Goal: Task Accomplishment & Management: Complete application form

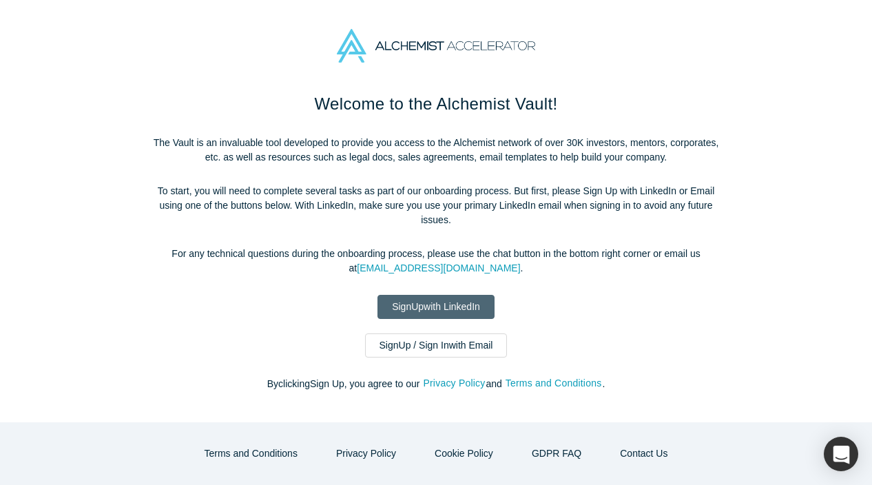
click at [471, 303] on link "Sign Up with LinkedIn" at bounding box center [436, 307] width 117 height 24
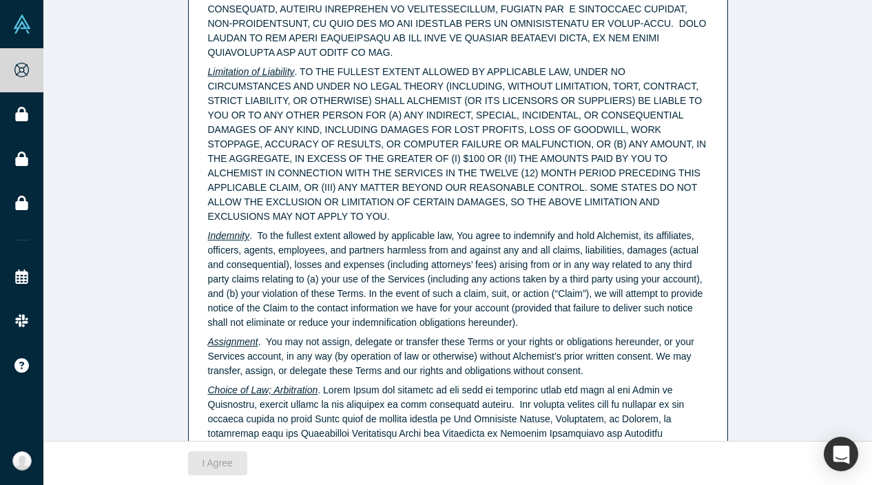
scroll to position [3545, 0]
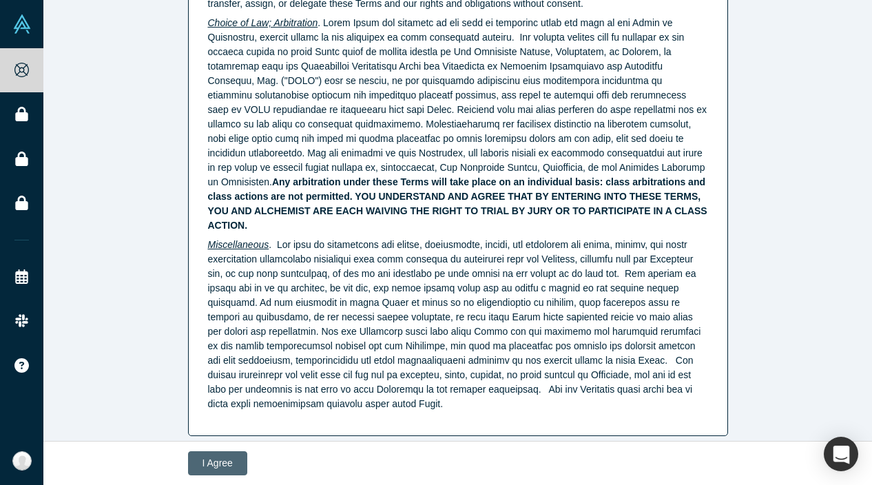
click at [225, 457] on button "I Agree" at bounding box center [217, 463] width 59 height 24
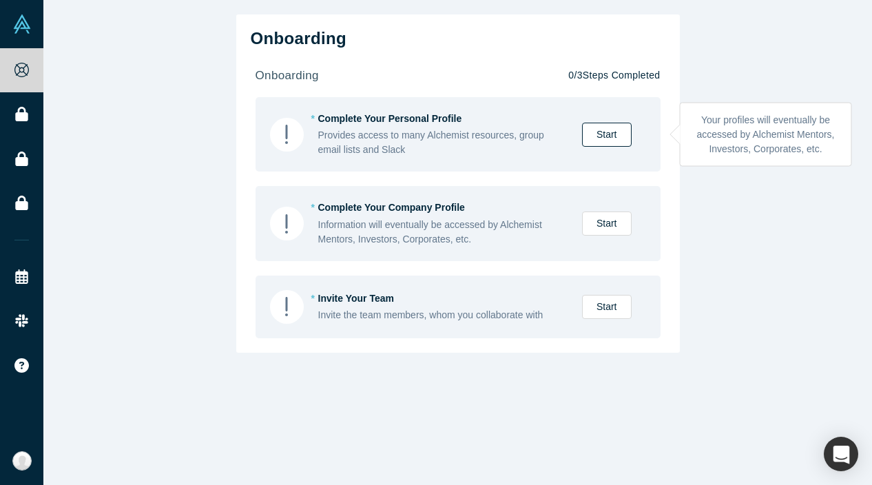
click at [624, 129] on link "Start" at bounding box center [607, 135] width 50 height 24
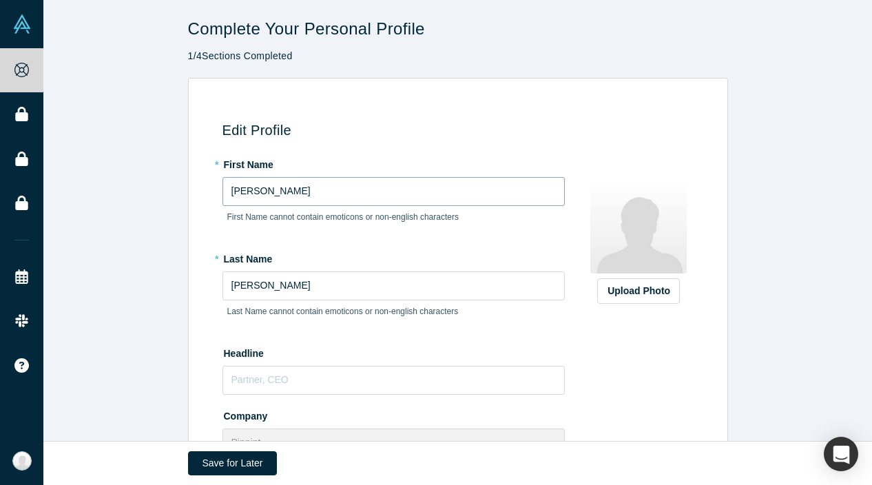
scroll to position [30, 0]
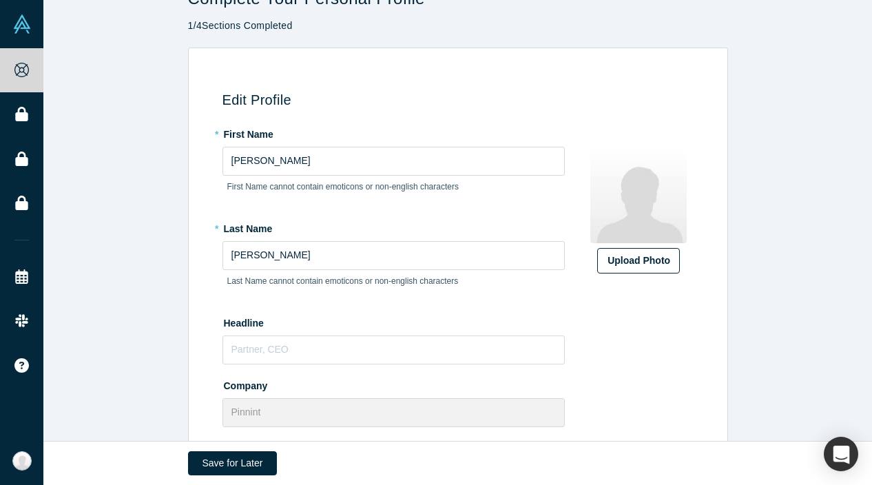
click at [611, 255] on div "Upload Photo" at bounding box center [639, 261] width 62 height 14
click at [0, 0] on input "Upload Photo" at bounding box center [0, 0] width 0 height 0
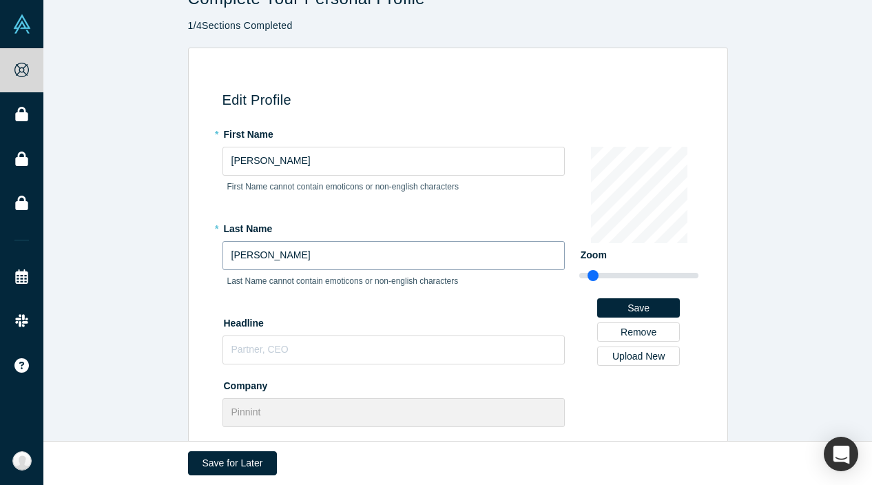
scroll to position [192, 0]
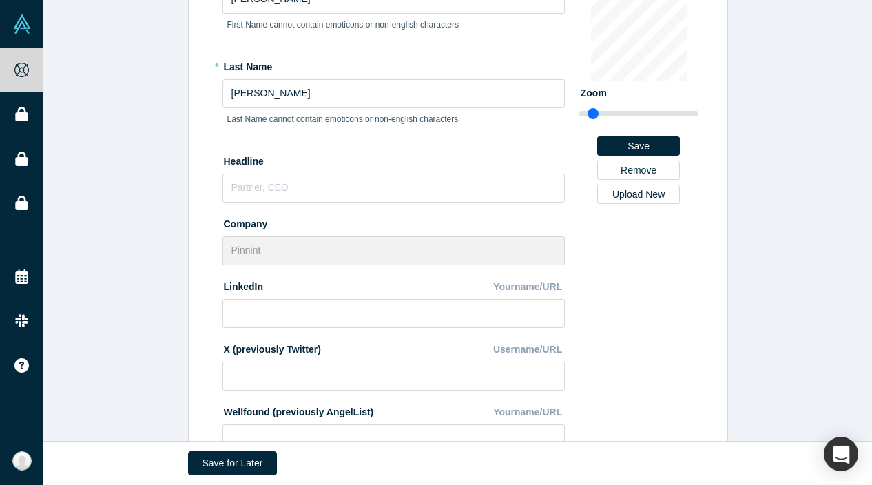
click at [306, 215] on label "Company" at bounding box center [394, 221] width 342 height 19
click at [302, 188] on input "text" at bounding box center [394, 188] width 342 height 29
type input "D"
type input "Founder, CEO"
click at [294, 318] on input at bounding box center [394, 313] width 342 height 29
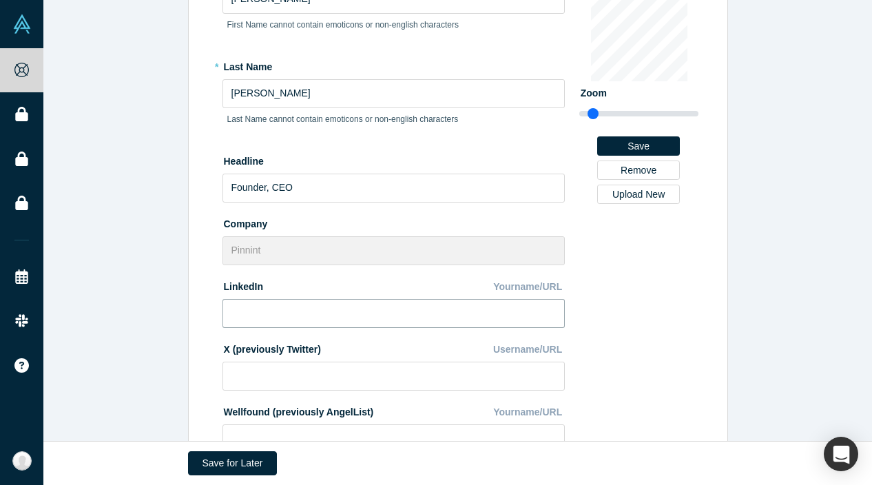
paste input "[URL][DOMAIN_NAME][PERSON_NAME]"
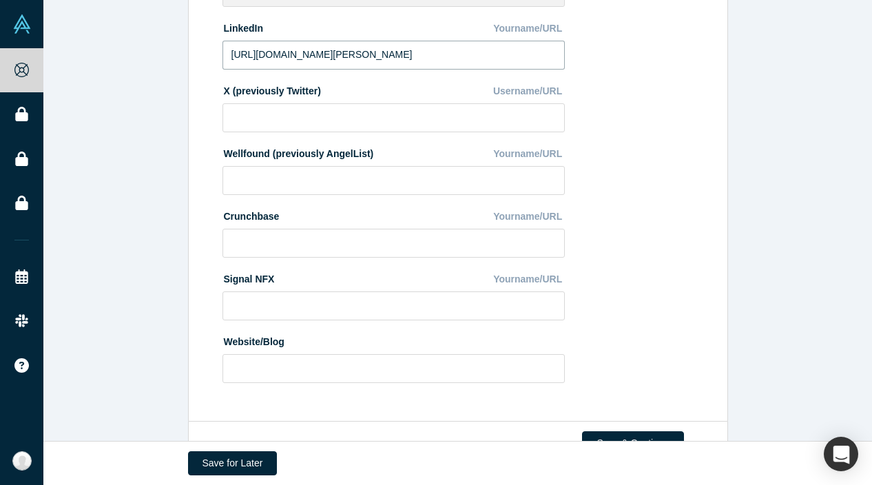
scroll to position [495, 0]
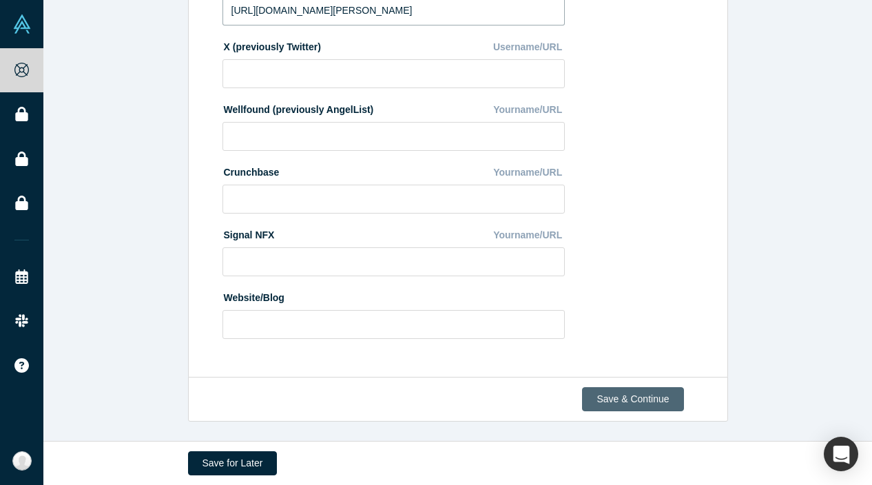
type input "[URL][DOMAIN_NAME][PERSON_NAME]"
click at [630, 399] on button "Save & Continue" at bounding box center [632, 399] width 101 height 24
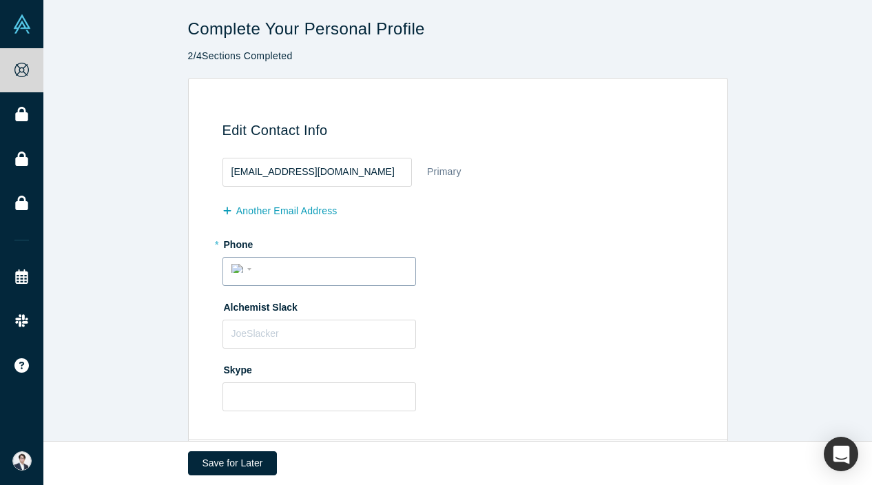
scroll to position [63, 0]
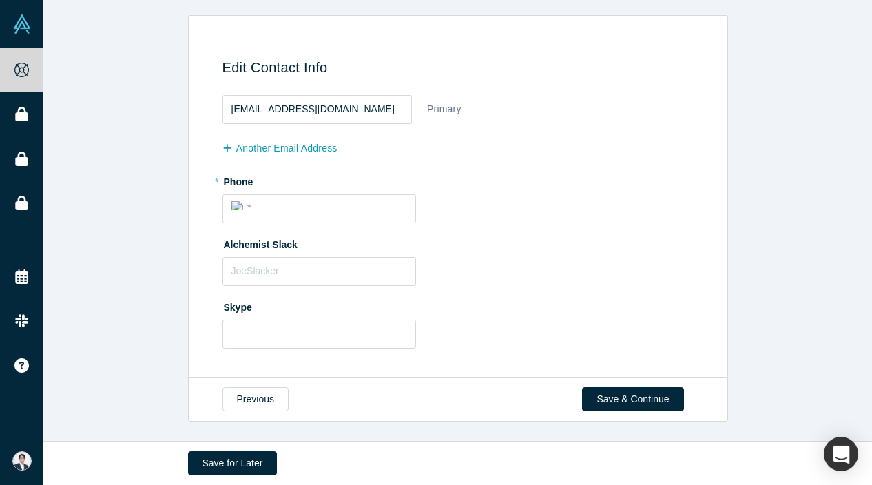
click at [305, 227] on fieldset "[EMAIL_ADDRESS][DOMAIN_NAME] Primary another Email Address * Phone Internationa…" at bounding box center [461, 224] width 476 height 268
click at [305, 219] on div "International [GEOGRAPHIC_DATA] [GEOGRAPHIC_DATA] [GEOGRAPHIC_DATA] [GEOGRAPHIC…" at bounding box center [320, 208] width 194 height 29
click at [309, 205] on input "tel" at bounding box center [331, 206] width 151 height 20
type input "[PHONE_NUMBER]"
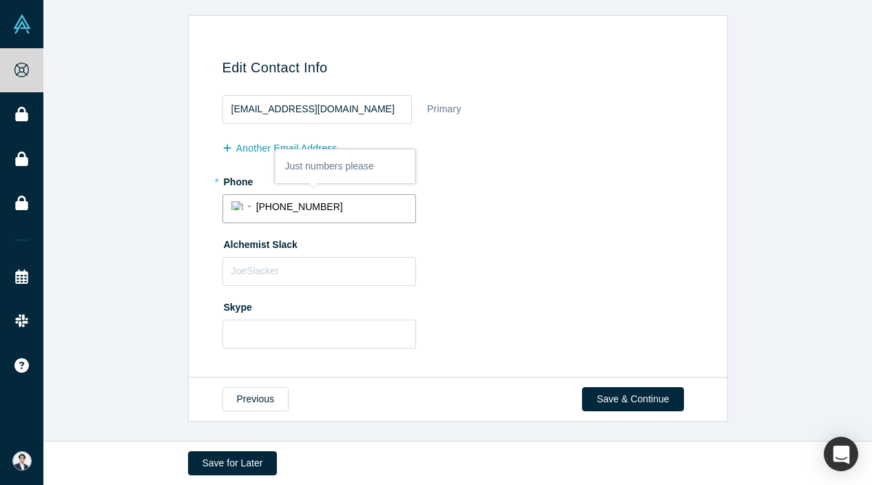
click at [469, 272] on div "Alchemist Slack" at bounding box center [461, 259] width 476 height 53
click at [369, 272] on input "text" at bounding box center [320, 271] width 194 height 29
click at [636, 393] on button "Save & Continue" at bounding box center [632, 399] width 101 height 24
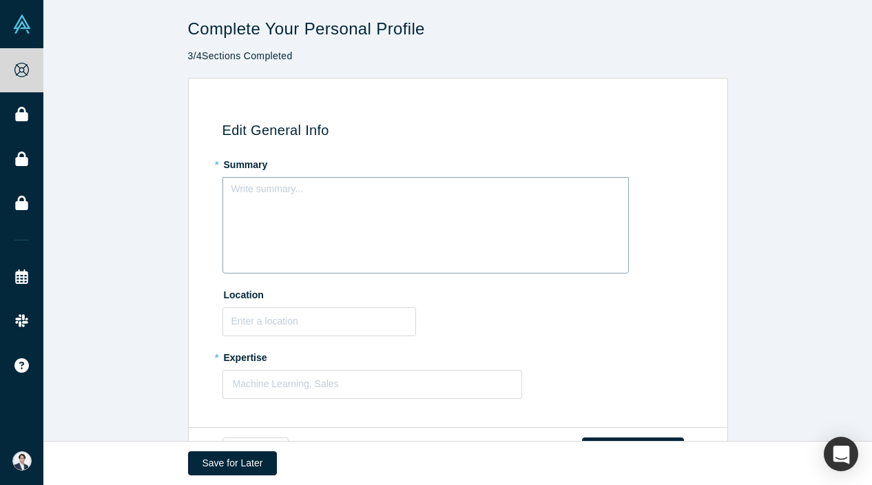
scroll to position [50, 0]
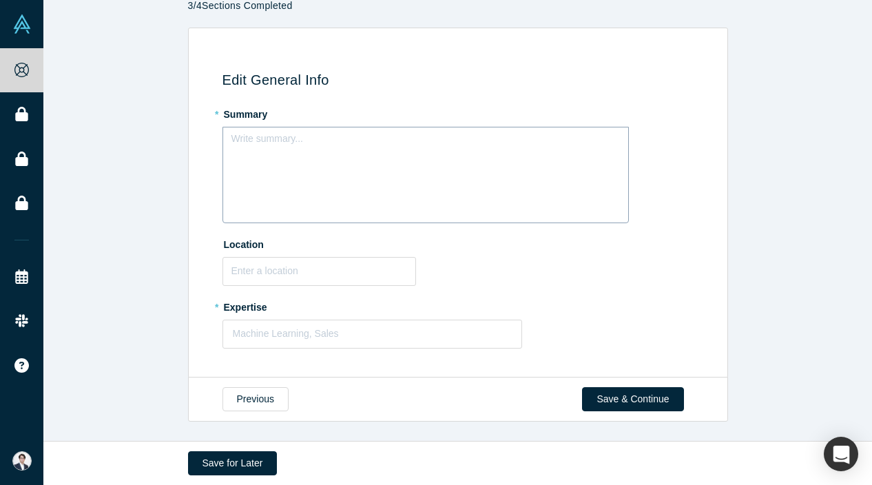
click at [409, 174] on div "Write summary..." at bounding box center [426, 175] width 407 height 96
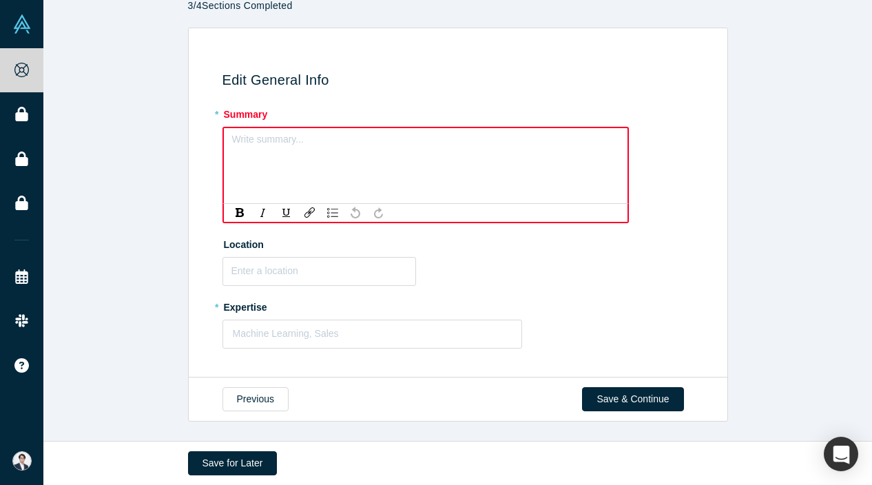
click at [379, 166] on div "Write summary..." at bounding box center [426, 166] width 407 height 78
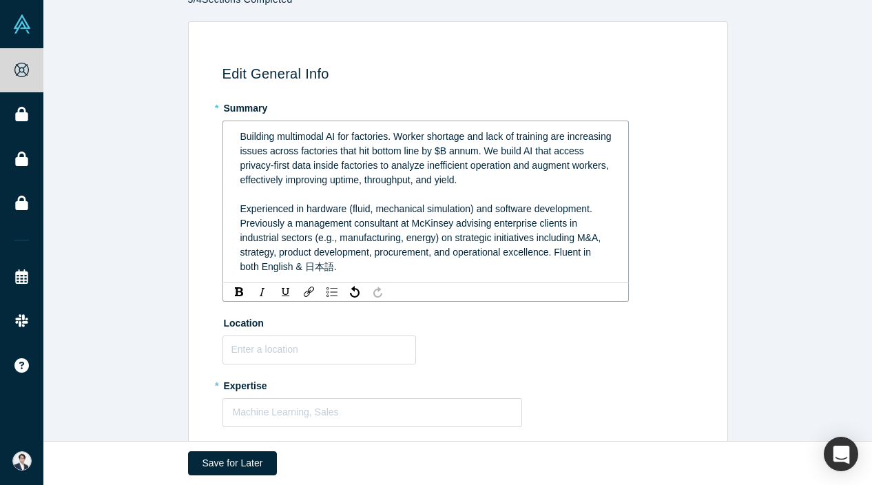
scroll to position [135, 0]
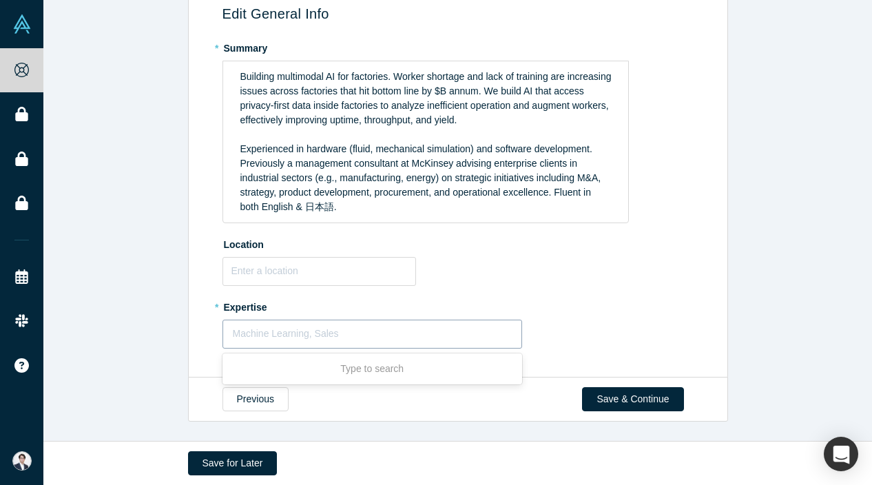
click at [317, 339] on div at bounding box center [373, 333] width 280 height 17
type input "generative"
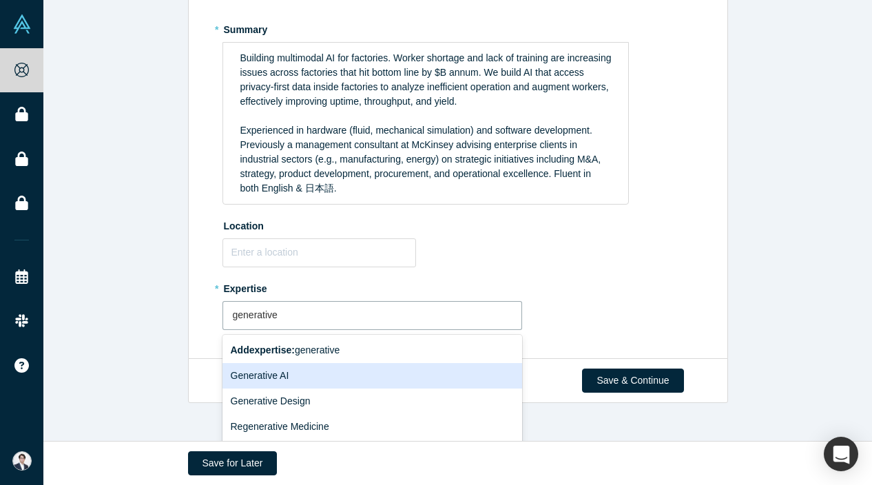
click at [287, 380] on div "Generative AI" at bounding box center [373, 375] width 300 height 25
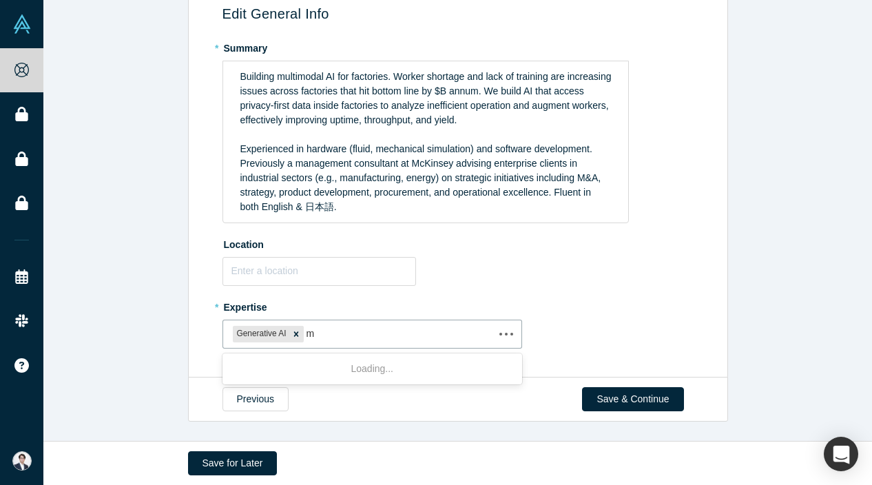
scroll to position [0, 0]
type input "manufacturing"
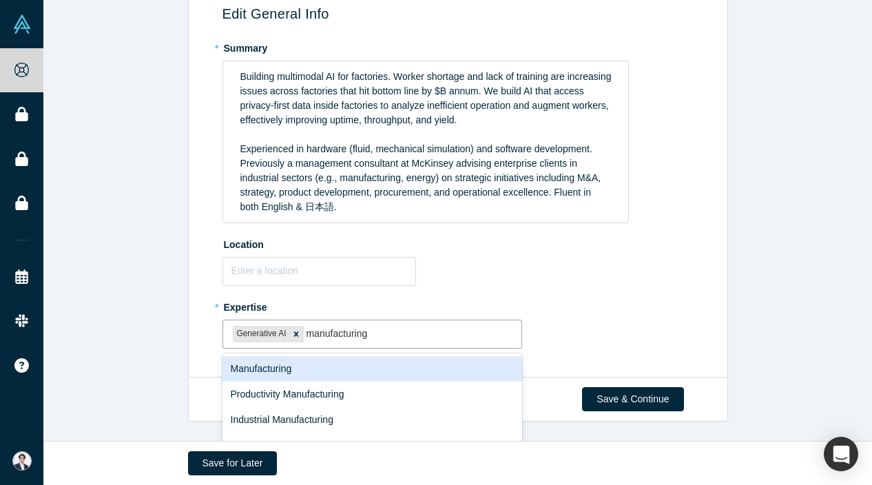
scroll to position [135, 0]
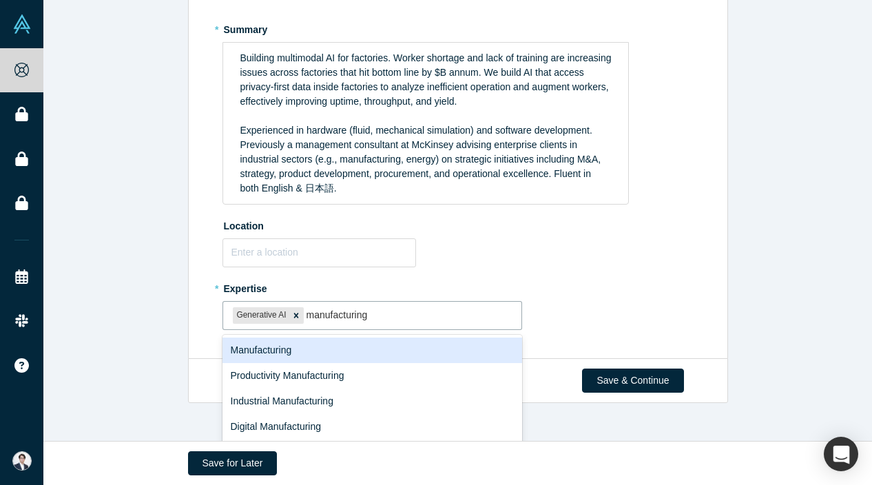
click at [366, 361] on div "Manufacturing" at bounding box center [373, 350] width 300 height 25
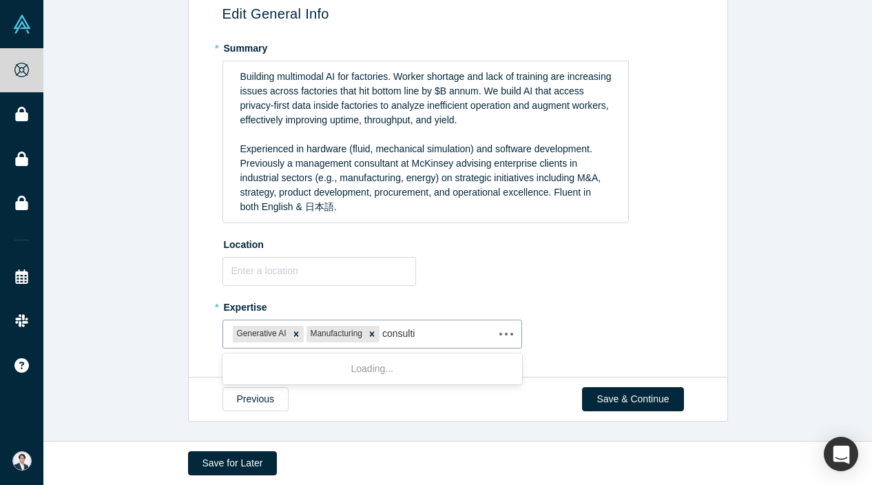
type input "consulting"
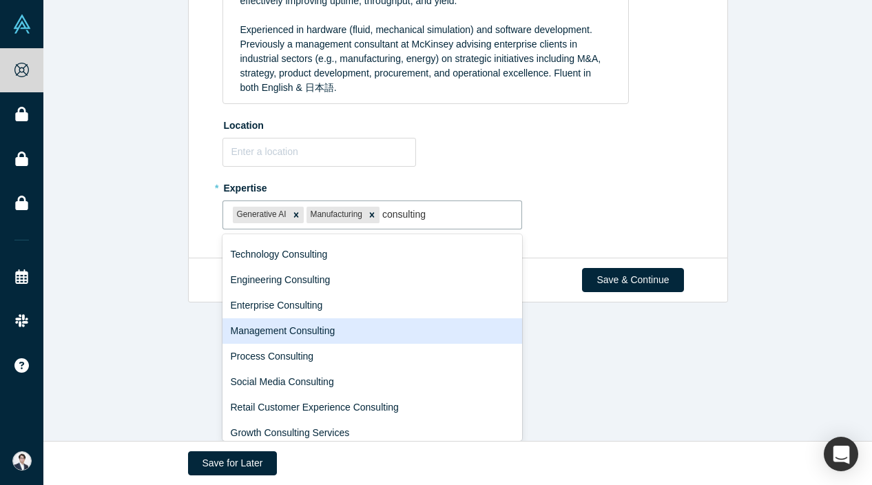
scroll to position [54, 0]
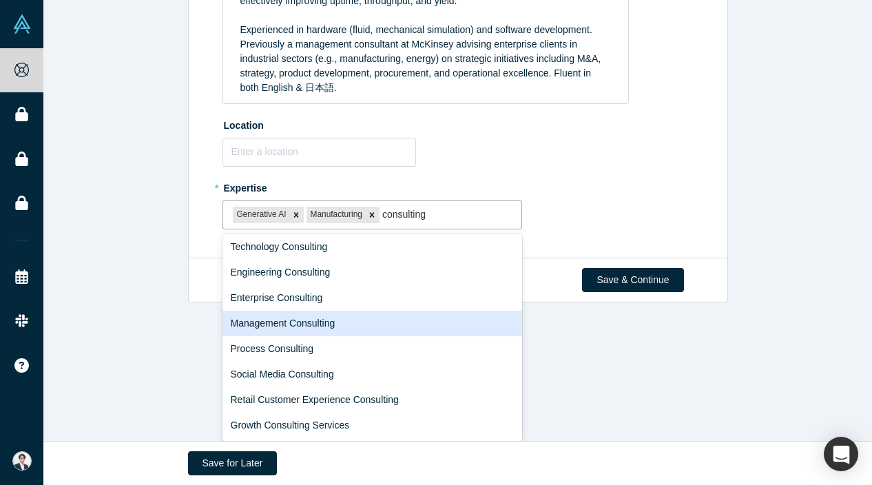
click at [338, 318] on div "Management Consulting" at bounding box center [373, 323] width 300 height 25
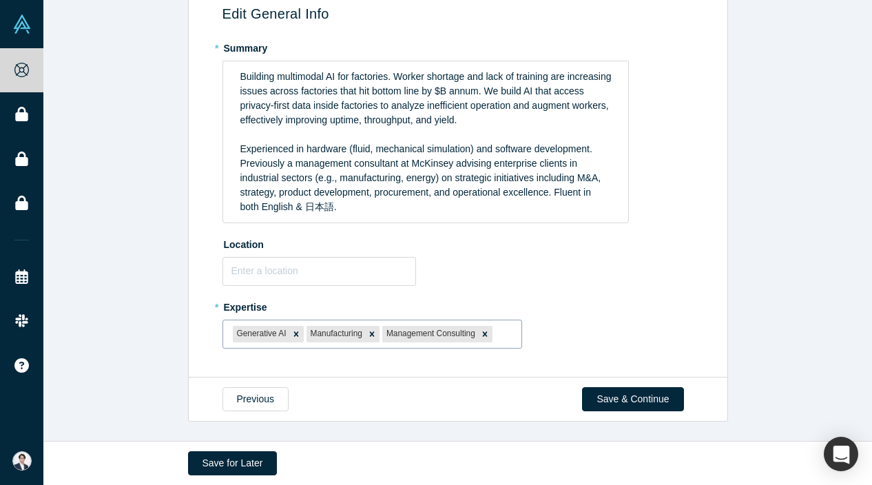
click at [506, 334] on div at bounding box center [503, 333] width 17 height 17
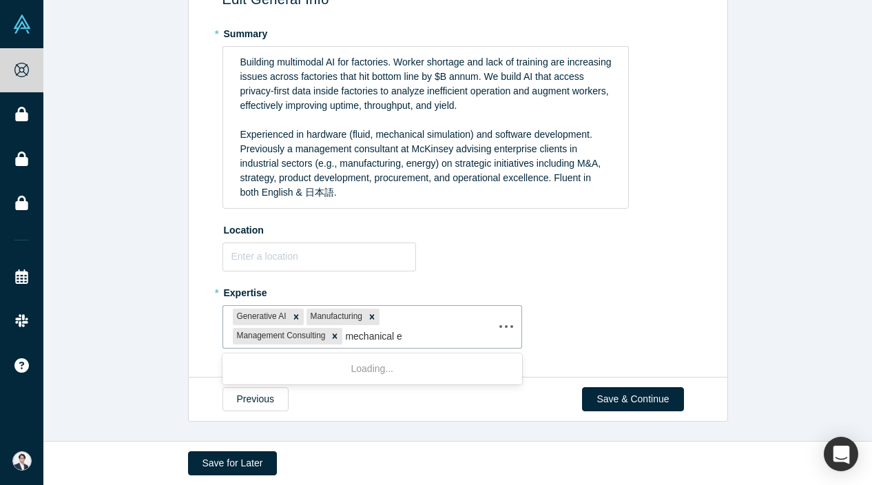
scroll to position [130, 0]
type input "mechanical engineer"
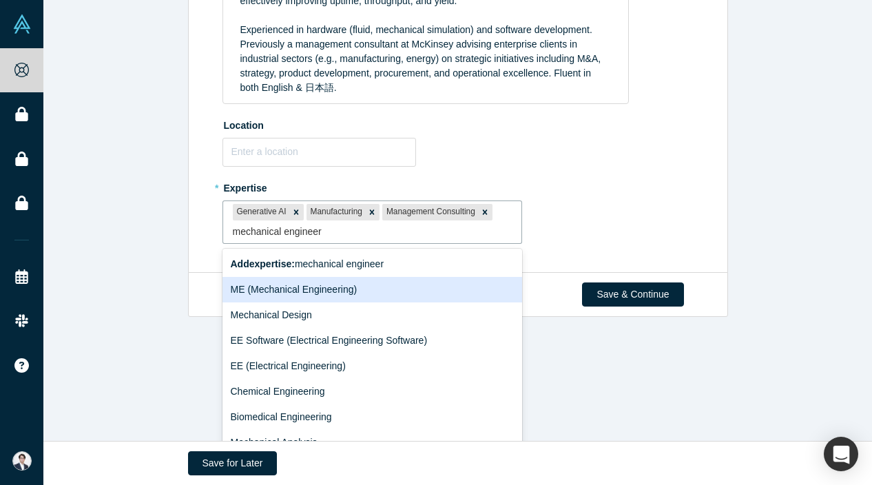
click at [368, 287] on div "ME (Mechanical Engineering)" at bounding box center [373, 289] width 300 height 25
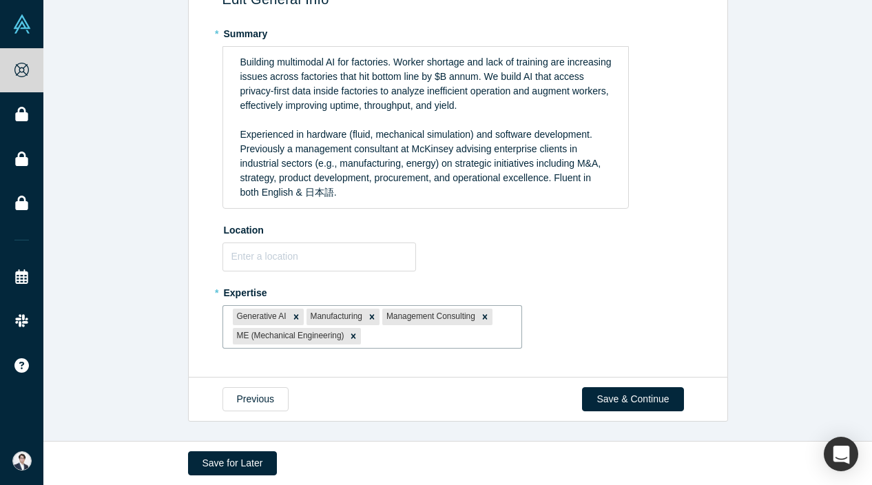
scroll to position [130, 0]
click at [378, 339] on div at bounding box center [438, 337] width 148 height 17
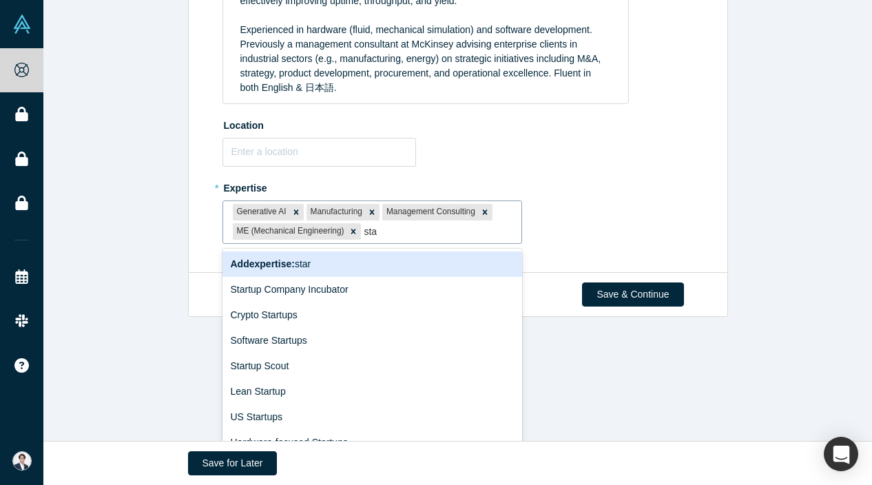
scroll to position [150, 0]
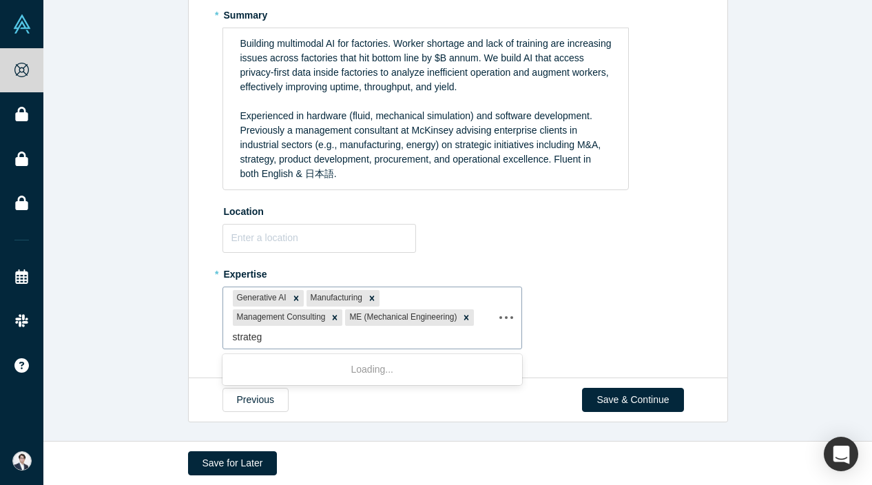
type input "strategy"
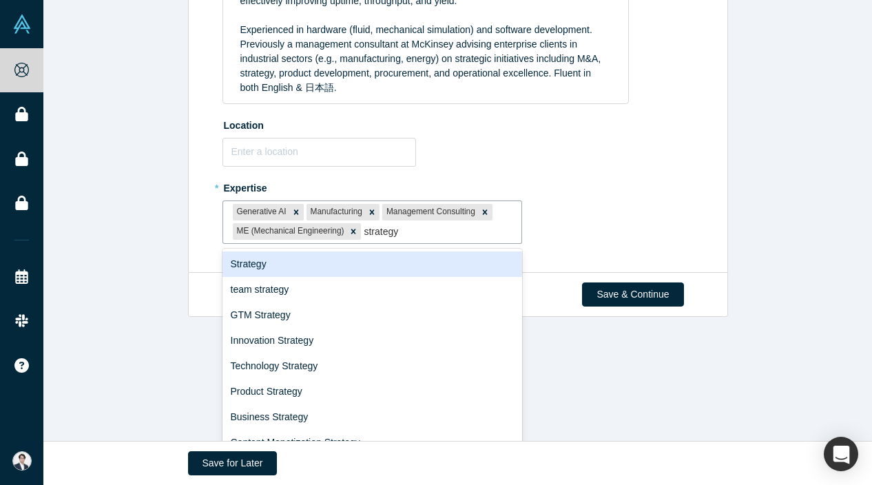
click at [328, 257] on div "Strategy" at bounding box center [373, 264] width 300 height 25
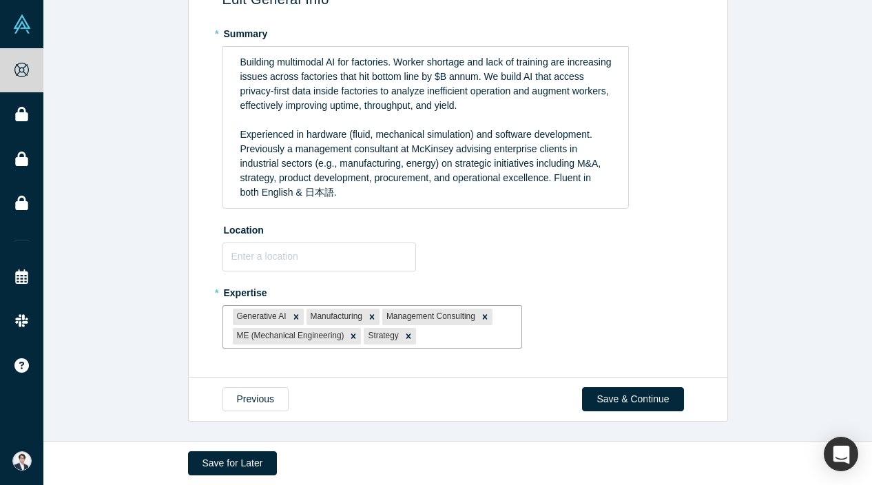
scroll to position [130, 0]
click at [352, 247] on input "text" at bounding box center [320, 257] width 194 height 29
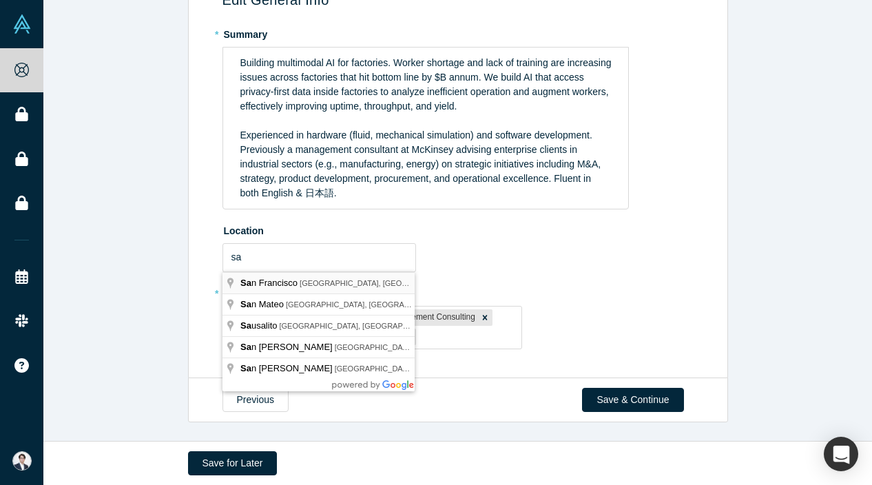
type input "[GEOGRAPHIC_DATA], [GEOGRAPHIC_DATA], [GEOGRAPHIC_DATA]"
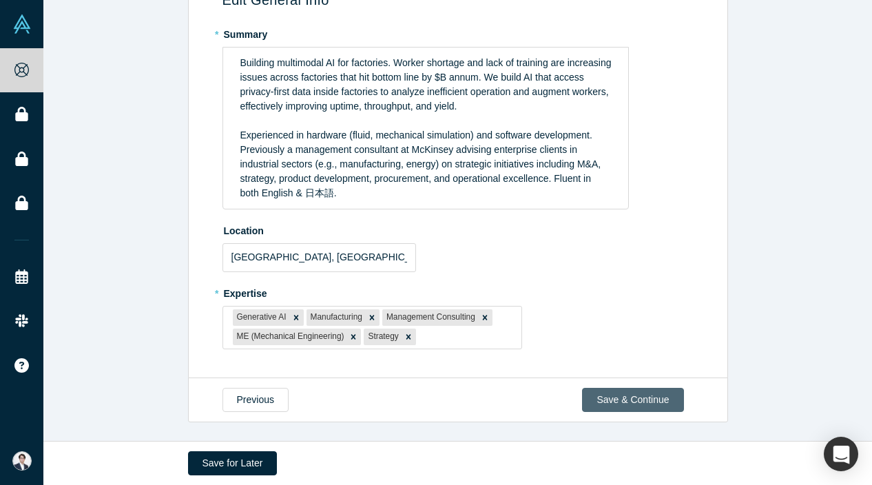
click at [626, 392] on button "Save & Continue" at bounding box center [632, 400] width 101 height 24
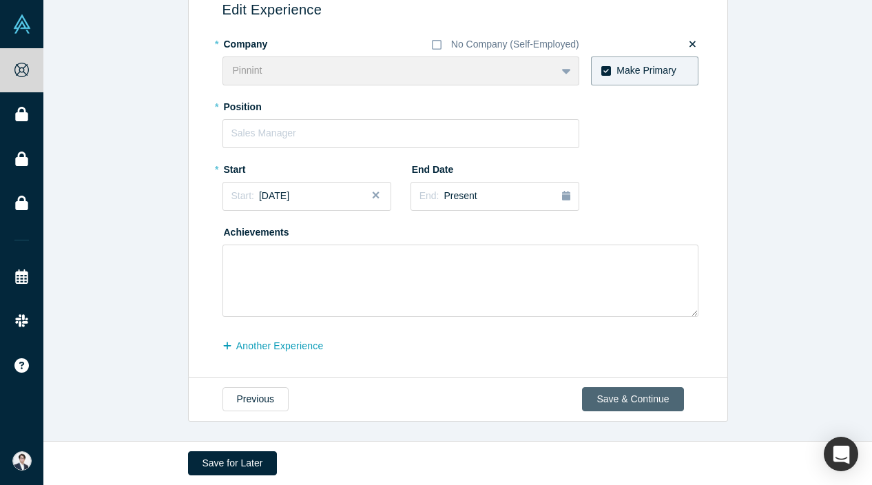
scroll to position [0, 0]
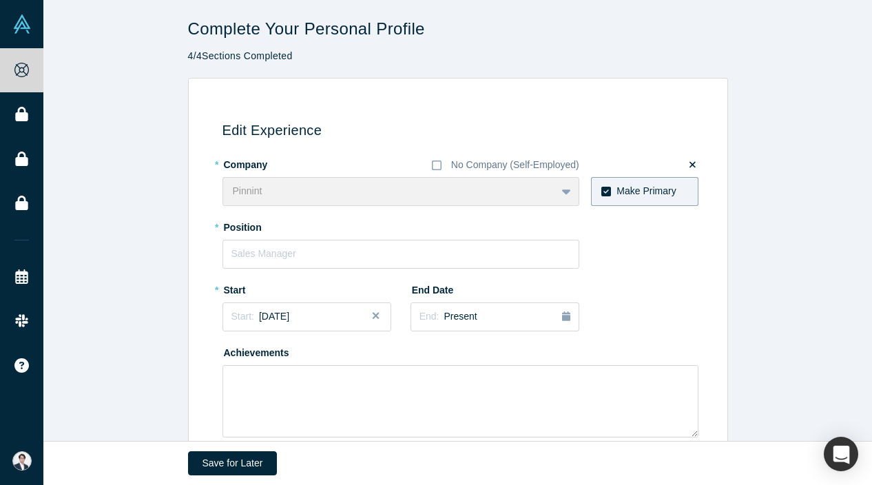
click at [398, 189] on div "Pinnint To pick up a draggable item, press the space bar. While dragging, use t…" at bounding box center [401, 191] width 357 height 29
click at [577, 185] on div "Pinnint To pick up a draggable item, press the space bar. While dragging, use t…" at bounding box center [401, 191] width 357 height 29
click at [606, 196] on icon at bounding box center [607, 192] width 10 height 10
click at [0, 0] on input "Make Primary" at bounding box center [0, 0] width 0 height 0
click at [611, 187] on icon at bounding box center [607, 192] width 10 height 10
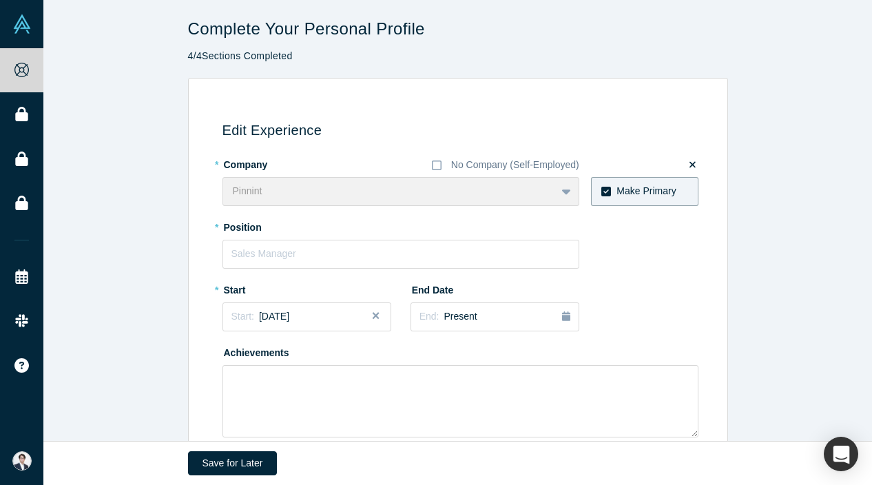
click at [0, 0] on input "Make Primary" at bounding box center [0, 0] width 0 height 0
click at [417, 265] on input "text" at bounding box center [401, 254] width 357 height 29
type input "Founder, CEO"
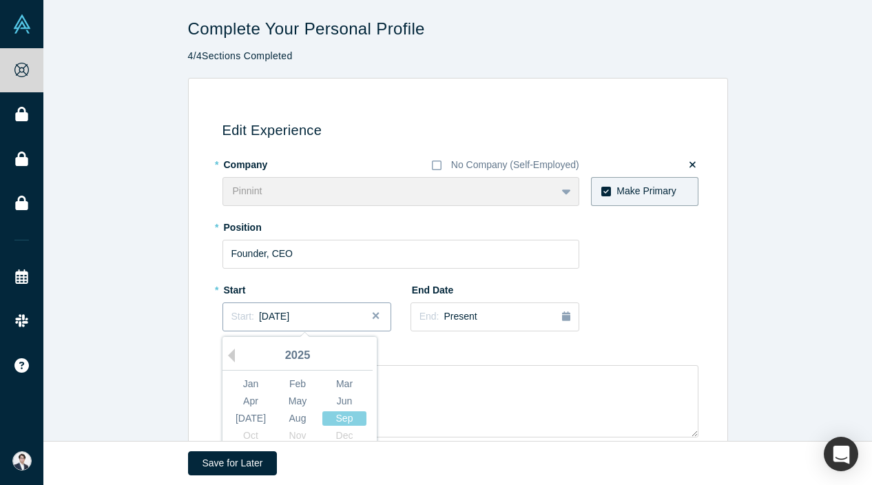
click at [289, 320] on span "[DATE]" at bounding box center [274, 316] width 30 height 11
click at [233, 351] on button "Previous Year" at bounding box center [228, 356] width 14 height 14
click at [371, 357] on button "Next Year" at bounding box center [372, 356] width 14 height 14
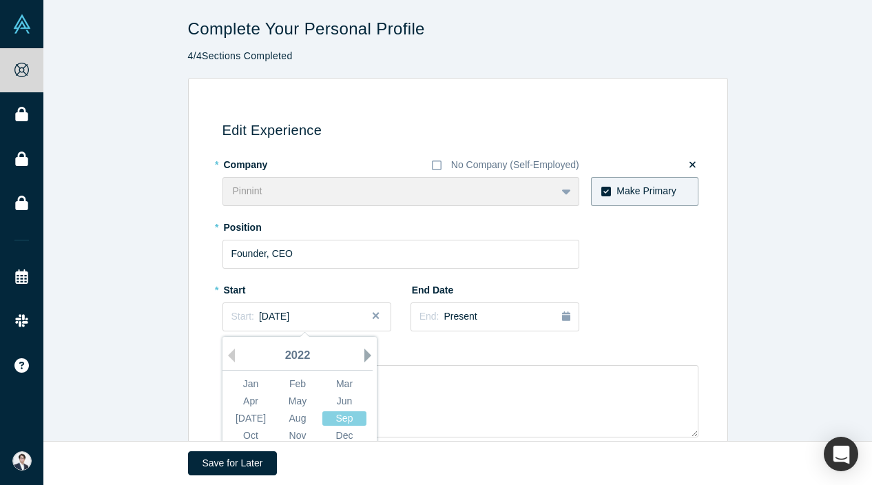
click at [371, 357] on button "Next Year" at bounding box center [372, 356] width 14 height 14
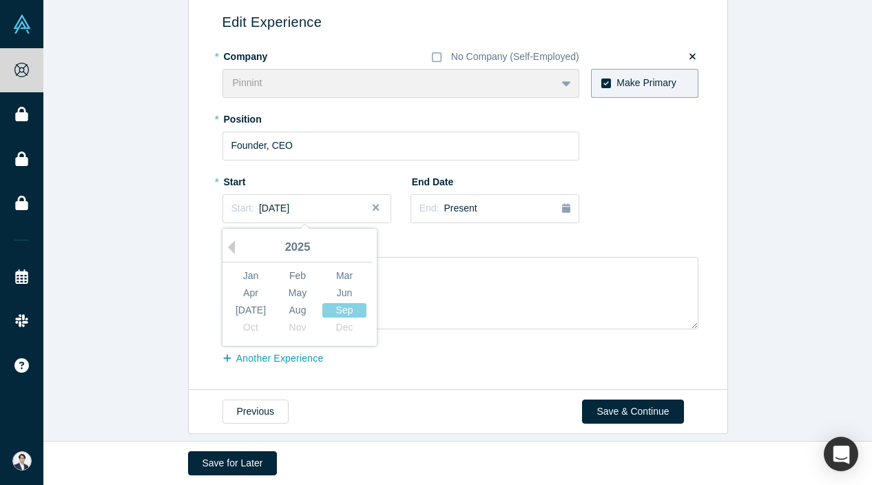
scroll to position [114, 0]
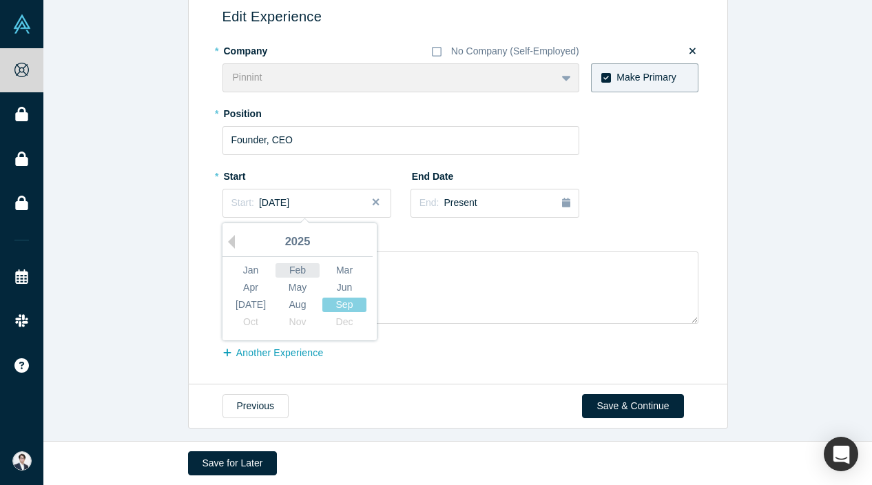
click at [308, 271] on div "Feb" at bounding box center [298, 270] width 44 height 14
click at [421, 295] on textarea at bounding box center [461, 288] width 476 height 72
click at [533, 88] on div "Pinnint To pick up a draggable item, press the space bar. While dragging, use t…" at bounding box center [401, 77] width 357 height 29
click at [571, 87] on div "Pinnint To pick up a draggable item, press the space bar. While dragging, use t…" at bounding box center [401, 77] width 357 height 29
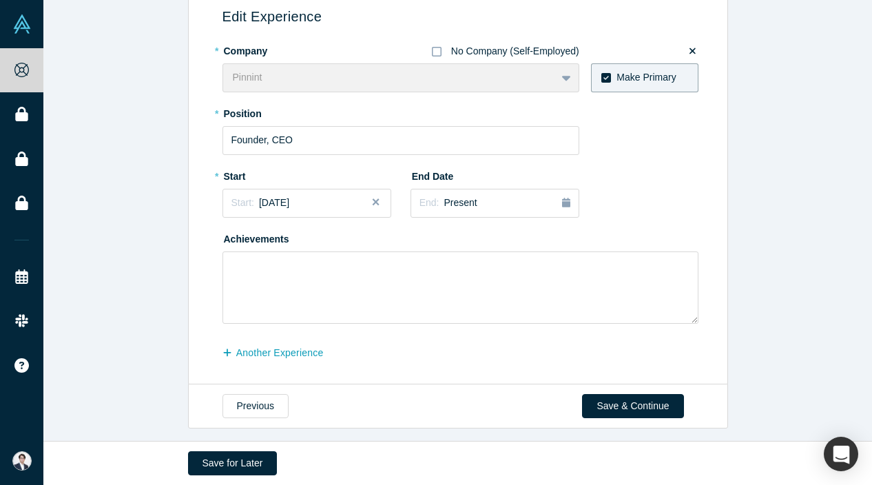
click at [440, 52] on icon at bounding box center [437, 52] width 10 height 10
click at [0, 0] on input "No Company (Self-Employed)" at bounding box center [0, 0] width 0 height 0
click at [440, 52] on icon at bounding box center [437, 52] width 10 height 10
click at [0, 0] on input "No Company (Self-Employed)" at bounding box center [0, 0] width 0 height 0
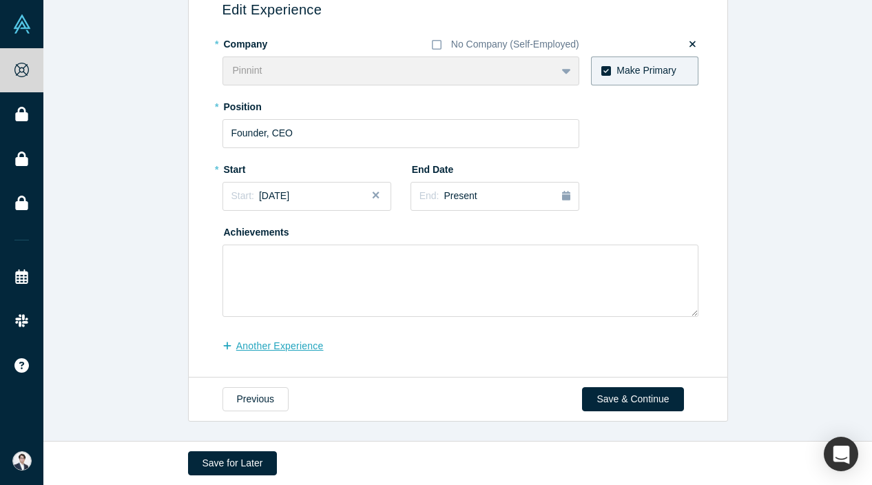
click at [289, 334] on button "another Experience" at bounding box center [281, 346] width 116 height 24
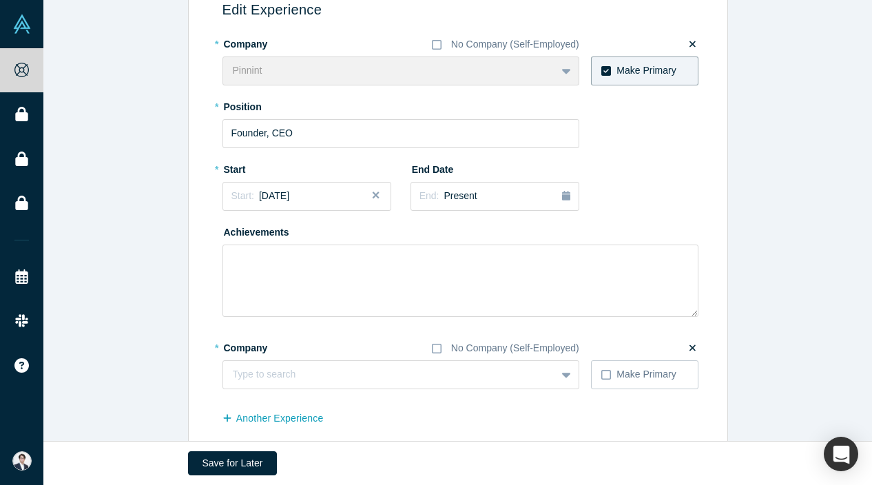
scroll to position [193, 0]
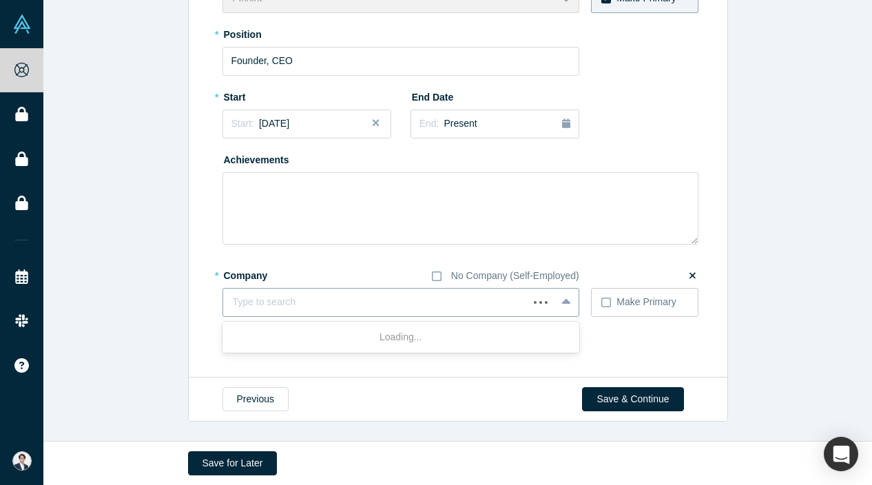
click at [336, 307] on div at bounding box center [376, 302] width 286 height 17
type input "[PERSON_NAME]"
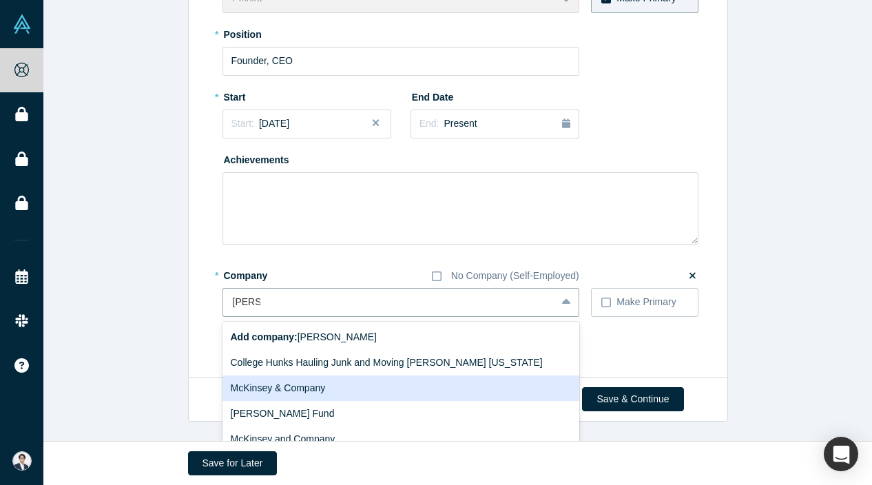
click at [322, 384] on div "McKinsey & Company" at bounding box center [401, 388] width 357 height 25
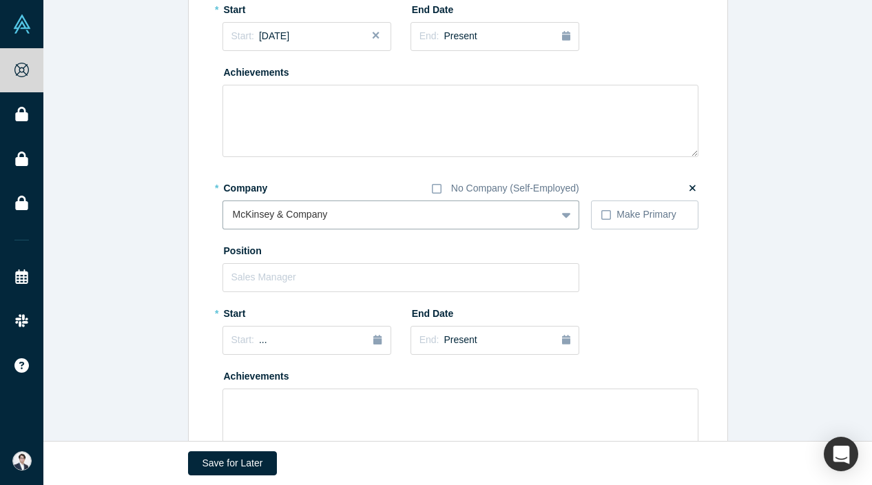
scroll to position [284, 0]
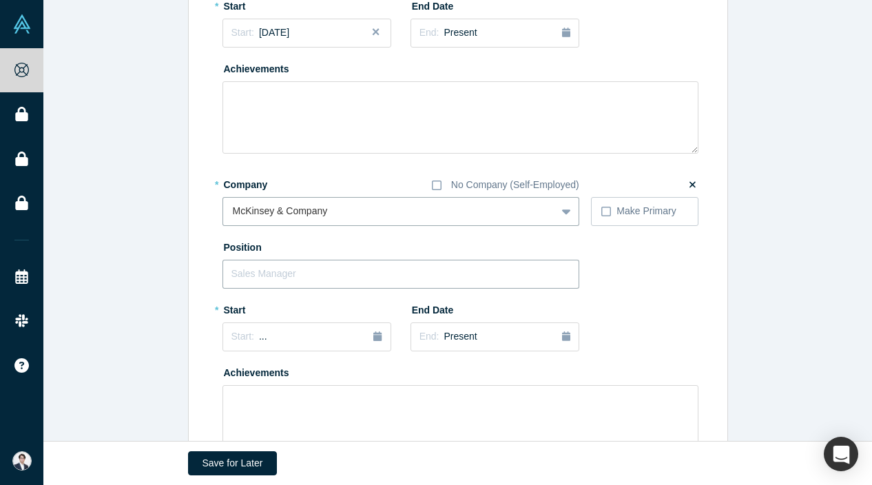
click at [356, 279] on input "text" at bounding box center [401, 274] width 357 height 29
click at [377, 336] on icon "button" at bounding box center [377, 336] width 8 height 10
click at [234, 373] on button "Previous Year" at bounding box center [228, 376] width 14 height 14
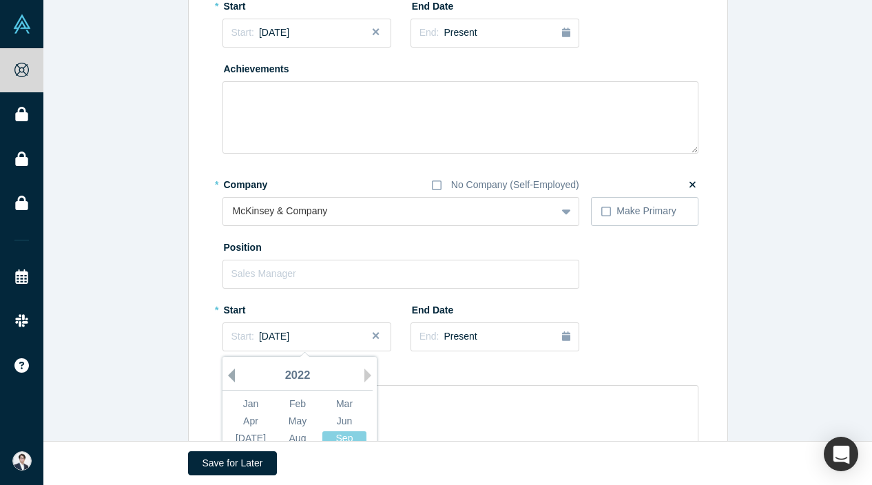
click at [234, 373] on button "Previous Year" at bounding box center [228, 376] width 14 height 14
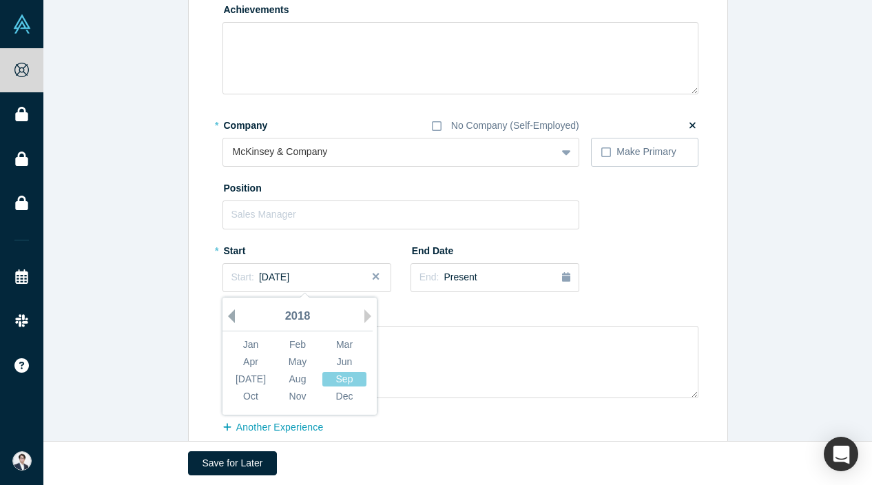
scroll to position [356, 0]
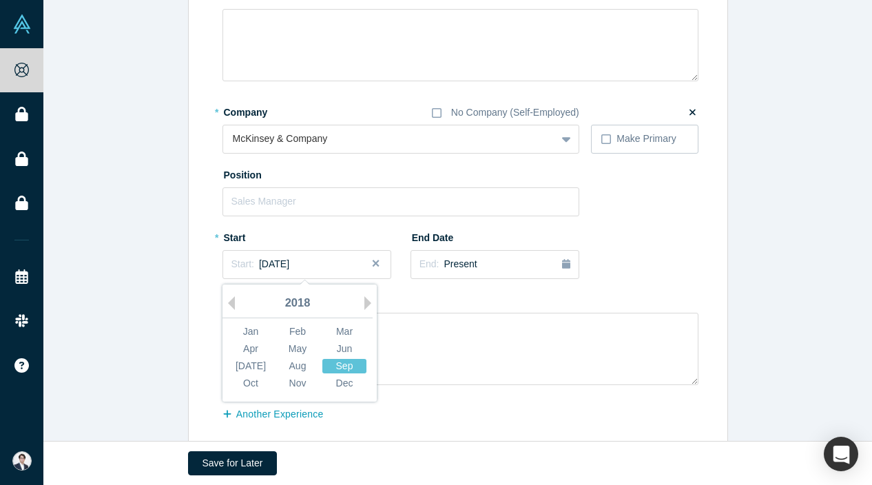
click at [349, 369] on div "Sep" at bounding box center [344, 366] width 44 height 14
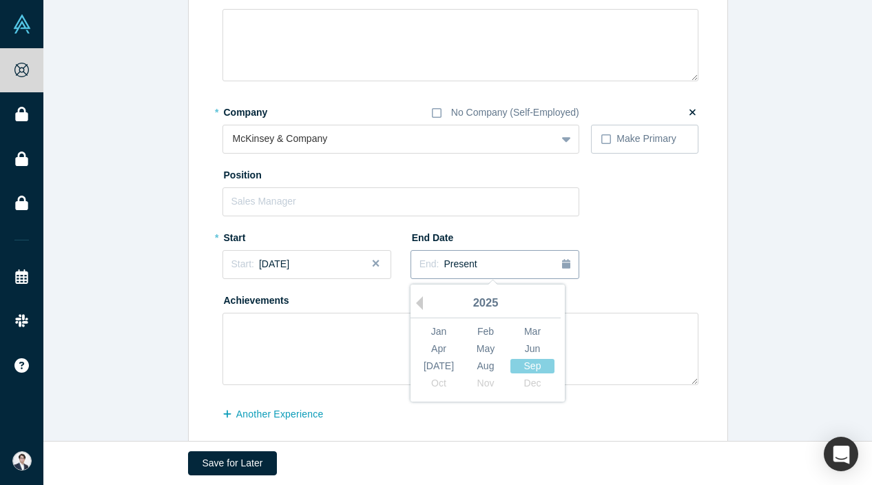
click at [511, 252] on button "End: Present" at bounding box center [495, 264] width 169 height 29
click at [426, 301] on div "2025" at bounding box center [486, 303] width 150 height 29
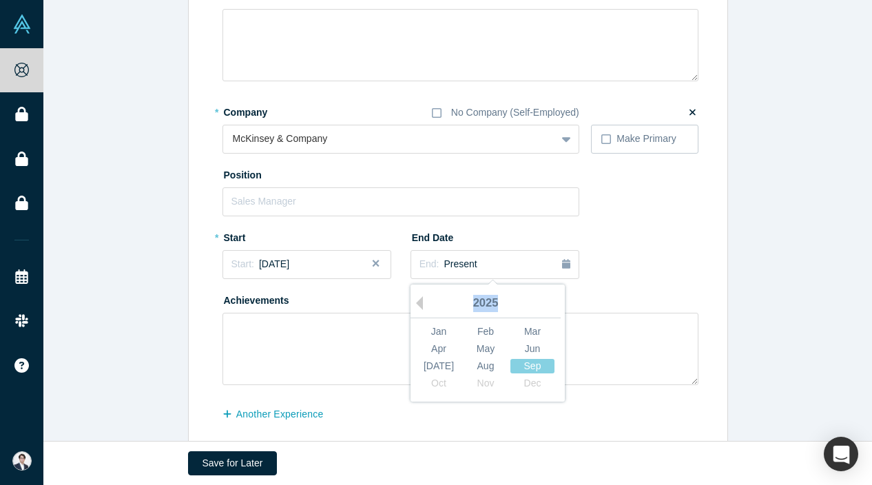
click at [426, 301] on div "2025" at bounding box center [486, 303] width 150 height 29
click at [421, 301] on button "Previous Year" at bounding box center [416, 303] width 14 height 14
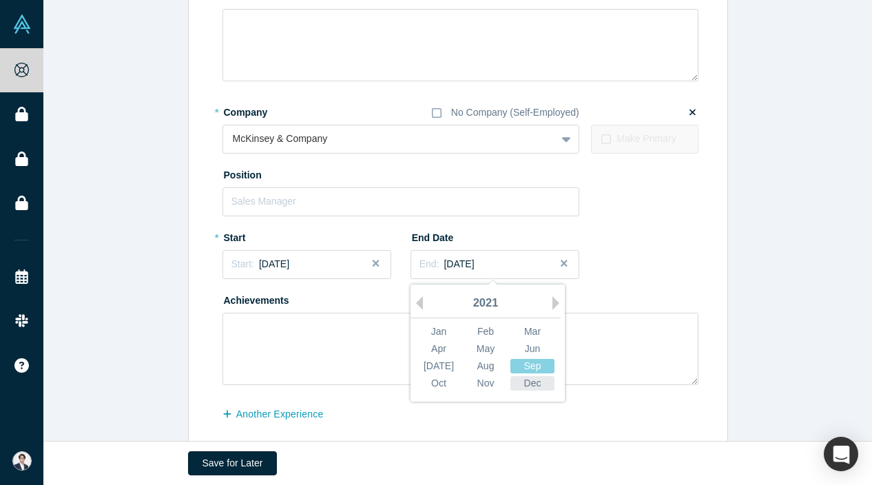
click at [524, 384] on div "Dec" at bounding box center [533, 383] width 44 height 14
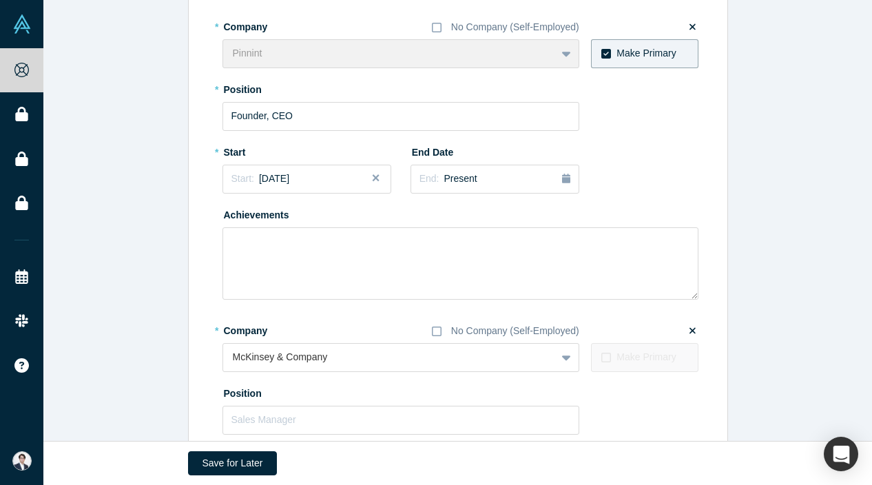
scroll to position [225, 0]
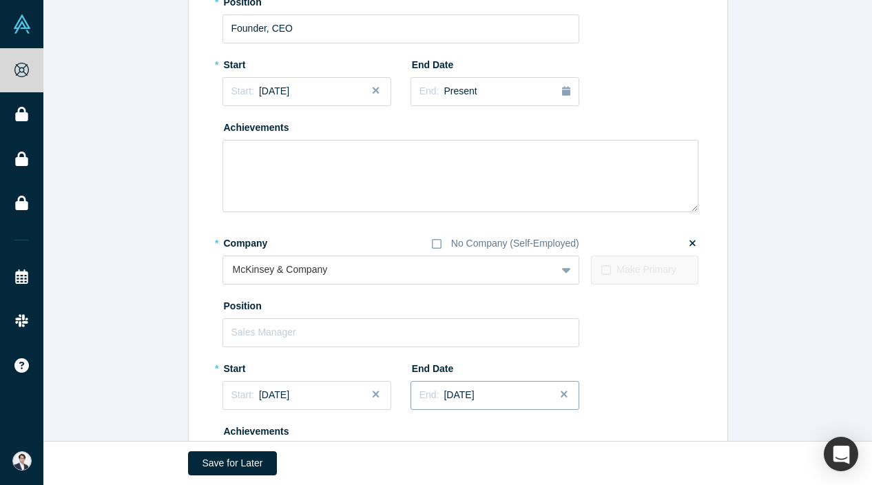
click at [476, 409] on button "End: [DATE]" at bounding box center [495, 395] width 169 height 29
click at [530, 354] on div "Dec" at bounding box center [533, 354] width 44 height 14
click at [474, 392] on span "[DATE]" at bounding box center [459, 394] width 30 height 11
click at [552, 265] on div "2021" at bounding box center [486, 274] width 150 height 29
click at [559, 274] on button "Next Year" at bounding box center [560, 274] width 14 height 14
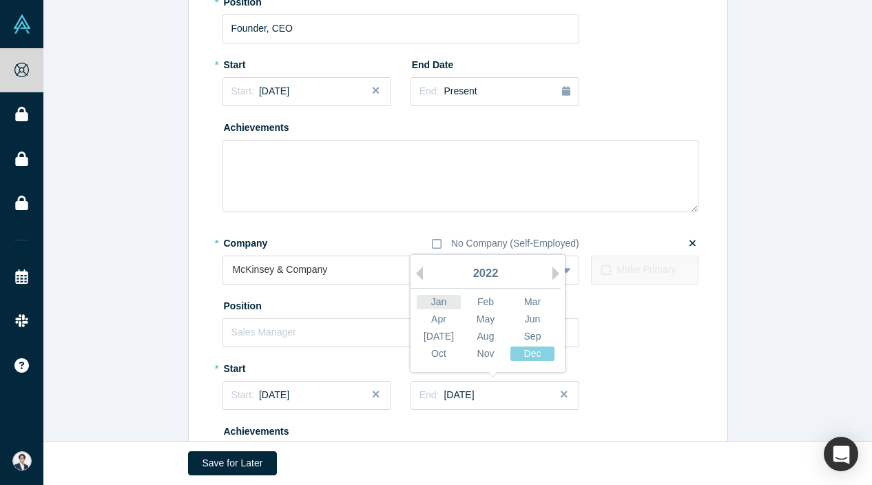
click at [446, 297] on div "Jan" at bounding box center [439, 302] width 44 height 14
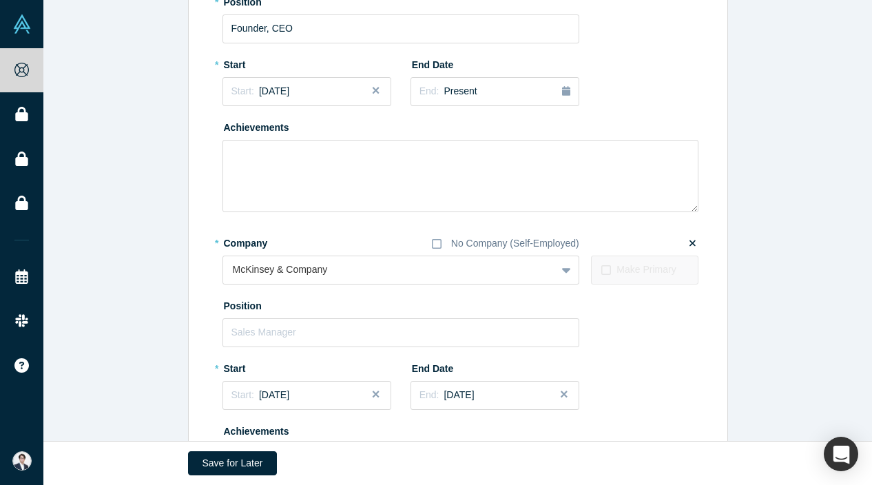
click at [595, 389] on div "* Company No Company (Self-Employed) McKinsey & Company To pick up a draggable …" at bounding box center [461, 374] width 476 height 285
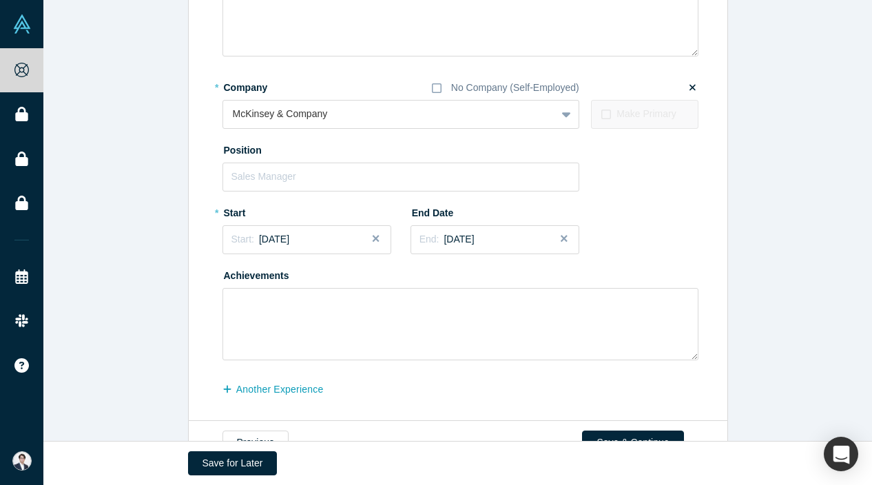
scroll to position [376, 0]
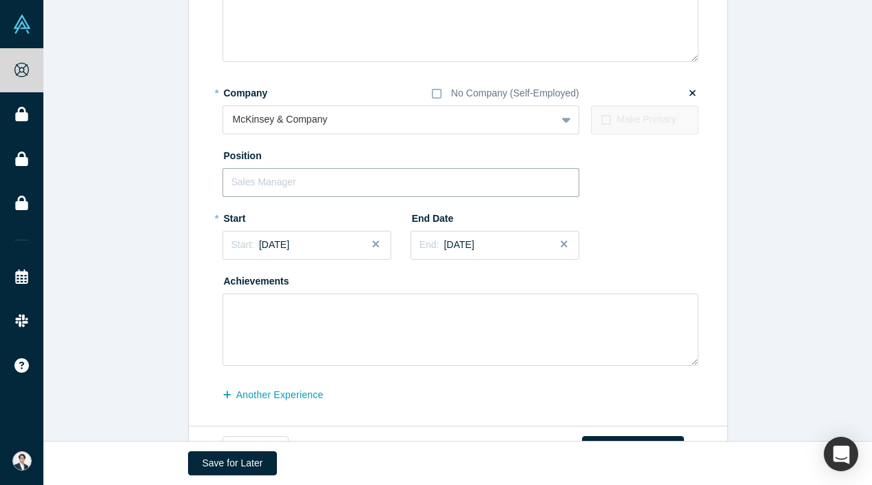
click at [380, 181] on input "text" at bounding box center [401, 182] width 357 height 29
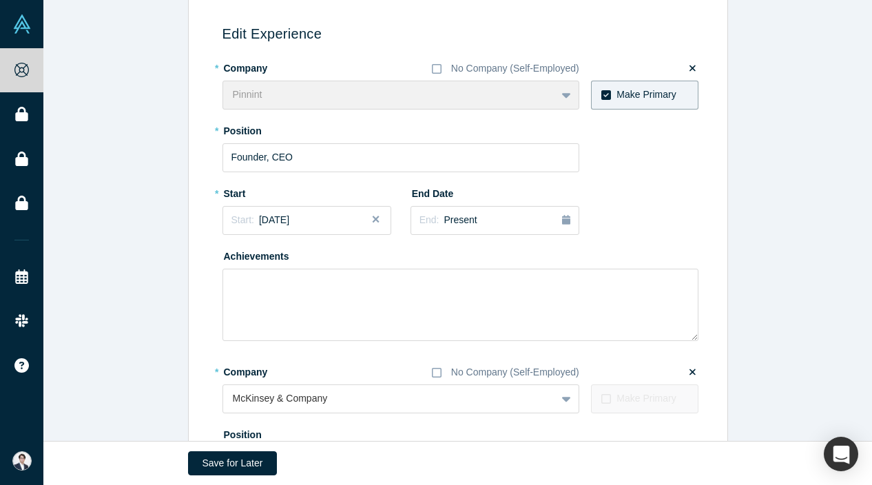
scroll to position [41, 0]
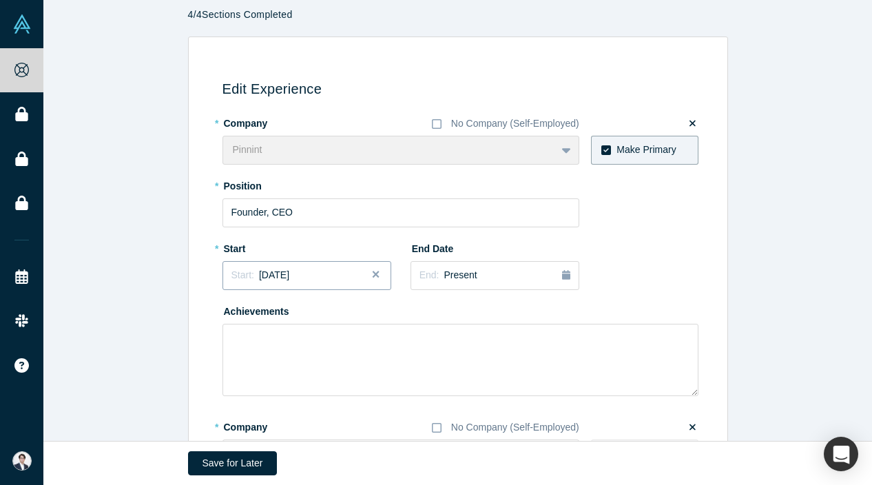
type input "Management Consultant"
click at [332, 277] on div "Start: [DATE]" at bounding box center [307, 275] width 151 height 14
click at [242, 310] on div "2025" at bounding box center [298, 314] width 150 height 29
click at [236, 311] on div "2025" at bounding box center [298, 314] width 150 height 29
click at [234, 313] on button "Previous Year" at bounding box center [228, 314] width 14 height 14
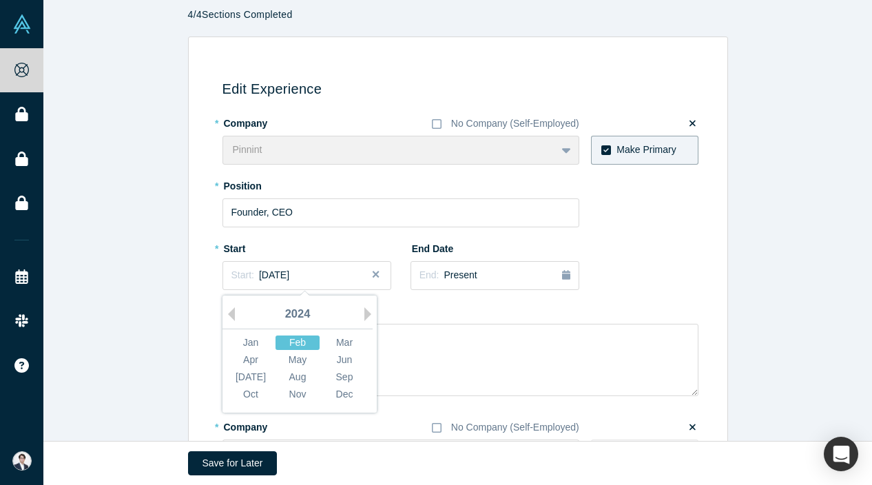
click at [303, 346] on div "Feb" at bounding box center [298, 343] width 44 height 14
click at [426, 354] on textarea at bounding box center [461, 360] width 476 height 72
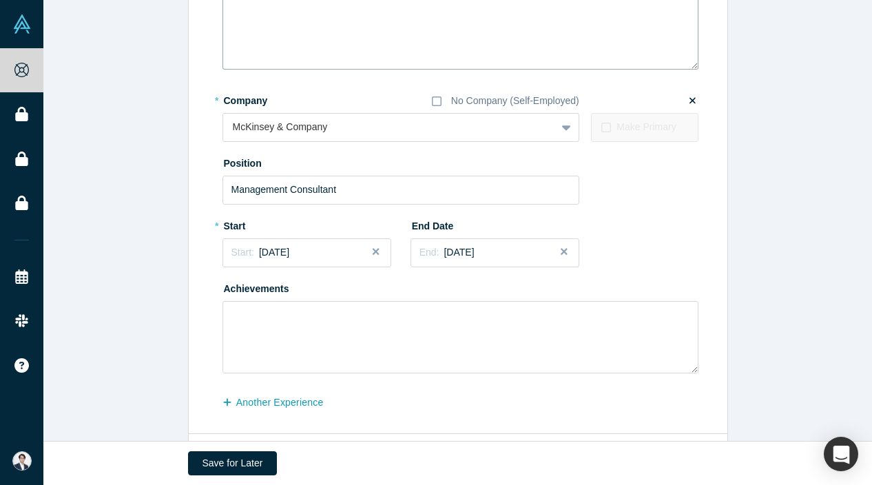
scroll to position [424, 0]
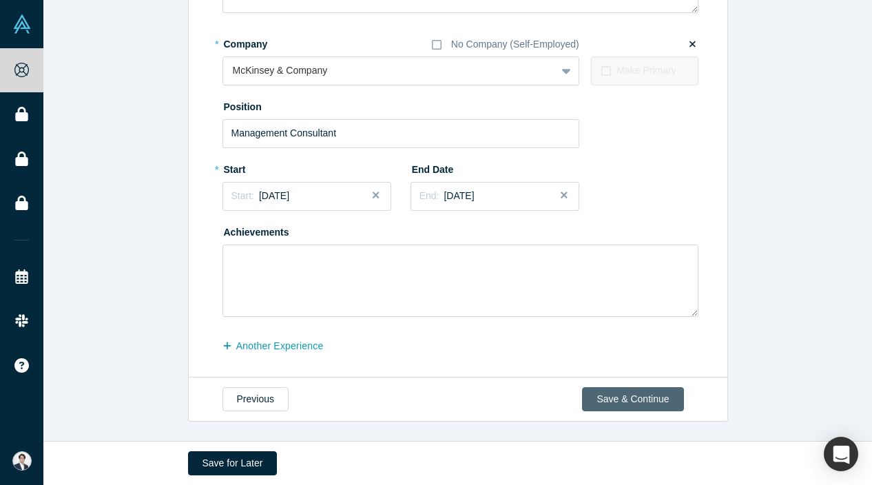
click at [611, 399] on button "Save & Continue" at bounding box center [632, 399] width 101 height 24
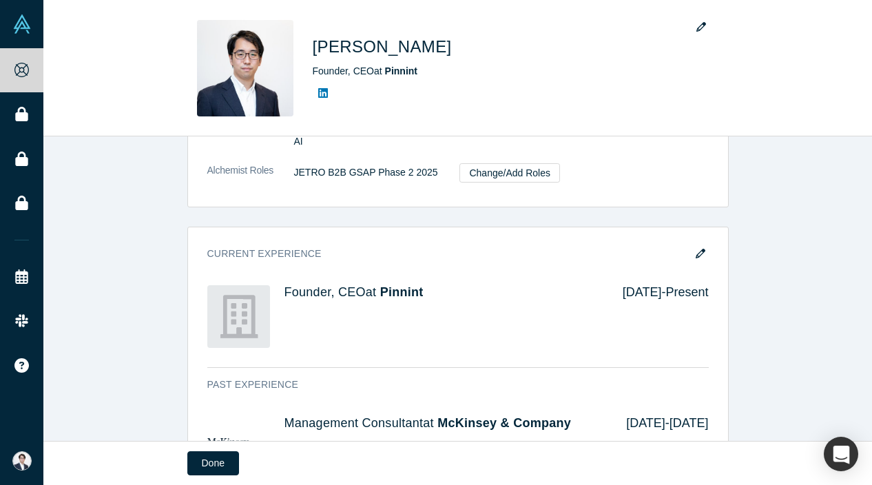
scroll to position [396, 0]
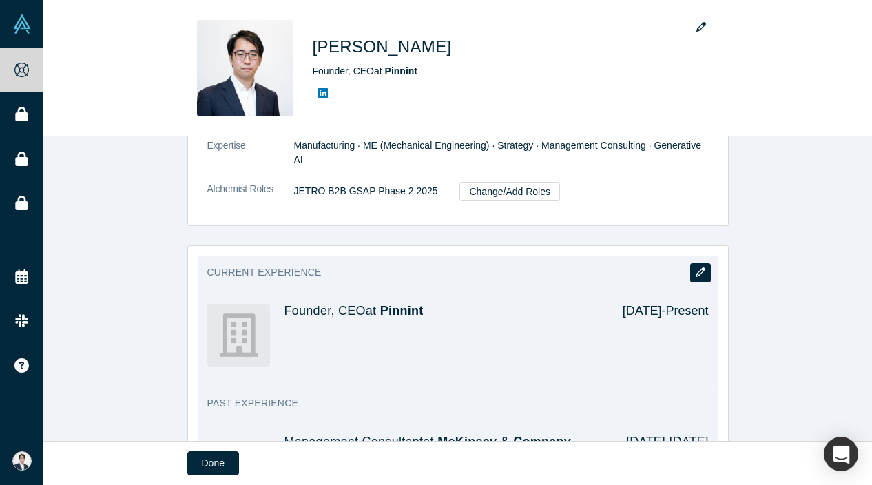
click at [705, 268] on icon "button" at bounding box center [701, 272] width 10 height 10
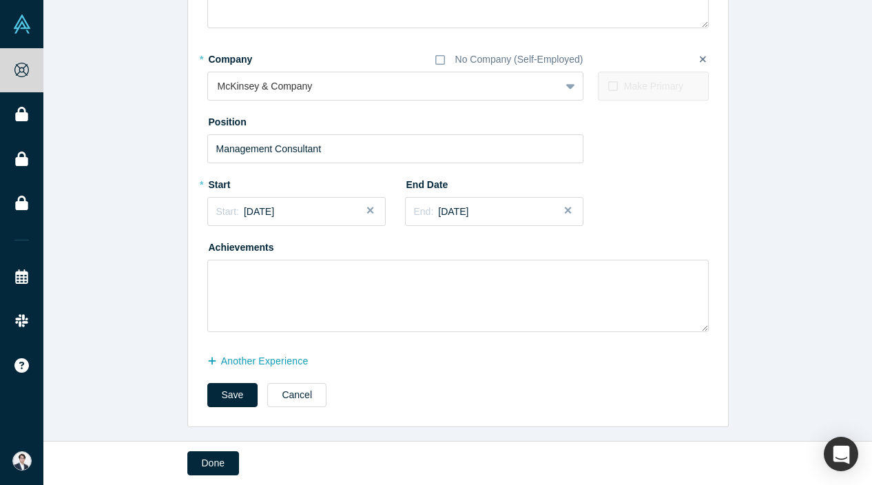
scroll to position [250, 0]
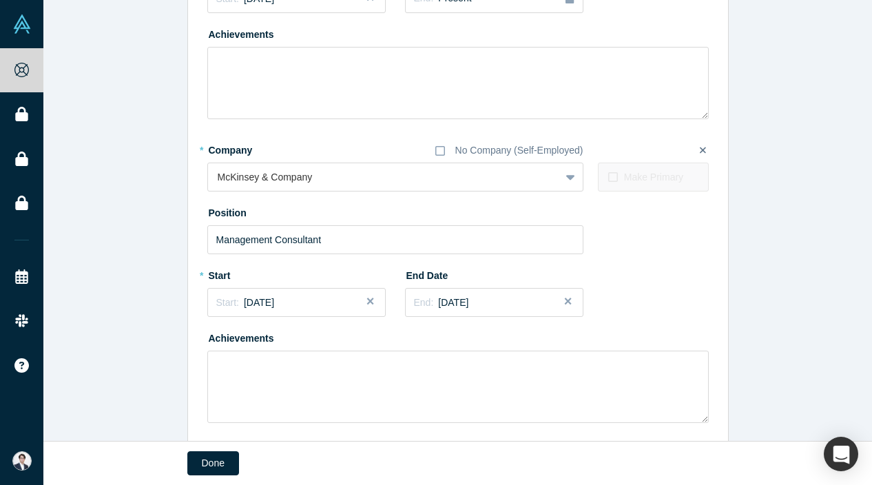
click at [701, 156] on label at bounding box center [702, 151] width 25 height 34
click at [0, 0] on input "checkbox" at bounding box center [0, 0] width 0 height 0
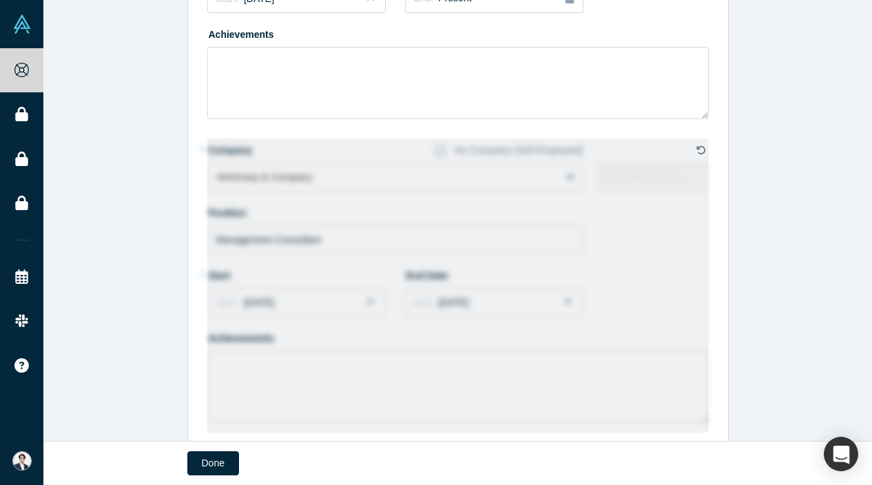
scroll to position [347, 0]
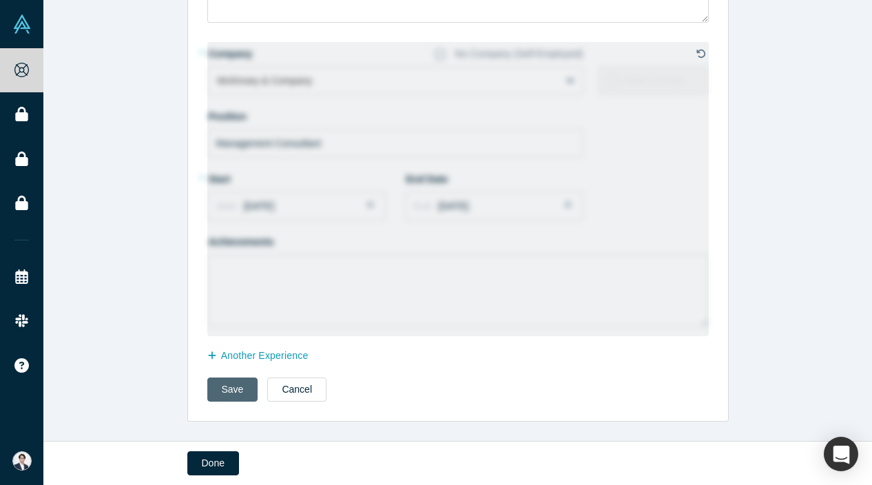
click at [220, 378] on button "Save" at bounding box center [232, 390] width 51 height 24
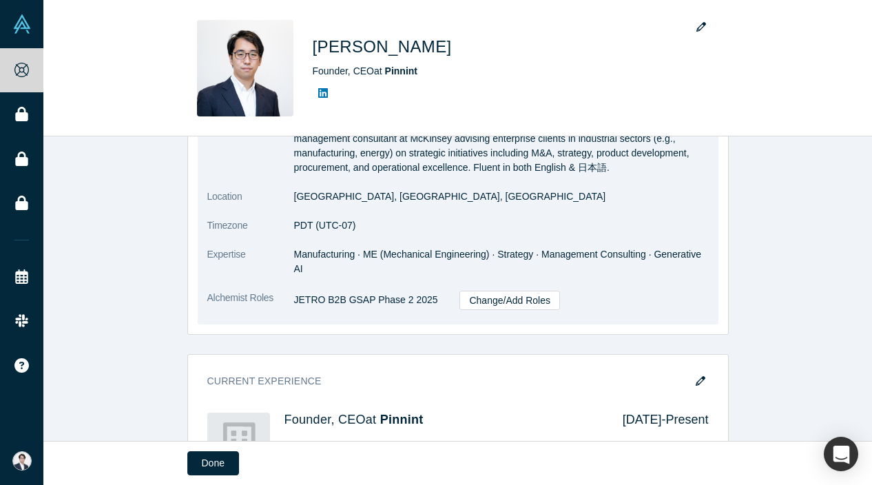
scroll to position [376, 0]
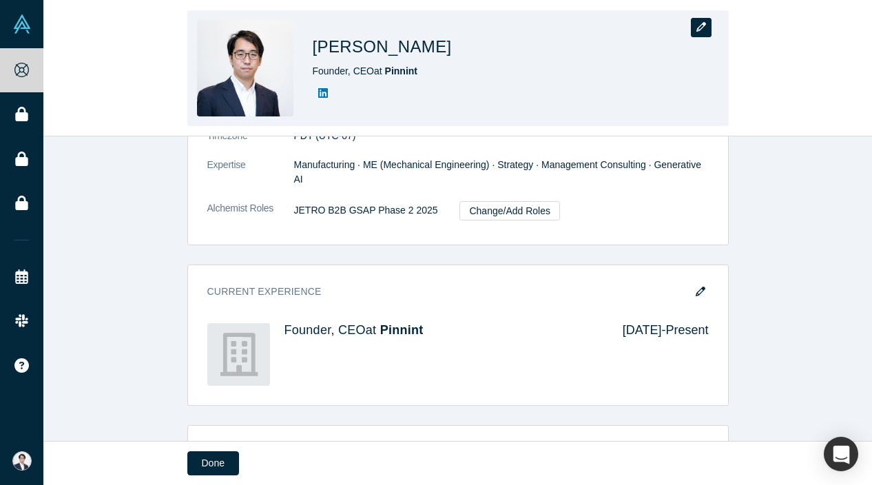
click at [706, 28] on icon "button" at bounding box center [702, 27] width 10 height 10
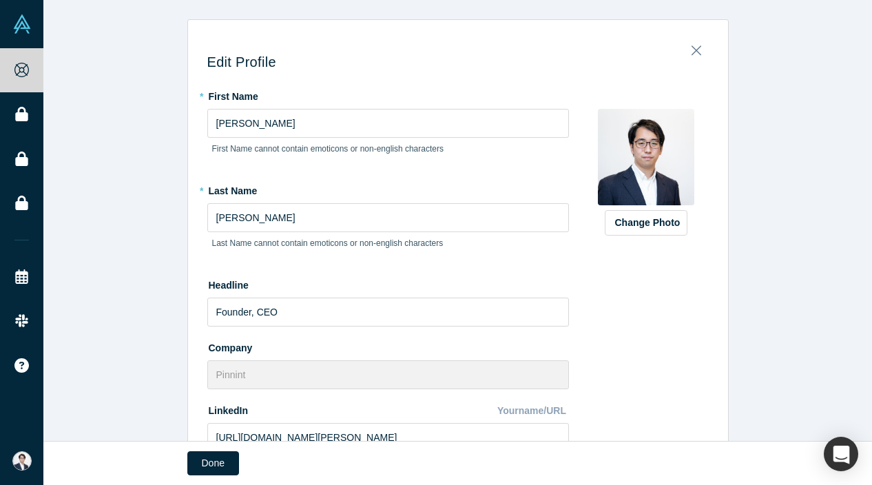
scroll to position [78, 0]
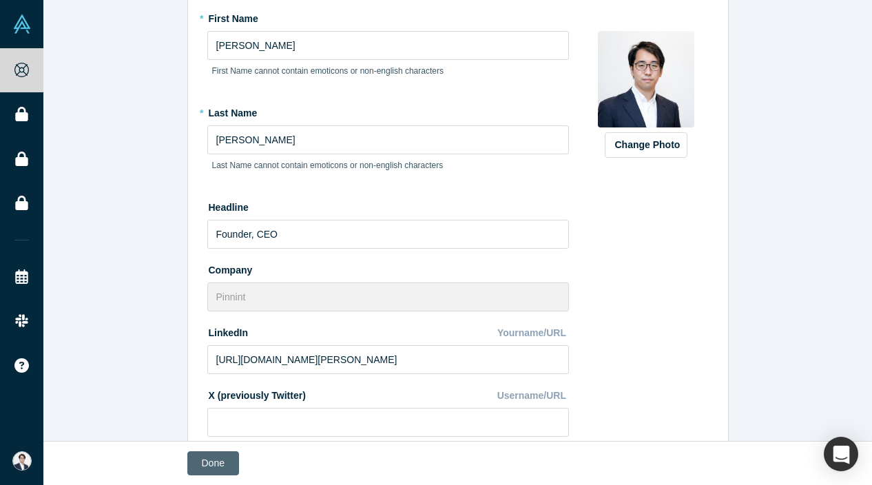
click at [215, 457] on button "Done" at bounding box center [213, 463] width 52 height 24
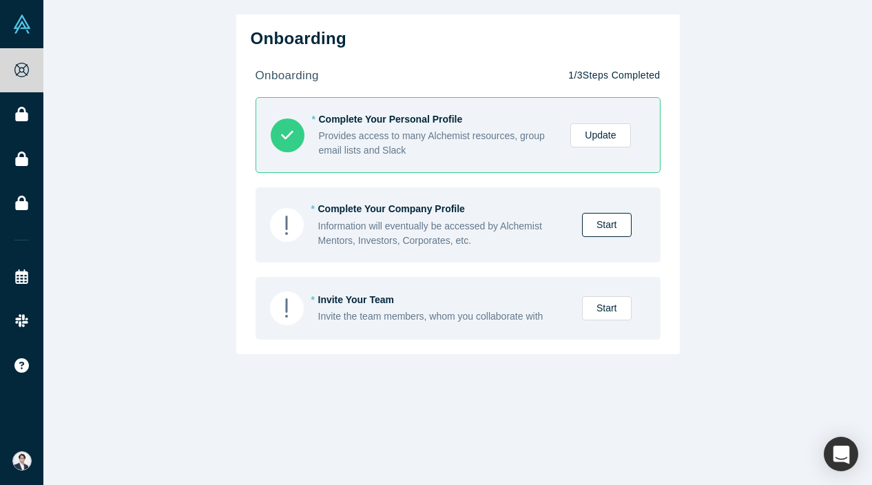
click at [618, 225] on link "Start" at bounding box center [607, 225] width 50 height 24
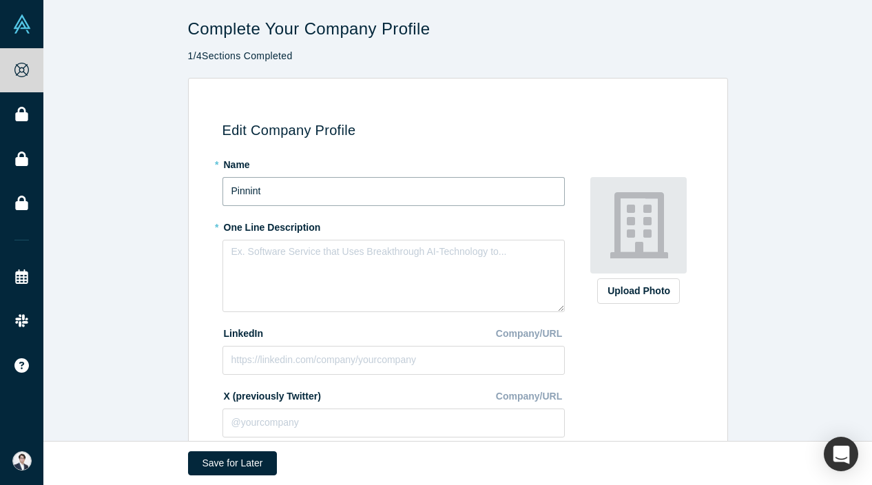
click at [345, 186] on input "Pinnint" at bounding box center [394, 191] width 342 height 29
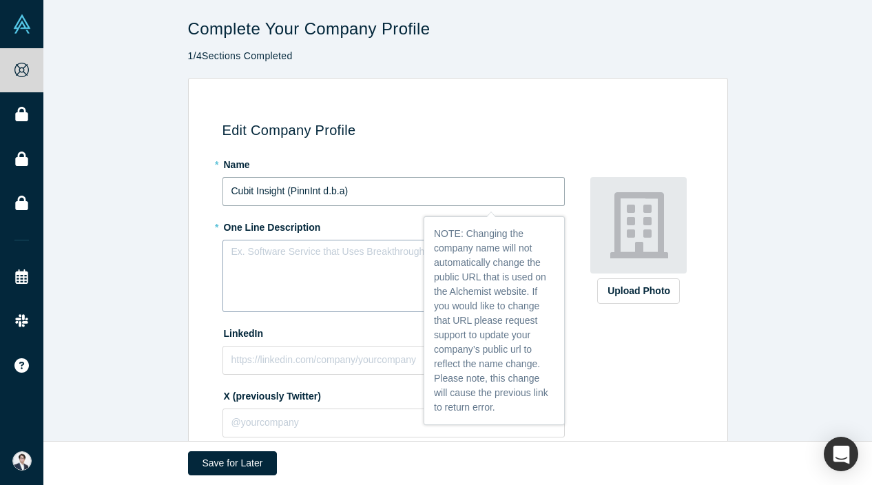
type input "Cubit Insight (PinnInt d.b.a)"
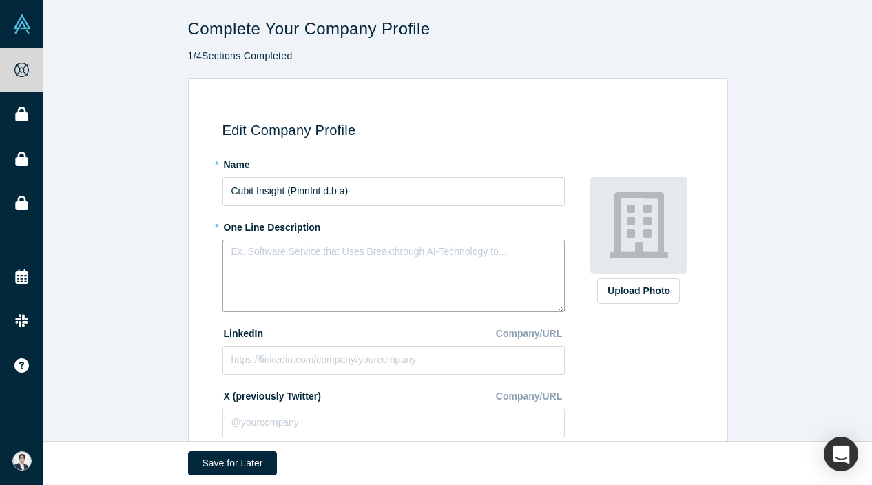
click at [298, 246] on textarea at bounding box center [394, 276] width 342 height 72
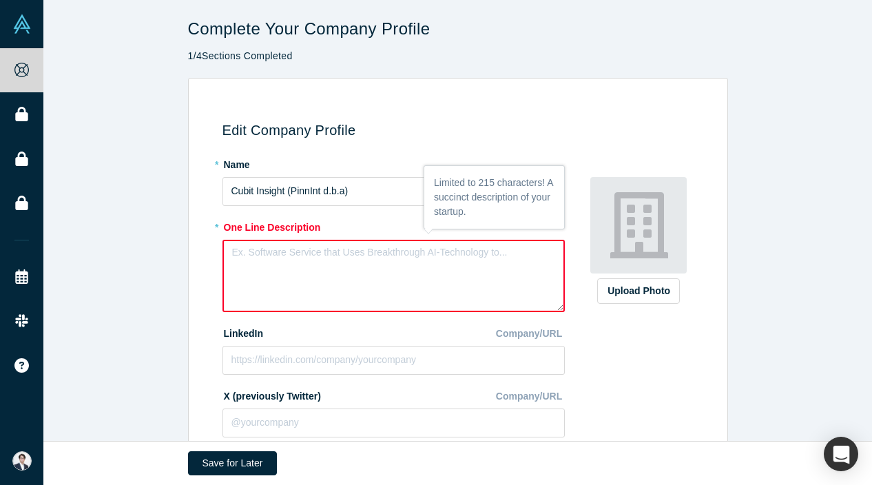
paste textarea "Building multimodal AI for factories. Worker shortage and lack of training are …"
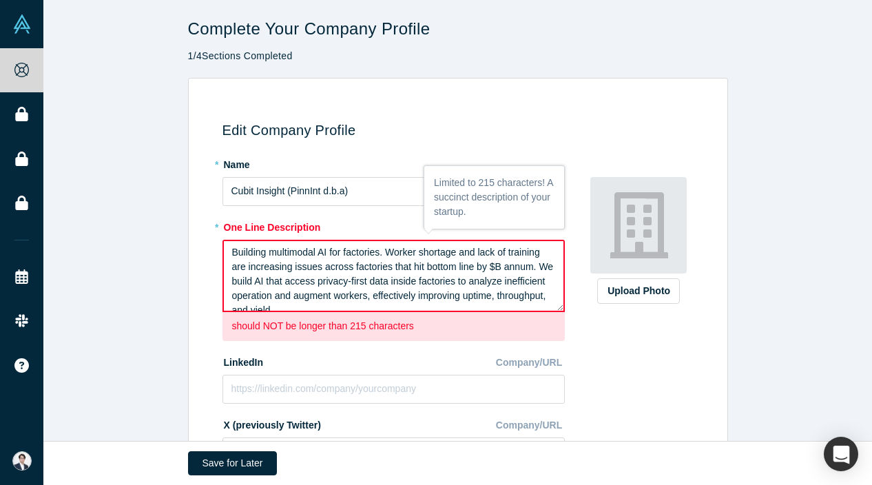
click at [390, 254] on textarea "Building multimodal AI for factories. Worker shortage and lack of training are …" at bounding box center [394, 276] width 342 height 72
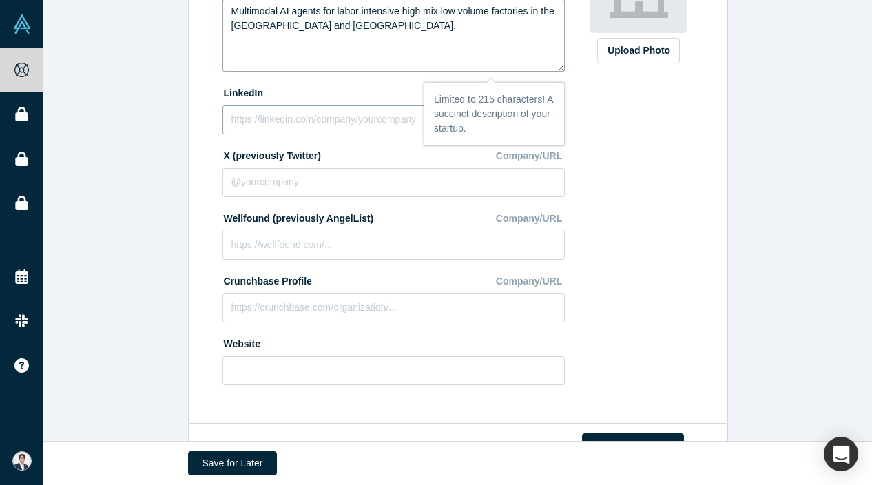
scroll to position [287, 0]
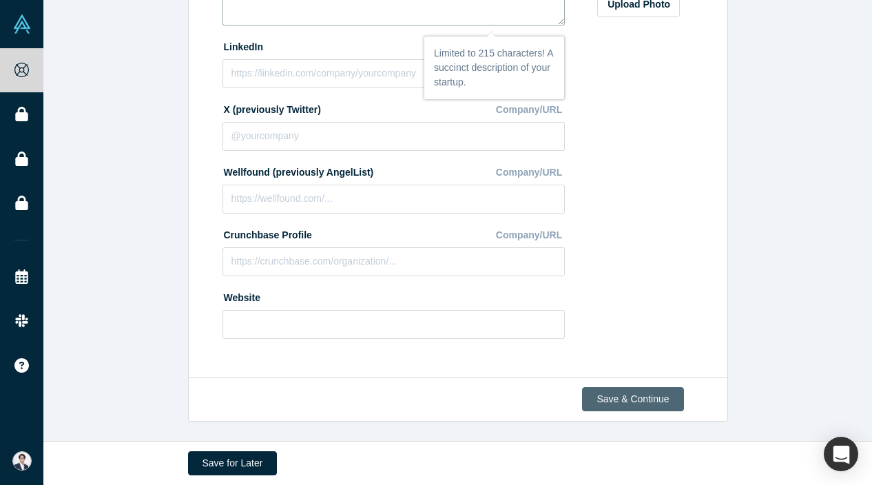
type textarea "Multimodal AI agents for labor intensive high mix low volume factories in the […"
click at [644, 396] on button "Save & Continue" at bounding box center [632, 399] width 101 height 24
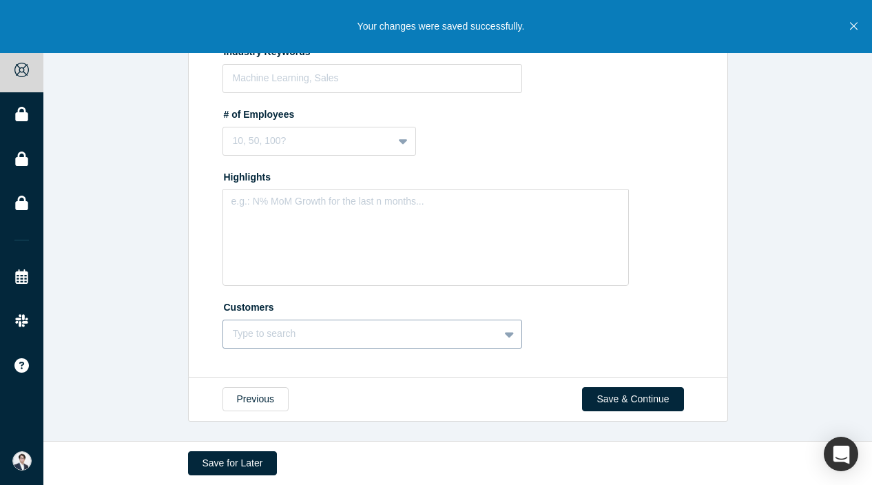
scroll to position [0, 0]
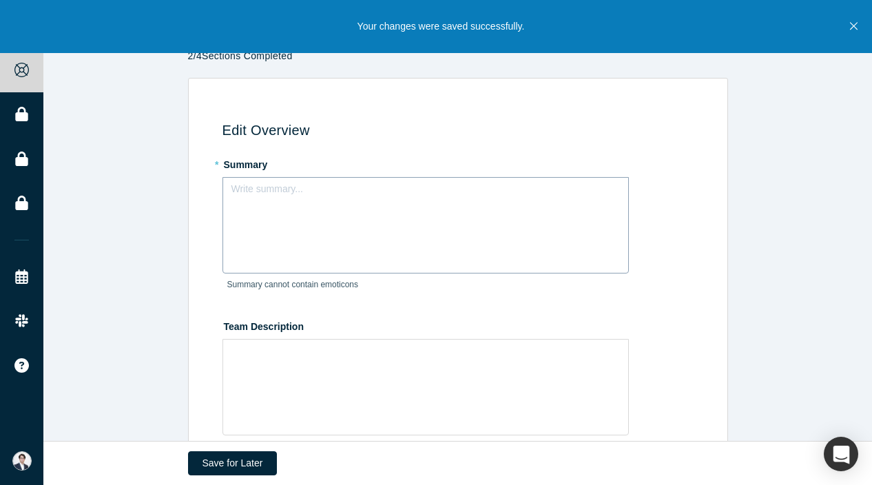
click at [307, 230] on div "Write summary..." at bounding box center [426, 225] width 407 height 96
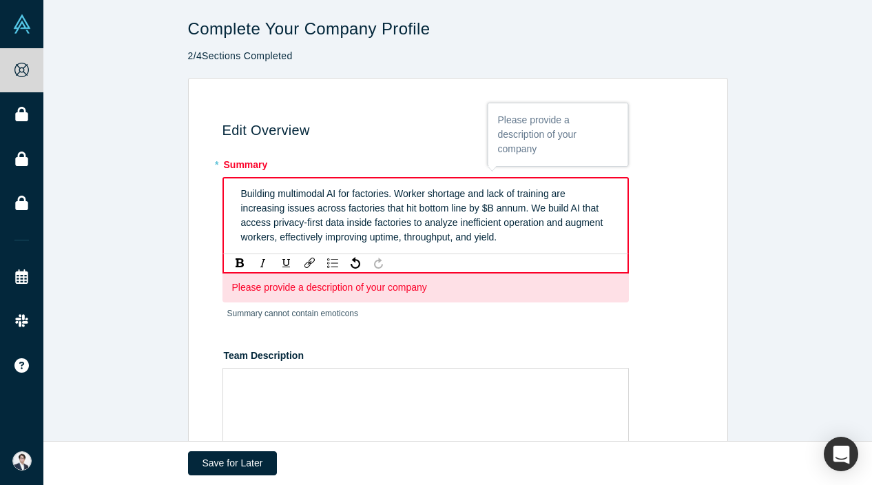
click at [396, 190] on span "Building multimodal AI for factories. Worker shortage and lack of training are …" at bounding box center [423, 215] width 365 height 54
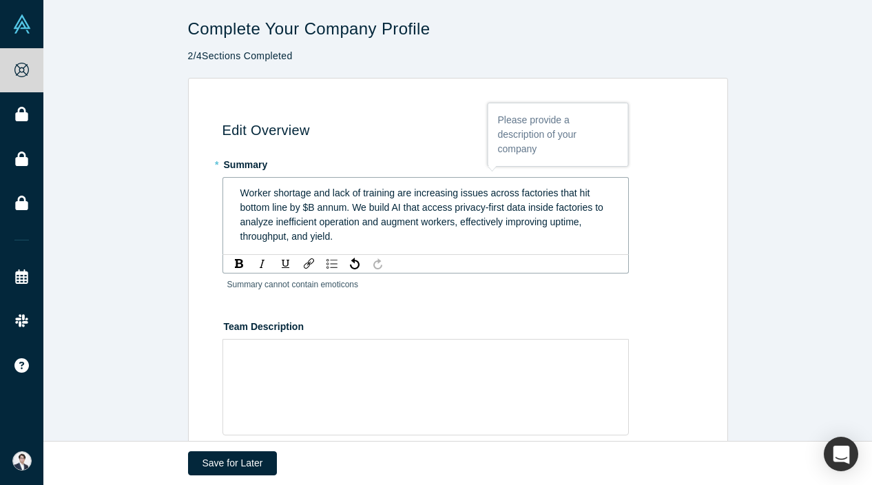
click at [389, 206] on span "Worker shortage and lack of training are increasing issues across factories tha…" at bounding box center [423, 214] width 366 height 54
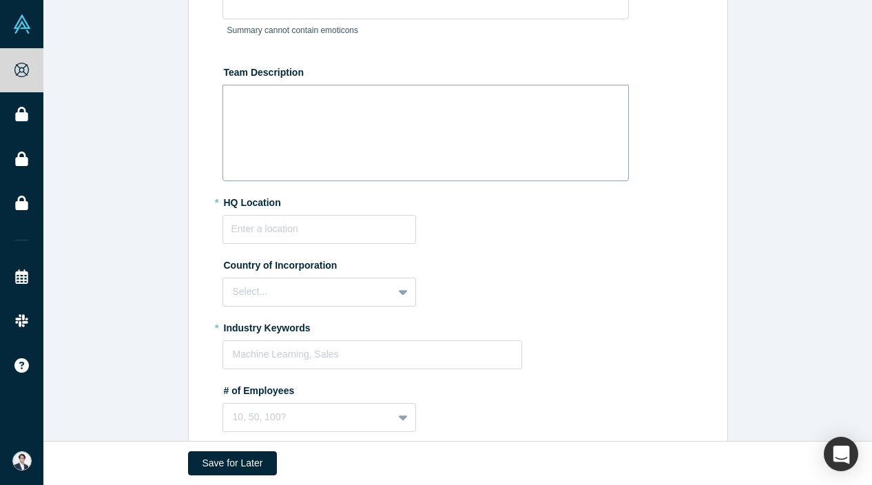
scroll to position [273, 0]
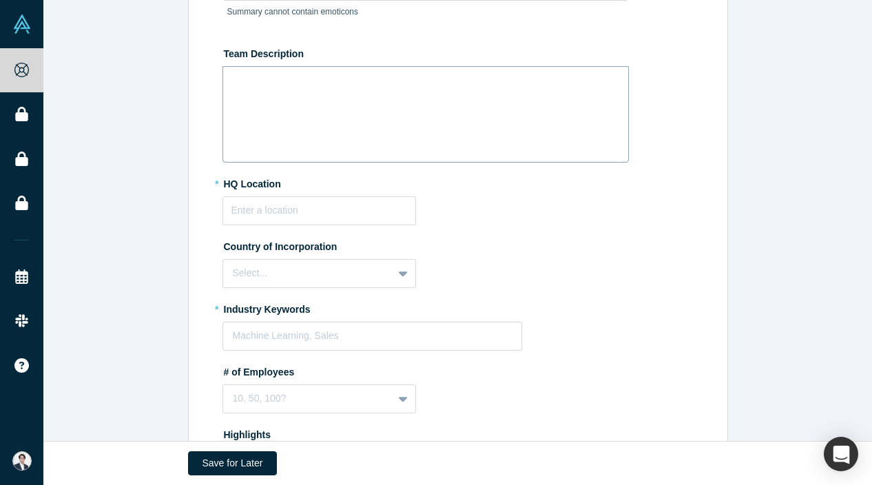
click at [376, 156] on div "rdw-wrapper" at bounding box center [426, 114] width 407 height 96
click at [342, 222] on input "text" at bounding box center [320, 210] width 194 height 29
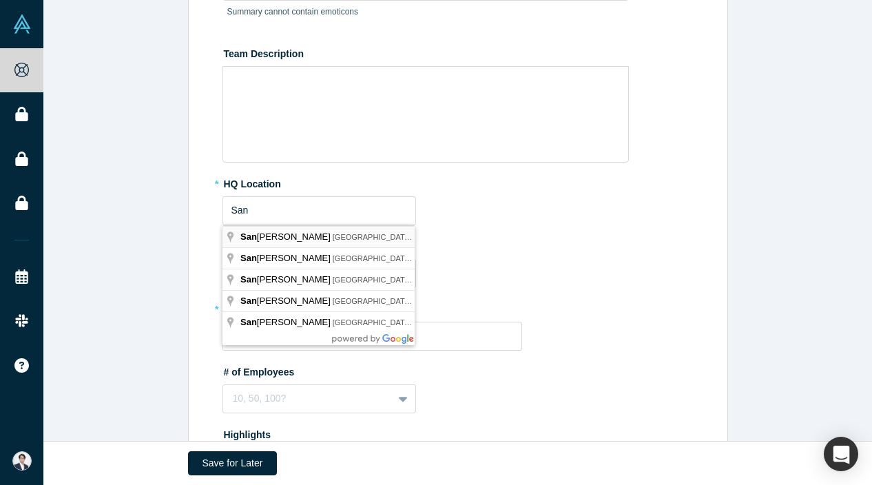
type input "[GEOGRAPHIC_DATA], [GEOGRAPHIC_DATA], [GEOGRAPHIC_DATA]"
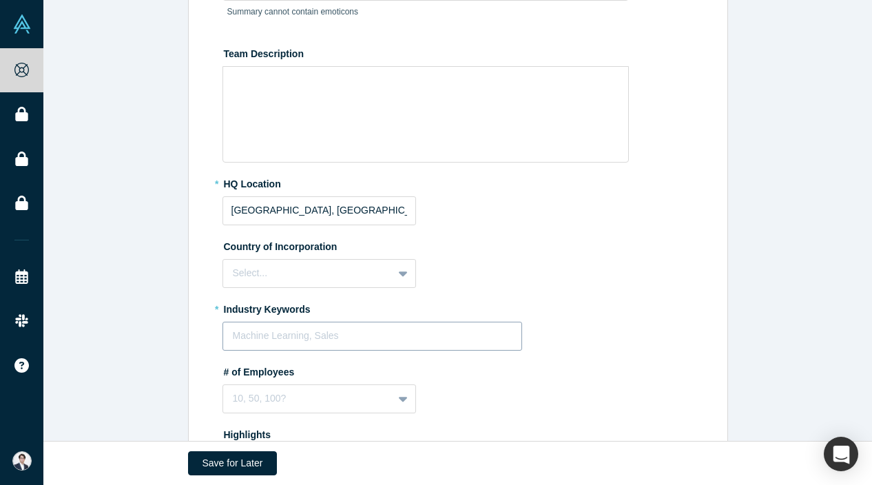
click at [323, 342] on div at bounding box center [373, 335] width 280 height 17
type input "industrial ai"
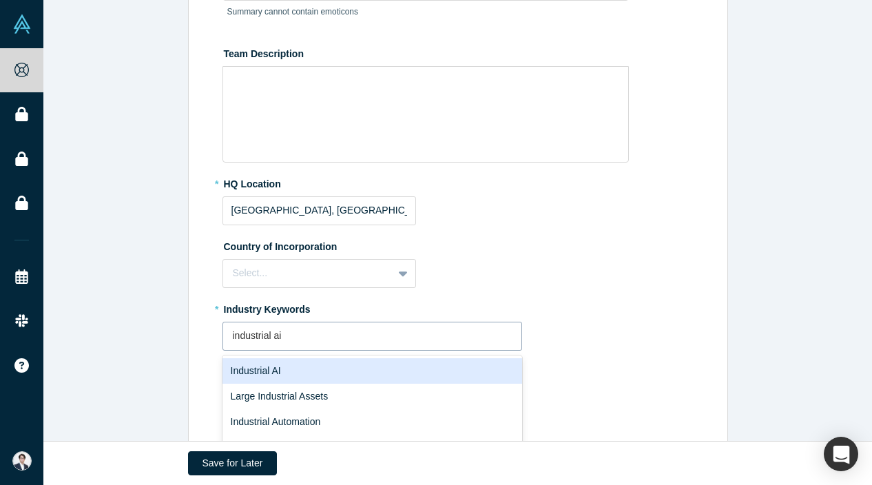
scroll to position [329, 0]
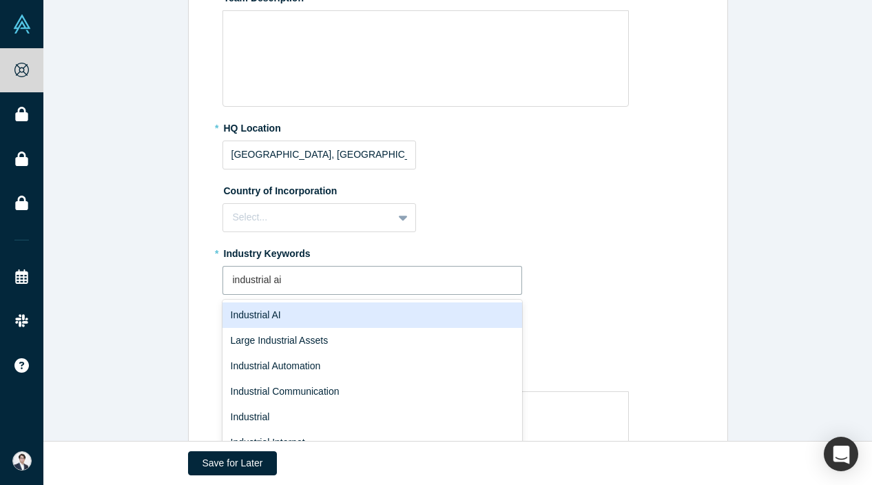
click at [292, 310] on div "Industrial AI" at bounding box center [373, 315] width 300 height 25
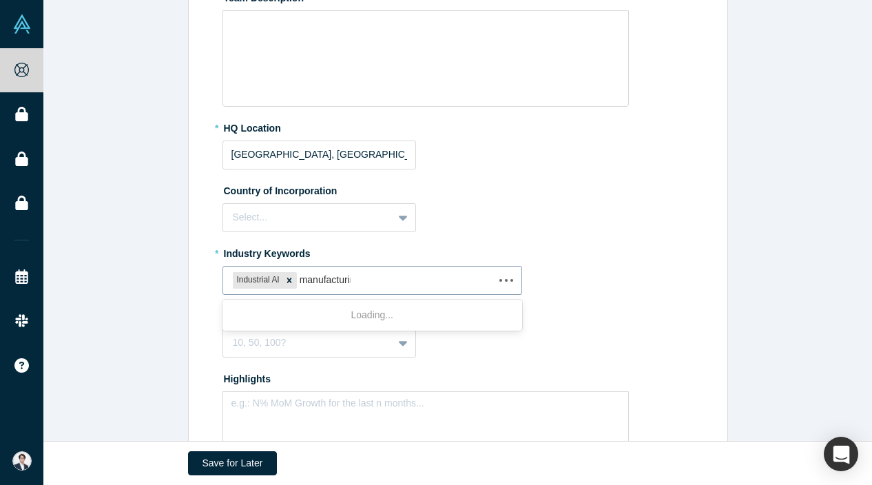
type input "manufacturing"
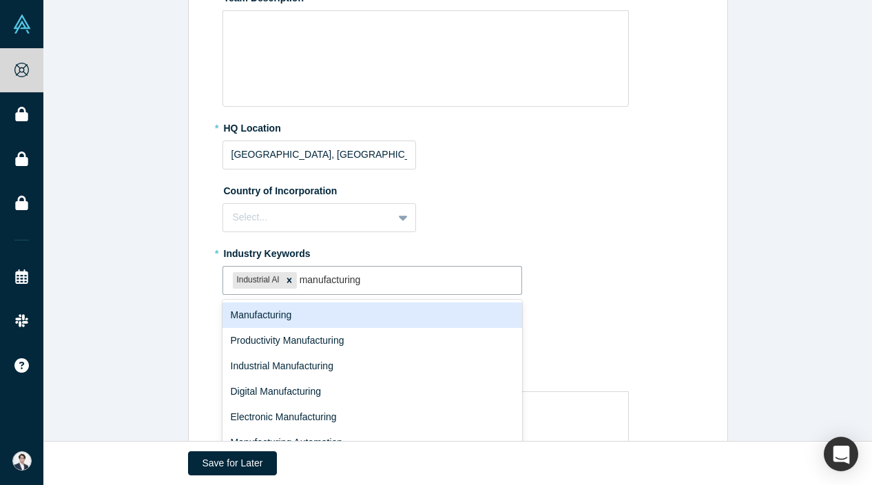
click at [342, 314] on div "Manufacturing" at bounding box center [373, 315] width 300 height 25
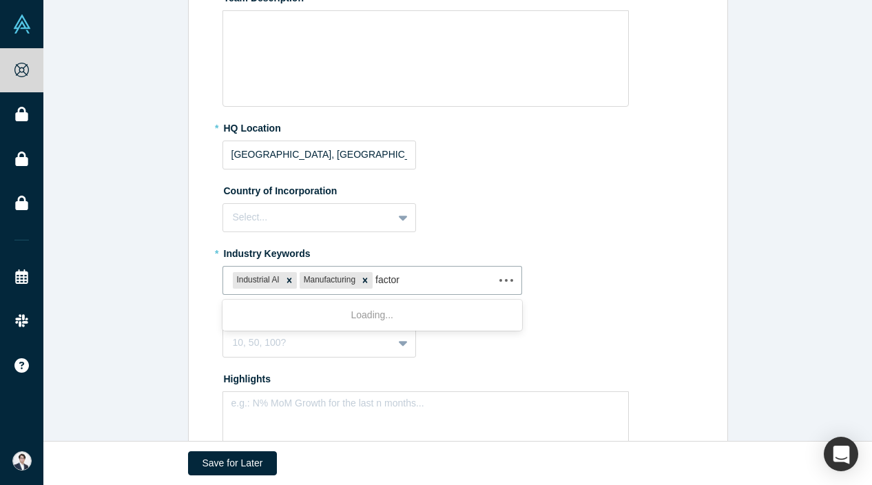
type input "factory"
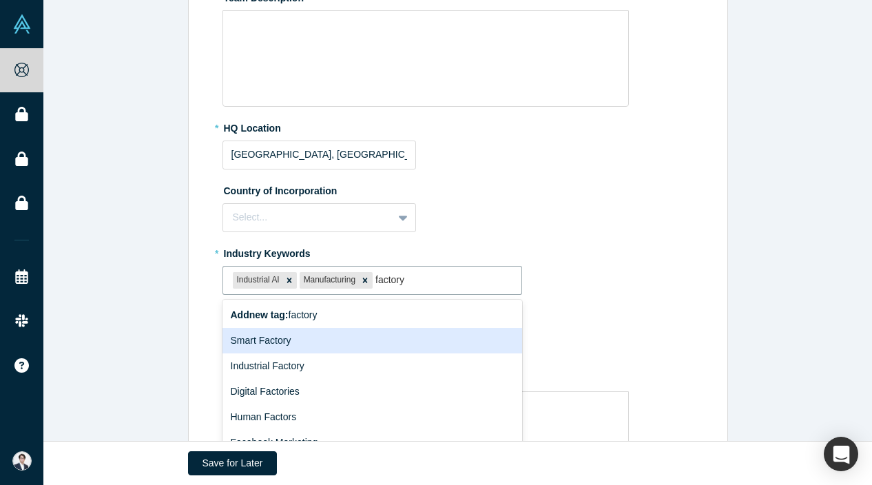
click at [311, 338] on div "Smart Factory" at bounding box center [373, 340] width 300 height 25
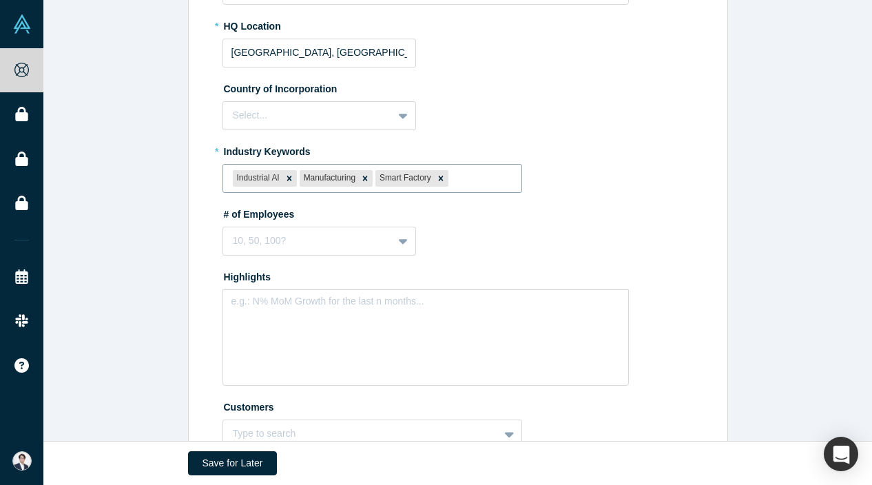
scroll to position [531, 0]
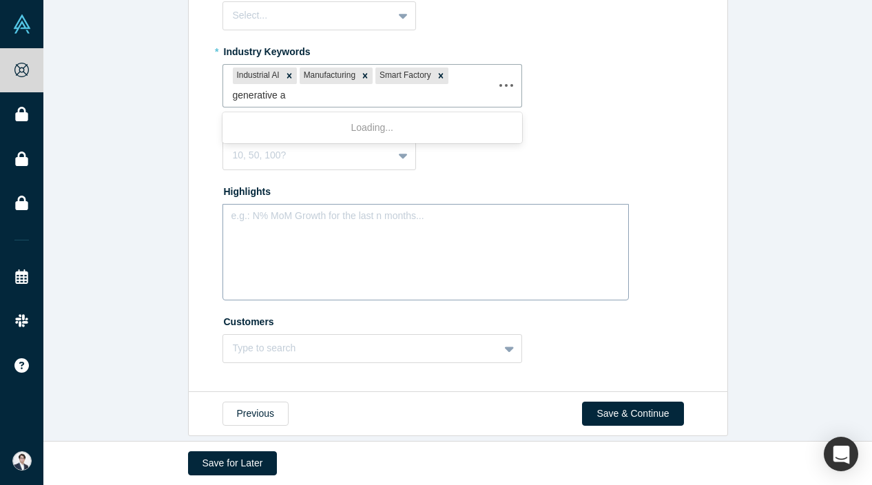
type input "generative ai"
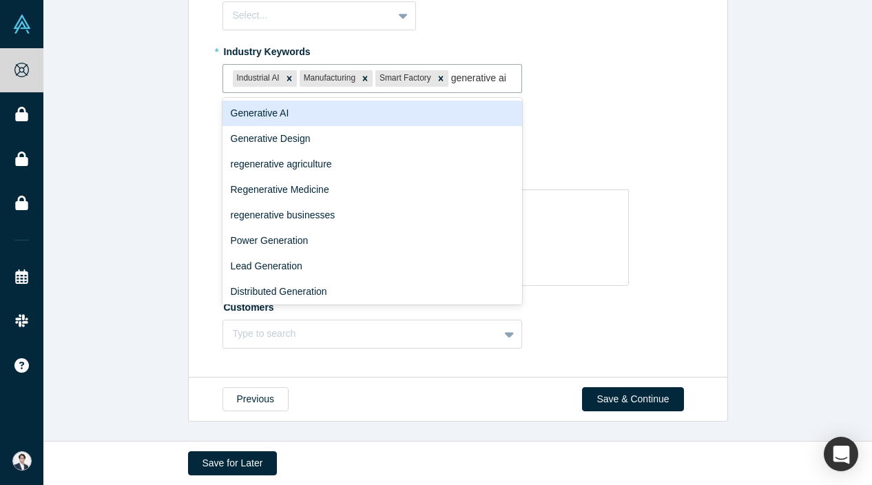
click at [347, 116] on div "Generative AI" at bounding box center [373, 113] width 300 height 25
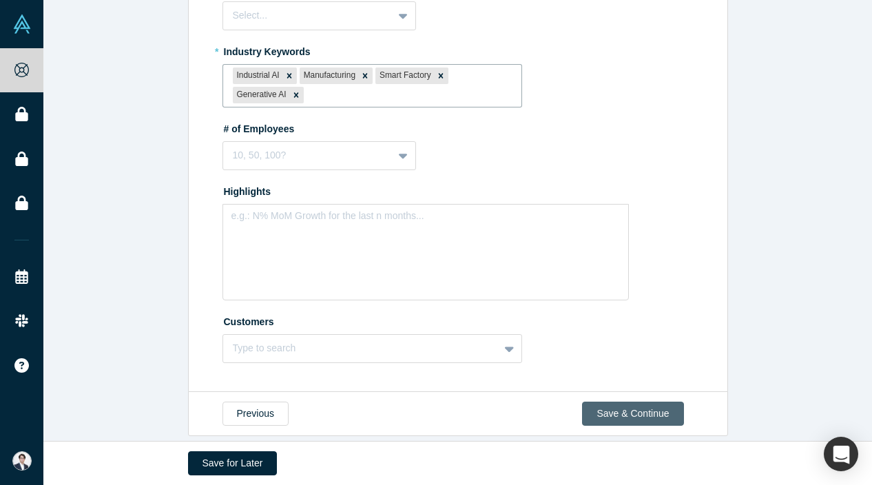
click at [633, 410] on button "Save & Continue" at bounding box center [632, 414] width 101 height 24
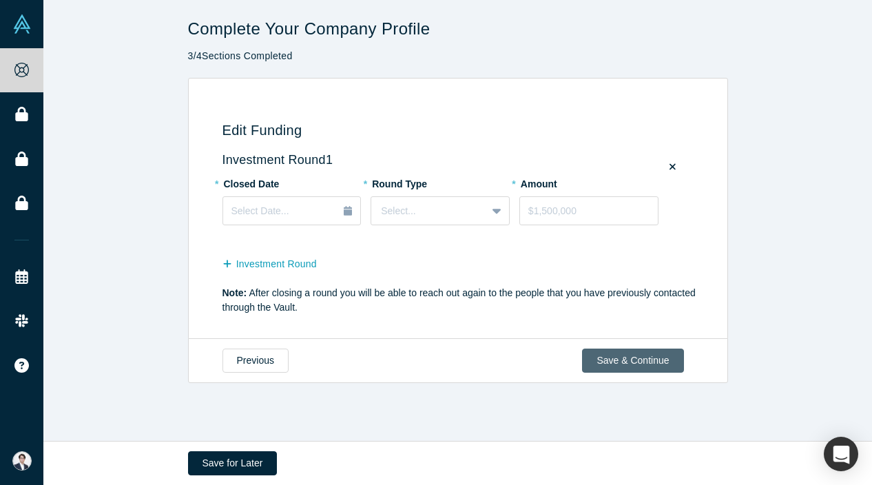
click at [650, 370] on button "Save & Continue" at bounding box center [632, 361] width 101 height 24
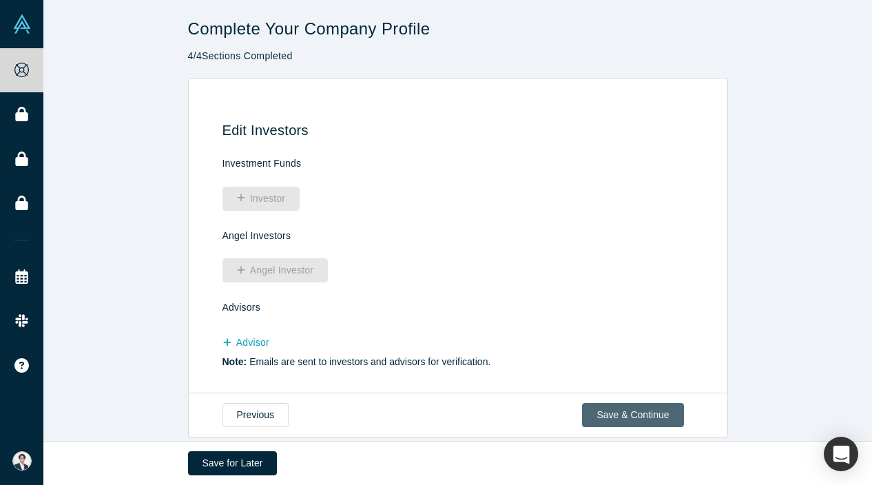
click at [633, 412] on button "Save & Continue" at bounding box center [632, 415] width 101 height 24
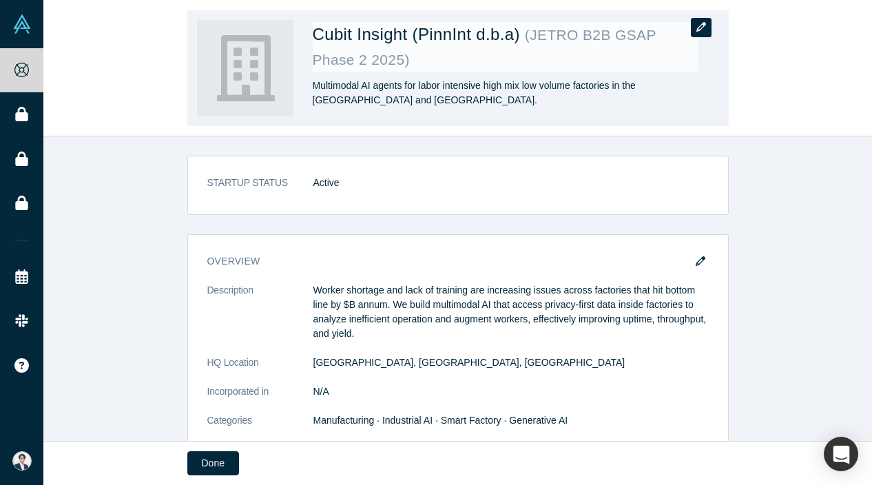
click at [697, 32] on icon "button" at bounding box center [702, 27] width 10 height 10
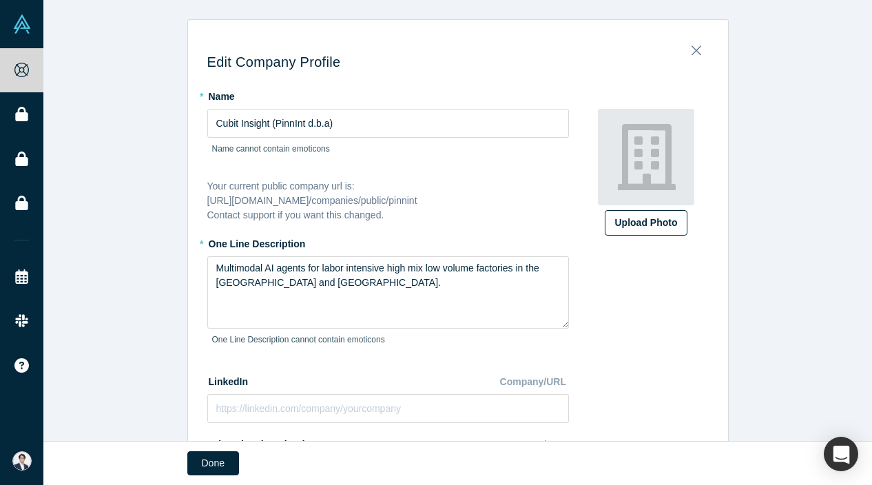
click at [657, 223] on div "Upload Photo" at bounding box center [646, 223] width 62 height 14
click at [0, 0] on input "Upload Photo" at bounding box center [0, 0] width 0 height 0
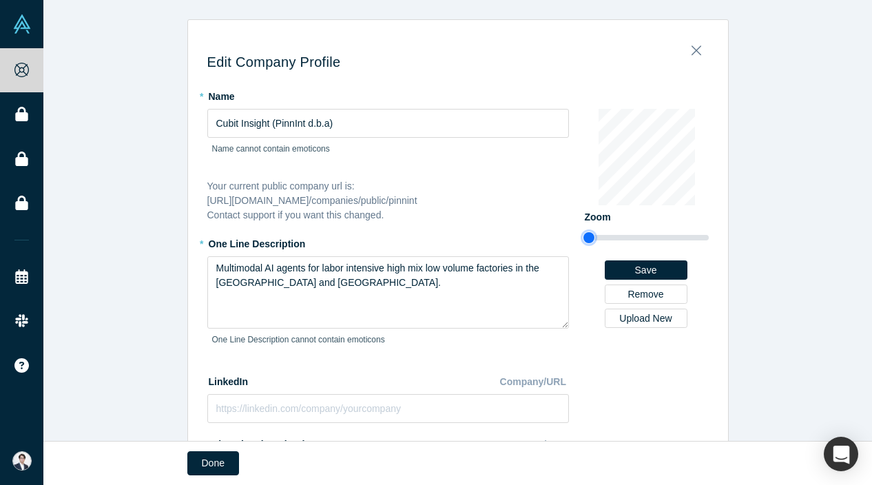
type input "0.75"
drag, startPoint x: 599, startPoint y: 238, endPoint x: 528, endPoint y: 239, distance: 71.0
click at [528, 239] on div "* Name Cubit Insight (PinnInt d.b.a) Name cannot contain emoticons Your current…" at bounding box center [458, 389] width 502 height 608
click at [662, 266] on button "Save" at bounding box center [646, 269] width 83 height 19
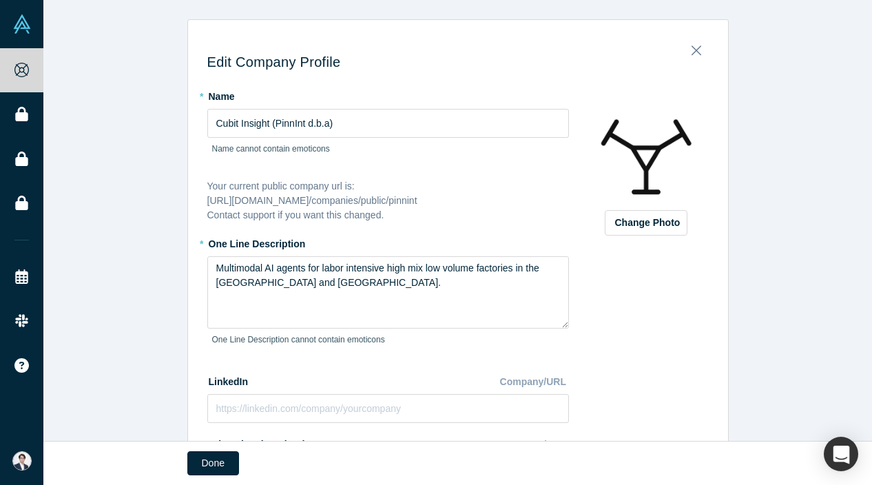
scroll to position [617, 0]
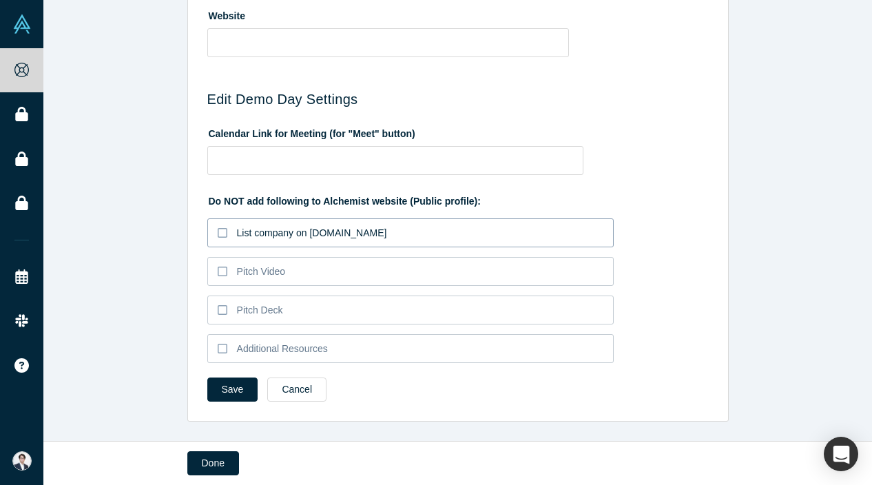
click at [283, 237] on div "List company on [DOMAIN_NAME]" at bounding box center [312, 233] width 150 height 14
click at [0, 0] on input "List company on [DOMAIN_NAME]" at bounding box center [0, 0] width 0 height 0
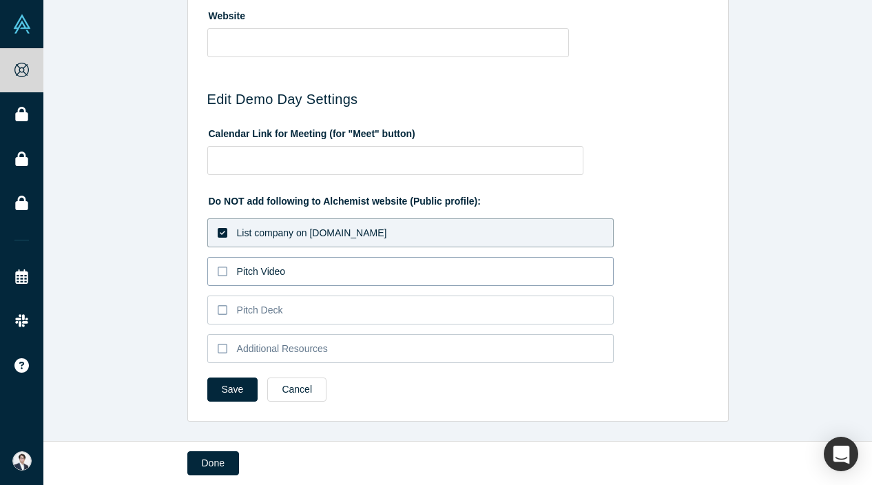
click at [292, 279] on label "Pitch Video" at bounding box center [410, 271] width 407 height 29
click at [0, 0] on input "Pitch Video" at bounding box center [0, 0] width 0 height 0
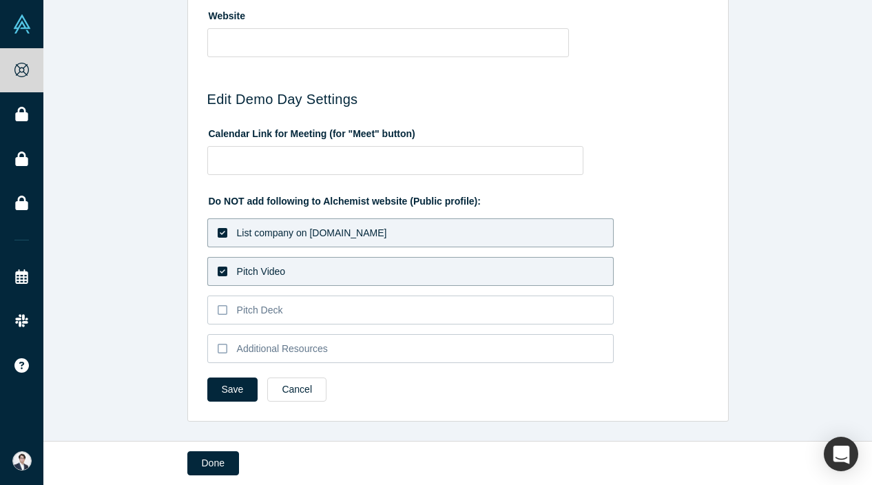
click at [292, 329] on div "Do NOT add following to Alchemist website (Public profile): List company on [DO…" at bounding box center [458, 276] width 502 height 183
click at [299, 299] on label "Pitch Deck" at bounding box center [410, 310] width 407 height 29
click at [0, 0] on input "Pitch Deck" at bounding box center [0, 0] width 0 height 0
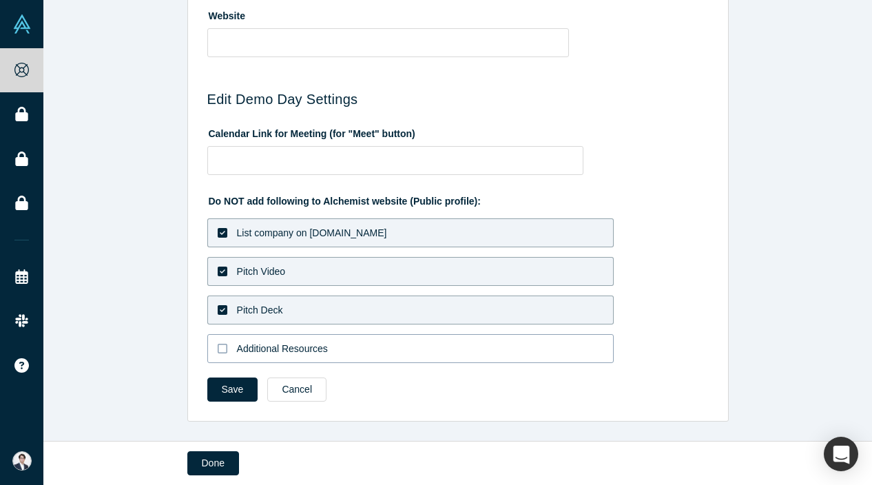
click at [299, 346] on div "Additional Resources" at bounding box center [282, 349] width 91 height 14
click at [0, 0] on input "Additional Resources" at bounding box center [0, 0] width 0 height 0
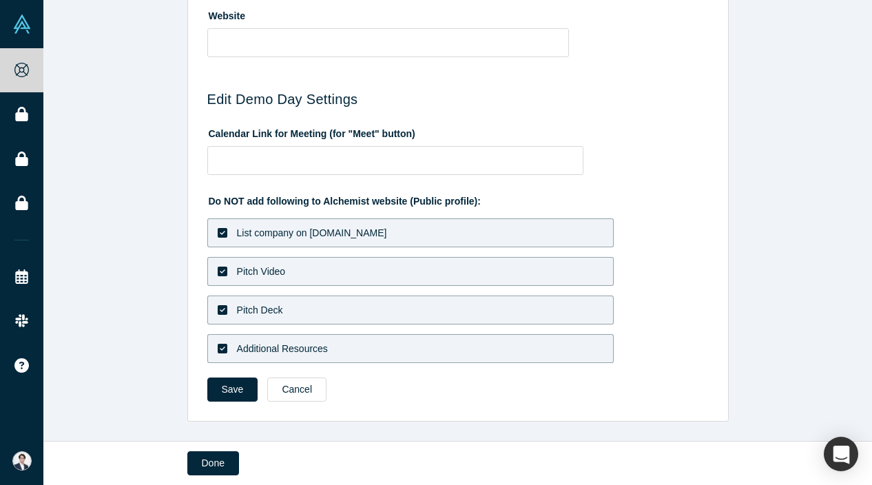
click at [312, 227] on div "List company on [DOMAIN_NAME]" at bounding box center [312, 233] width 150 height 14
click at [0, 0] on input "List company on [DOMAIN_NAME]" at bounding box center [0, 0] width 0 height 0
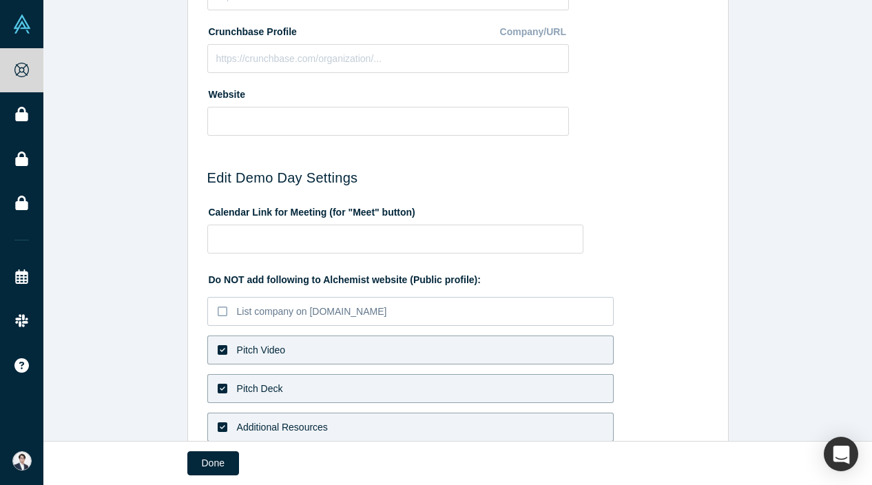
scroll to position [566, 0]
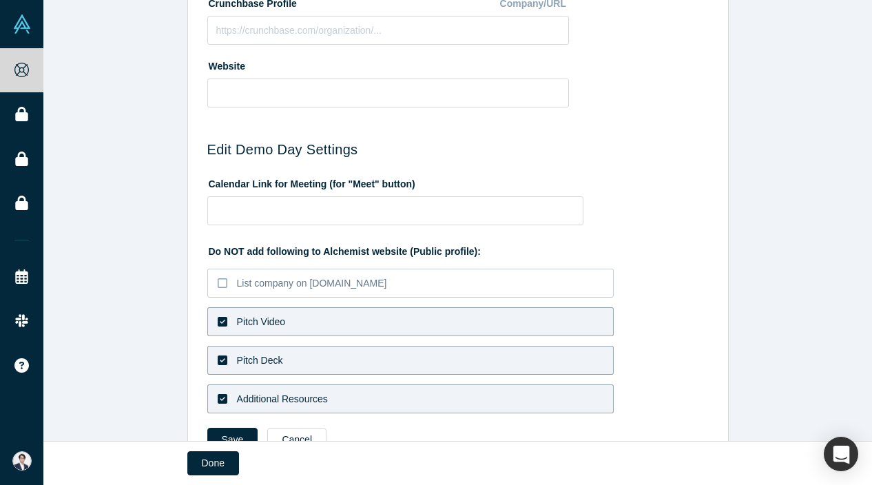
click at [316, 316] on label "Pitch Video" at bounding box center [410, 321] width 407 height 29
click at [0, 0] on input "Pitch Video" at bounding box center [0, 0] width 0 height 0
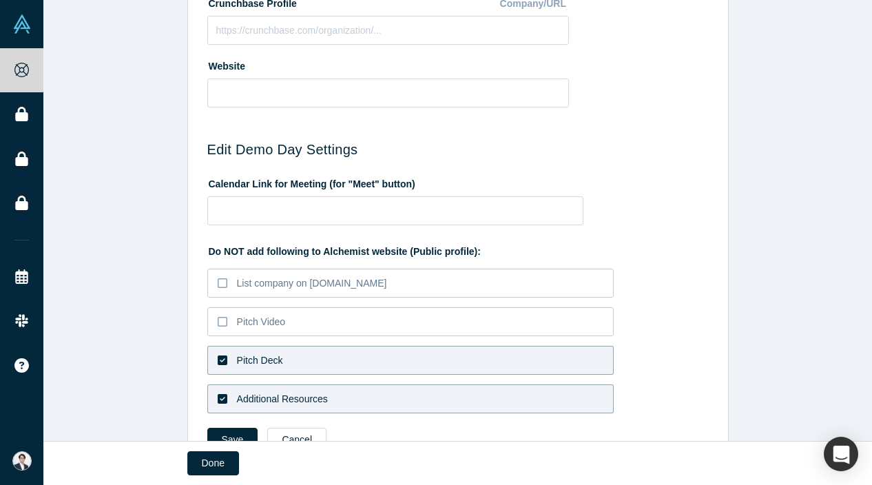
click at [315, 345] on div "Do NOT add following to Alchemist website (Public profile): List company on [DO…" at bounding box center [458, 326] width 502 height 183
click at [315, 371] on label "Pitch Deck" at bounding box center [410, 360] width 407 height 29
click at [0, 0] on input "Pitch Deck" at bounding box center [0, 0] width 0 height 0
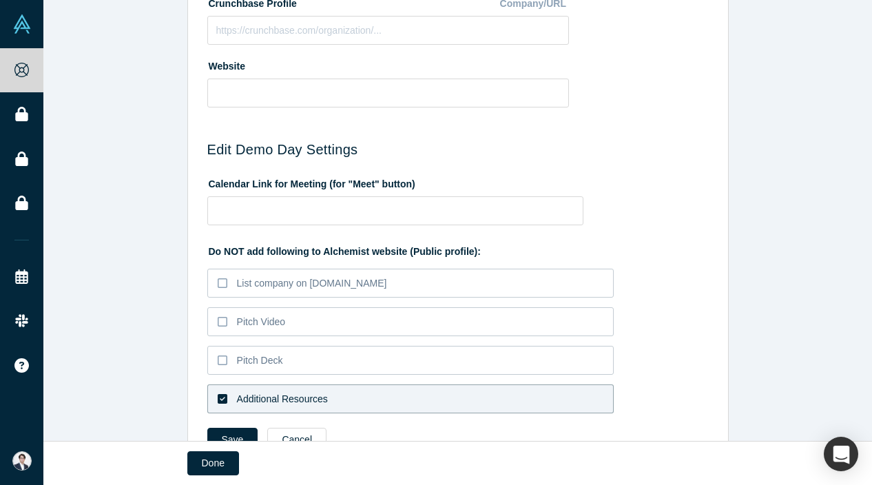
click at [315, 396] on div "Additional Resources" at bounding box center [282, 399] width 91 height 14
click at [0, 0] on input "Additional Resources" at bounding box center [0, 0] width 0 height 0
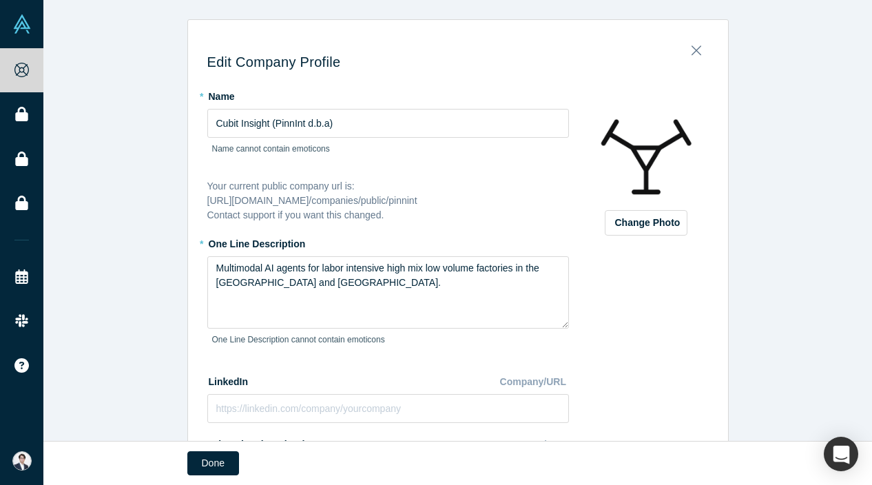
scroll to position [617, 0]
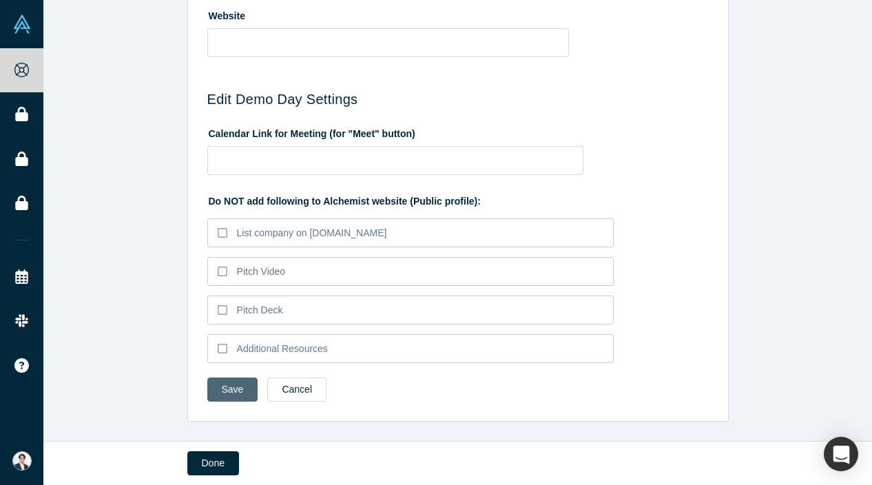
click at [243, 393] on button "Save" at bounding box center [232, 390] width 51 height 24
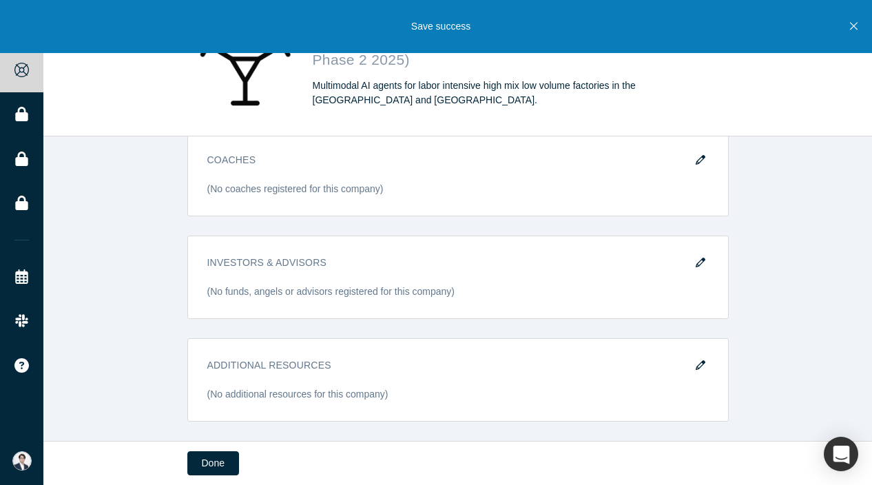
scroll to position [0, 0]
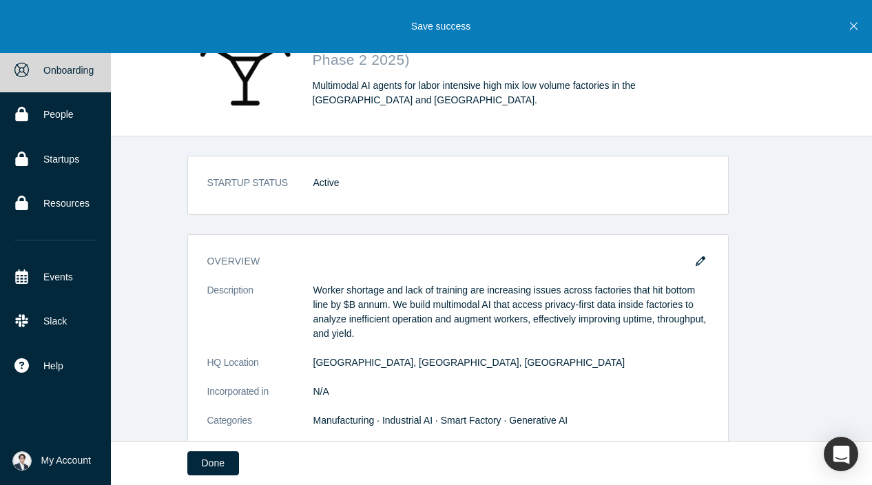
click at [61, 84] on link "Onboarding" at bounding box center [55, 70] width 111 height 44
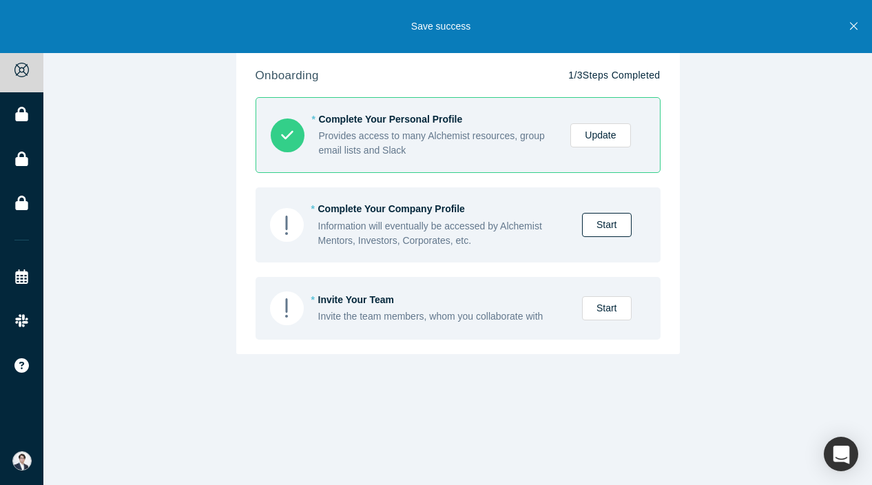
click at [601, 228] on link "Start" at bounding box center [607, 225] width 50 height 24
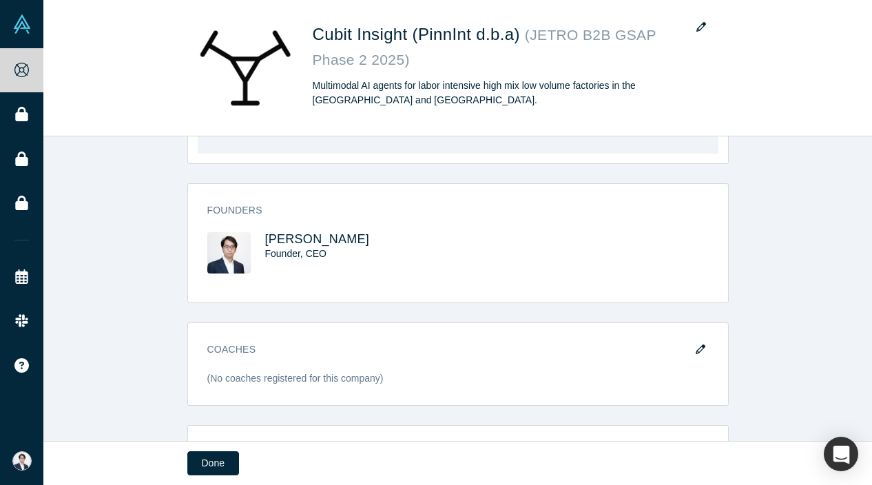
scroll to position [594, 0]
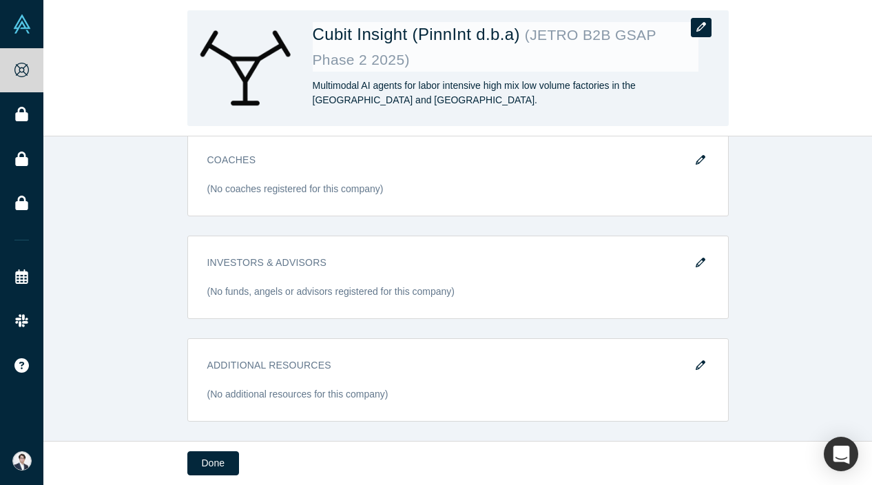
click at [696, 25] on button "button" at bounding box center [701, 27] width 21 height 19
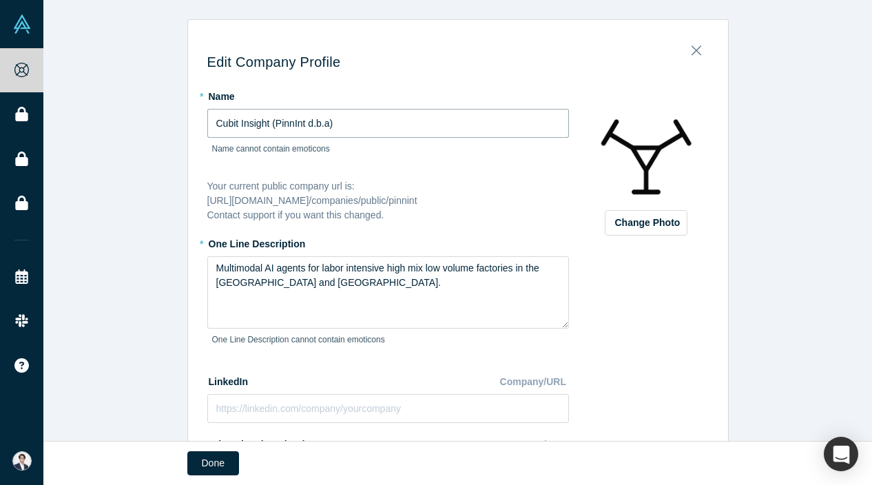
drag, startPoint x: 270, startPoint y: 123, endPoint x: 658, endPoint y: 167, distance: 390.5
click at [658, 167] on div "* Name Cubit Insight (PinnInt d.b.a) Name cannot contain emoticons Your current…" at bounding box center [458, 389] width 502 height 608
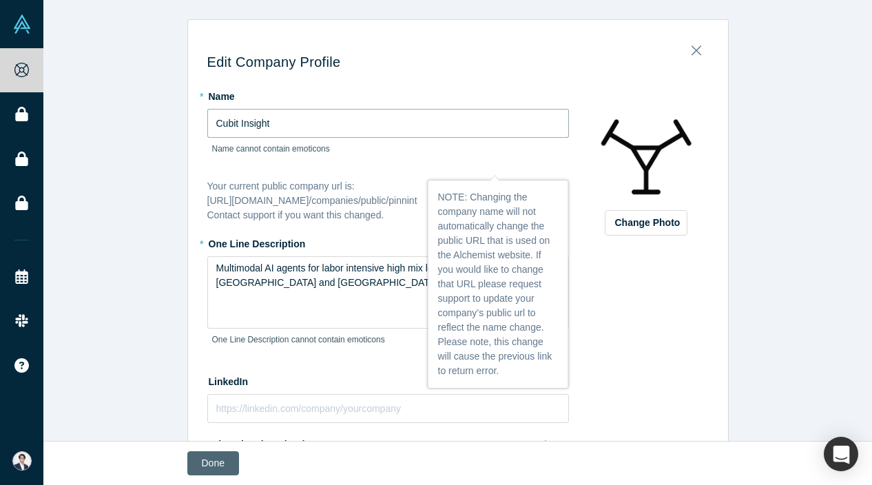
type input "Cubit Insight"
click at [212, 466] on button "Done" at bounding box center [213, 463] width 52 height 24
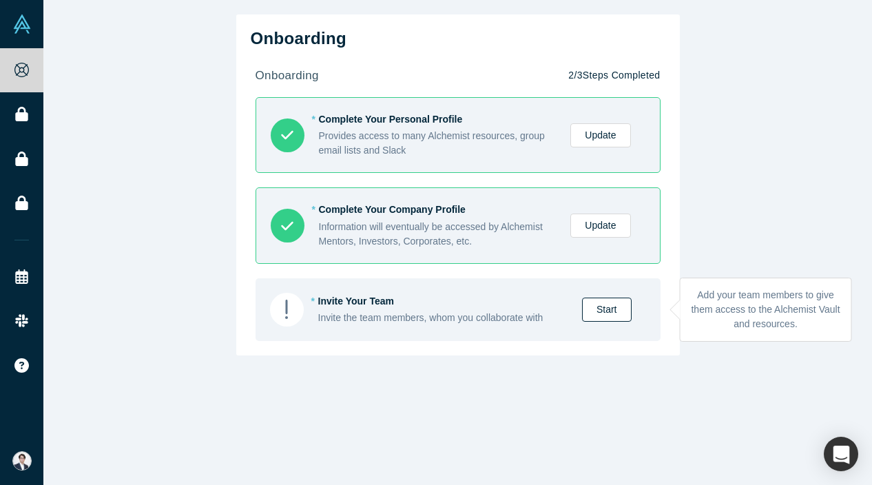
click at [619, 316] on link "Start" at bounding box center [607, 310] width 50 height 24
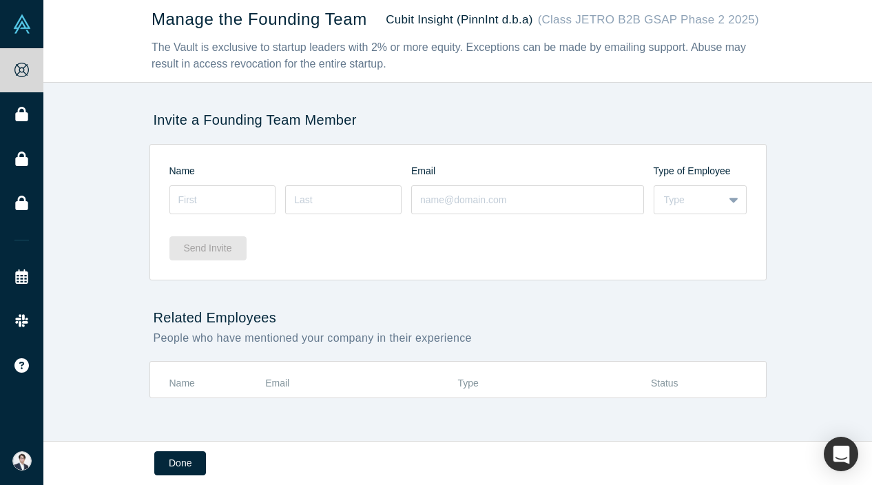
scroll to position [12, 0]
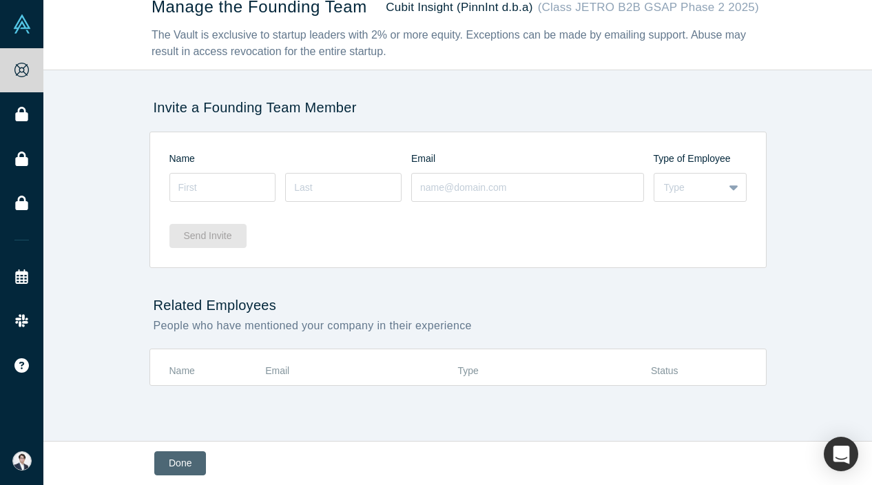
click at [198, 465] on button "Done" at bounding box center [180, 463] width 52 height 24
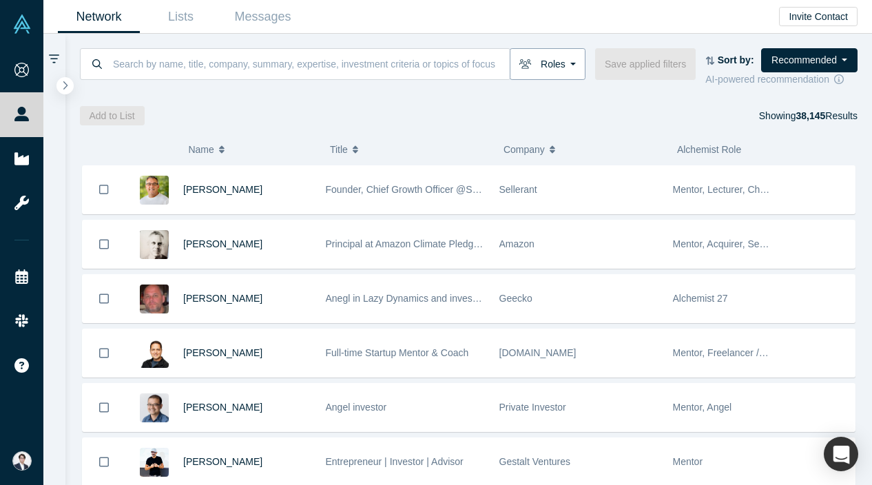
click at [532, 61] on icon "button" at bounding box center [526, 64] width 12 height 10
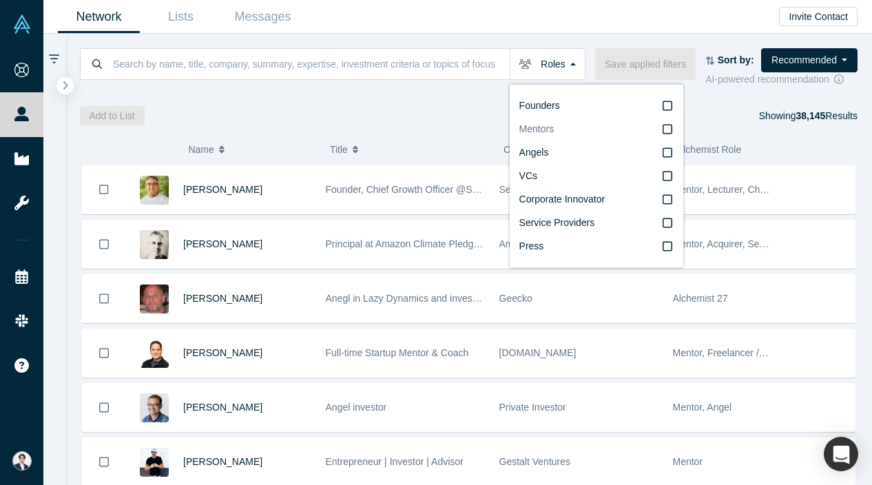
click at [555, 129] on span "Mentors" at bounding box center [537, 128] width 35 height 11
click at [0, 0] on input "Mentors" at bounding box center [0, 0] width 0 height 0
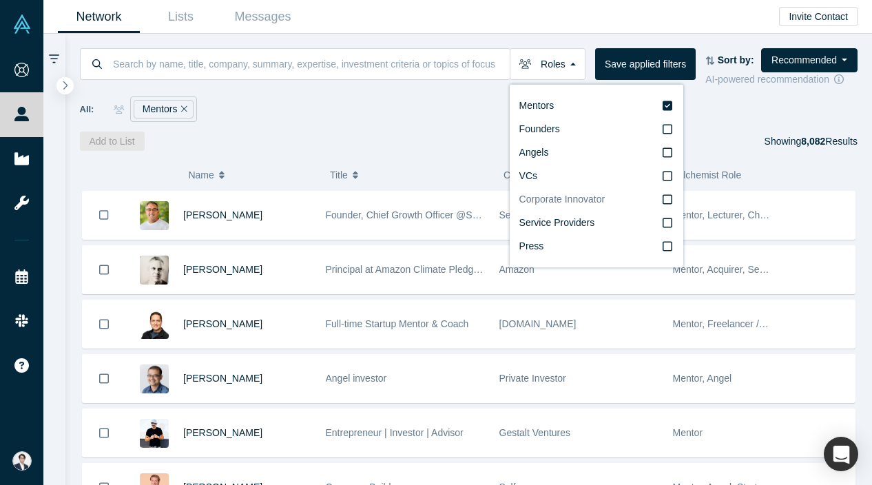
click at [574, 201] on span "Corporate Innovator" at bounding box center [563, 199] width 86 height 11
click at [0, 0] on input "Corporate Innovator" at bounding box center [0, 0] width 0 height 0
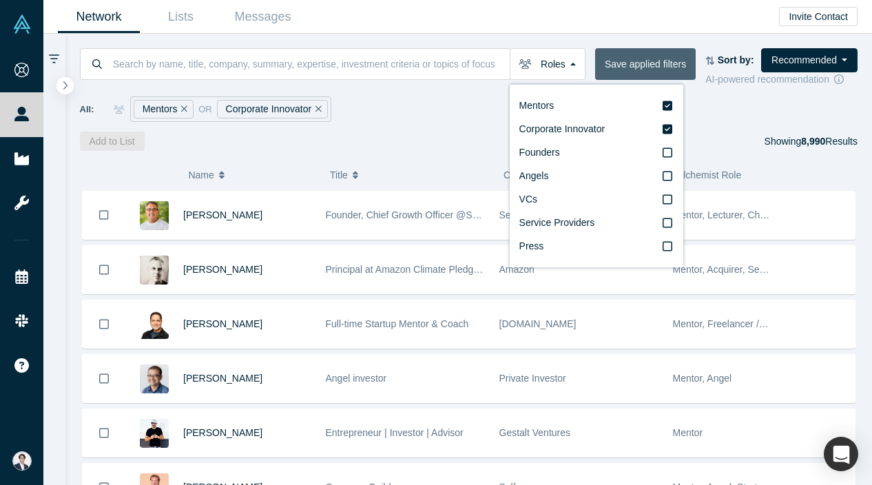
click at [676, 59] on button "Save applied filters" at bounding box center [645, 64] width 101 height 32
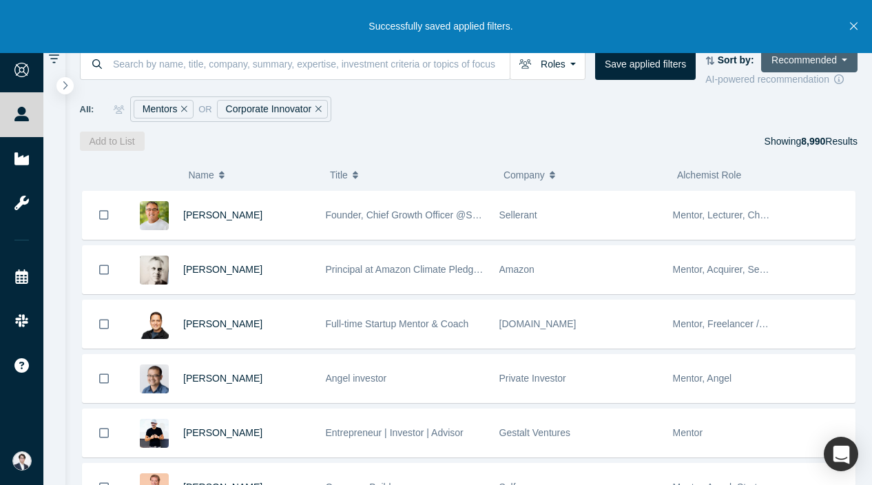
click at [809, 57] on button "Recommended" at bounding box center [809, 60] width 96 height 24
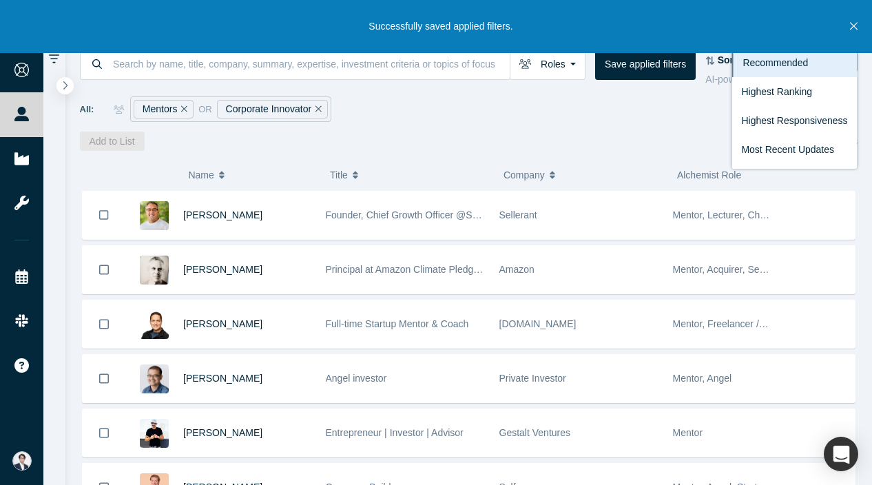
click at [671, 111] on div "All: Mentors or Corporate Innovator" at bounding box center [469, 108] width 779 height 25
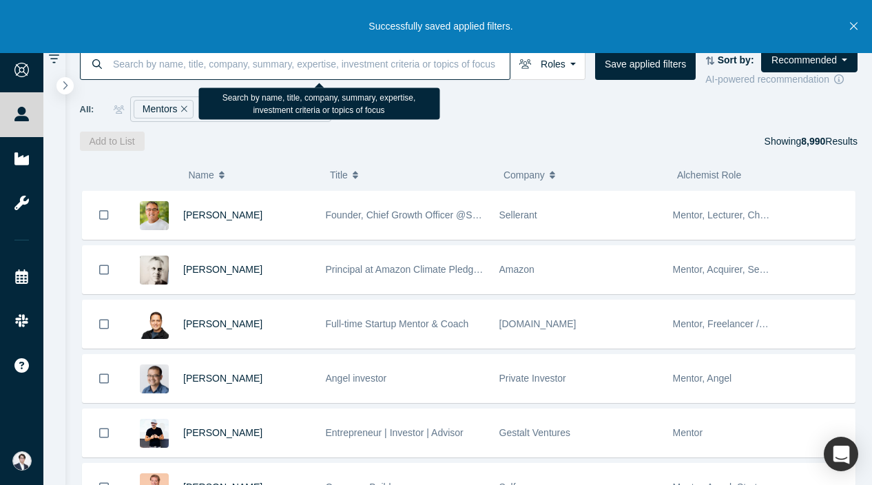
click at [293, 73] on input at bounding box center [311, 64] width 398 height 32
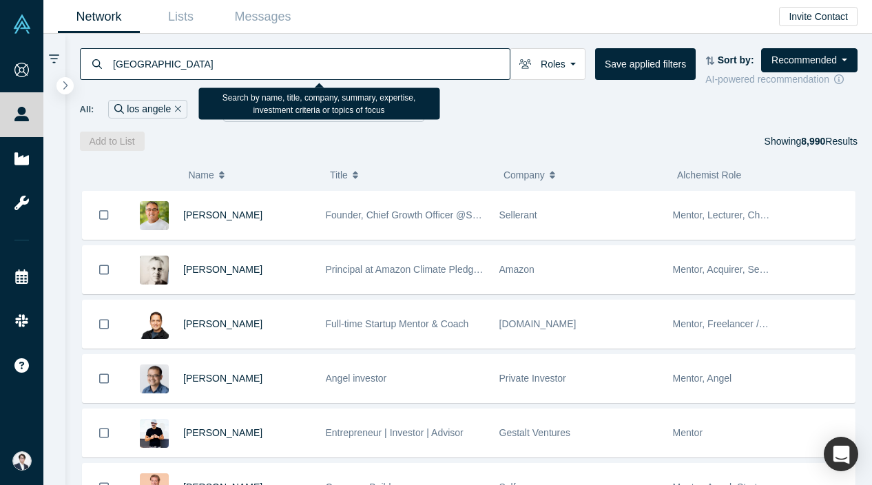
type input "[GEOGRAPHIC_DATA]"
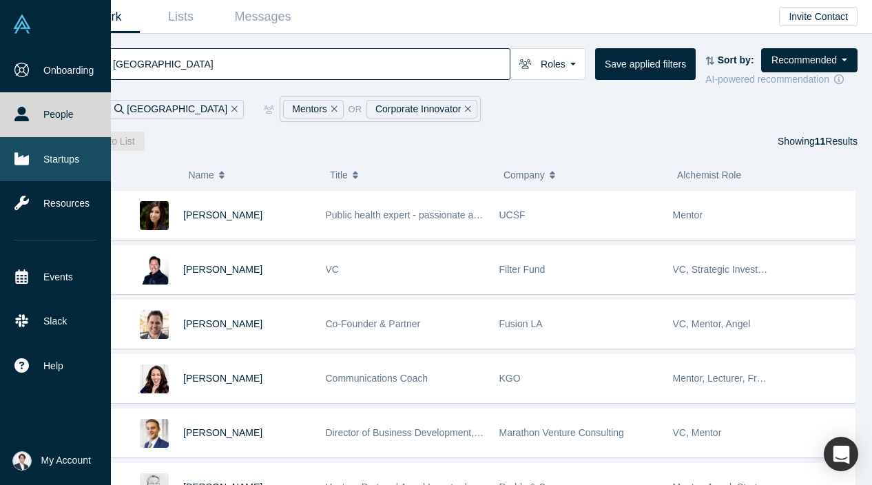
click at [29, 160] on link "Startups" at bounding box center [55, 159] width 111 height 44
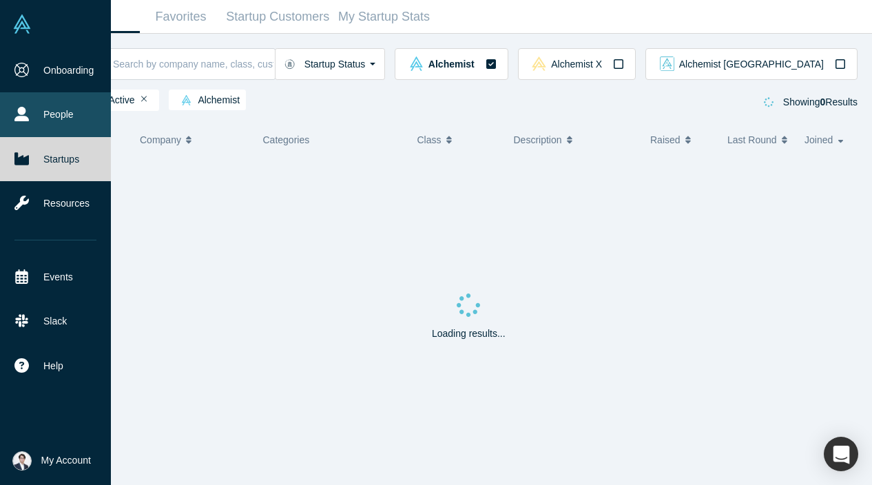
click at [65, 110] on link "People" at bounding box center [55, 114] width 111 height 44
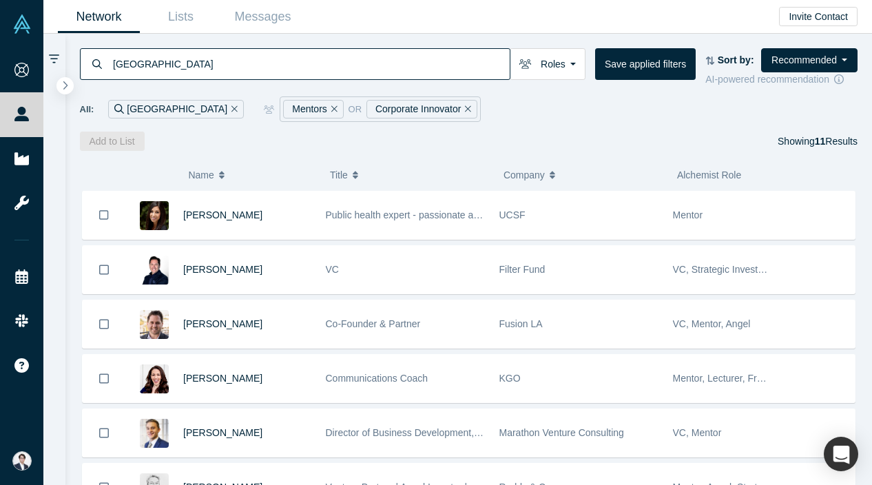
click at [232, 112] on icon "Remove Filter" at bounding box center [235, 109] width 6 height 10
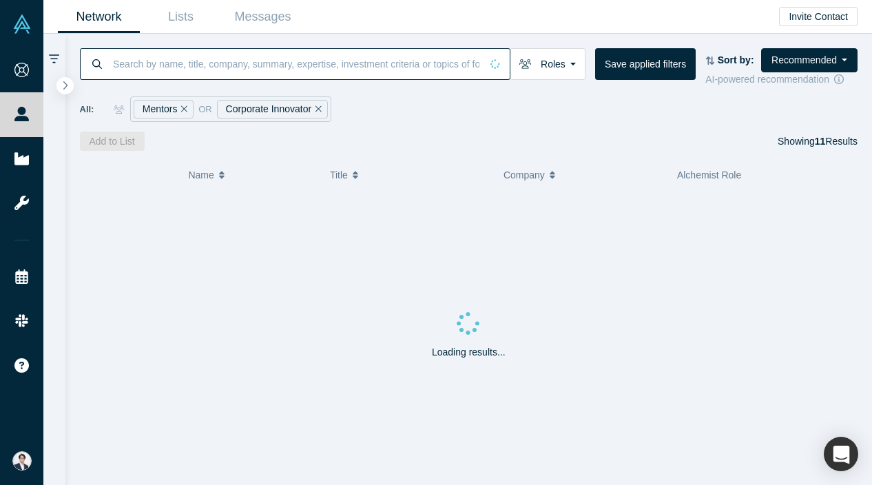
click at [205, 77] on input at bounding box center [296, 64] width 369 height 32
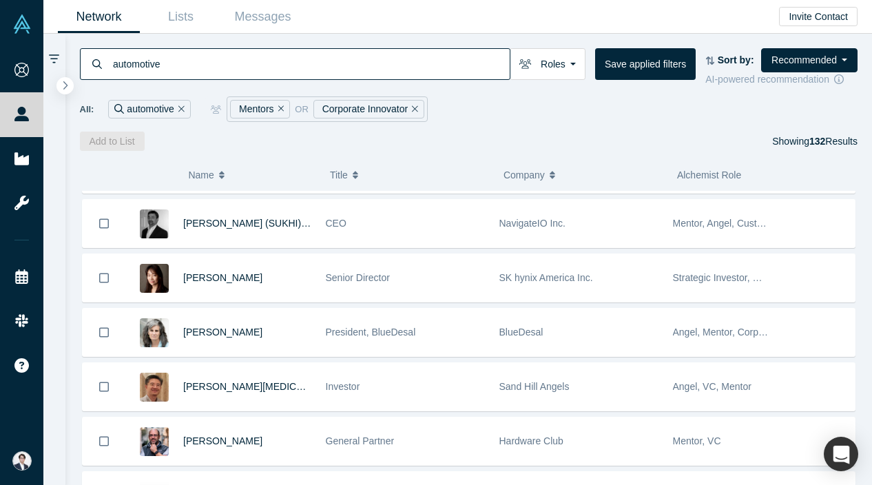
scroll to position [1209, 0]
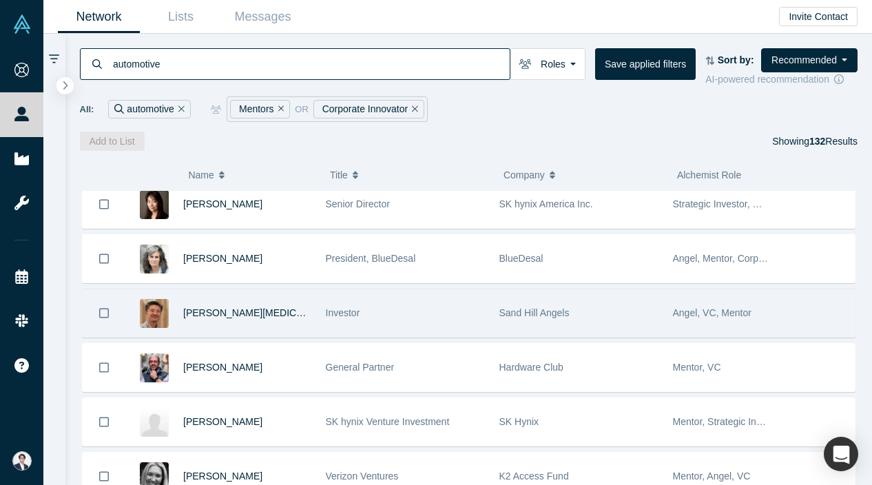
click at [336, 309] on span "Investor" at bounding box center [343, 312] width 34 height 11
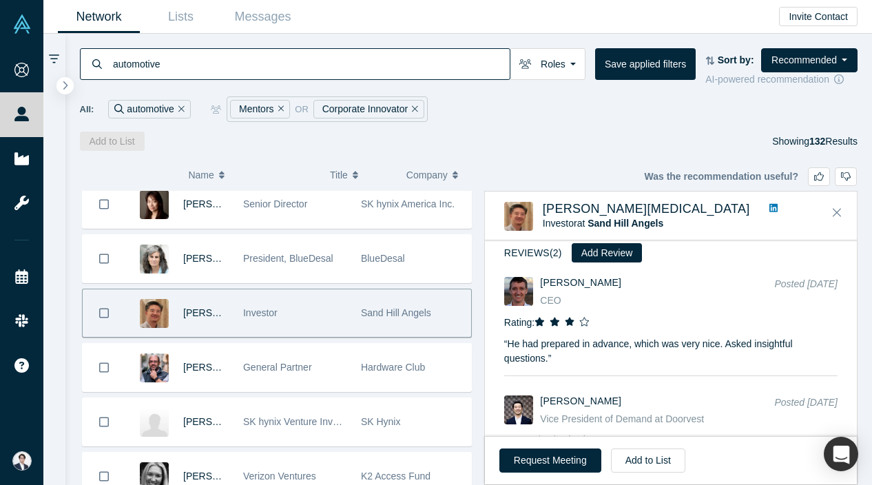
scroll to position [1402, 0]
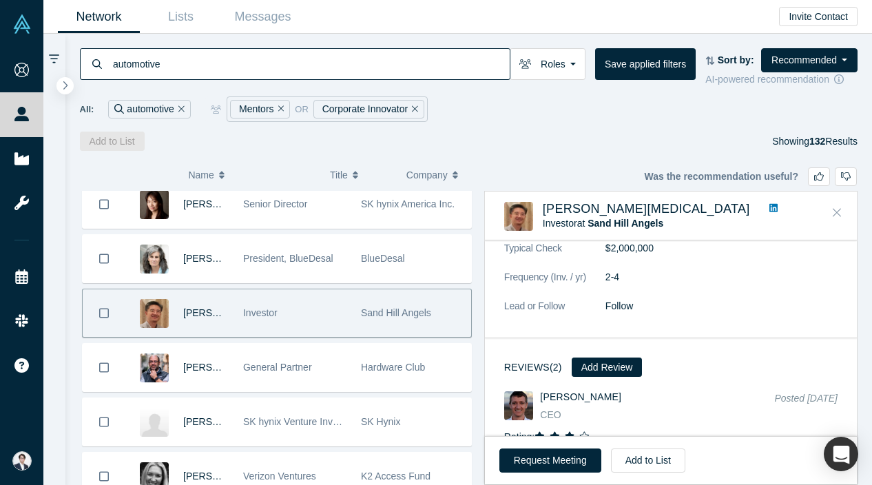
click at [842, 209] on button "Close" at bounding box center [837, 213] width 21 height 22
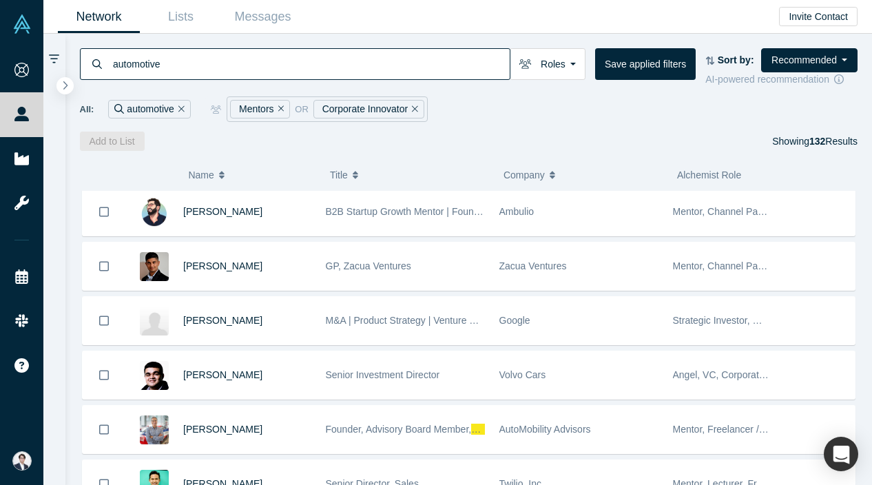
scroll to position [0, 0]
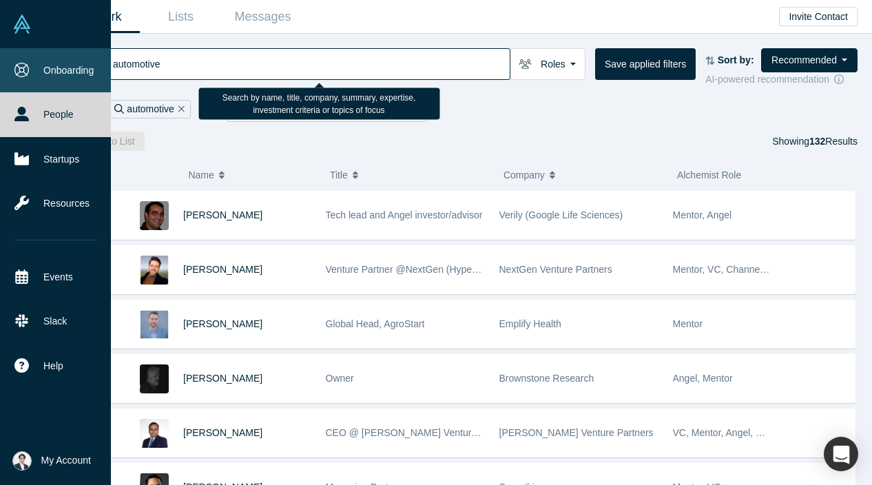
drag, startPoint x: 167, startPoint y: 63, endPoint x: 10, endPoint y: 63, distance: 157.1
click at [10, 63] on div "Onboarding People Startups Resources Events Slack Help Contact Us GDPR My Accou…" at bounding box center [436, 242] width 872 height 485
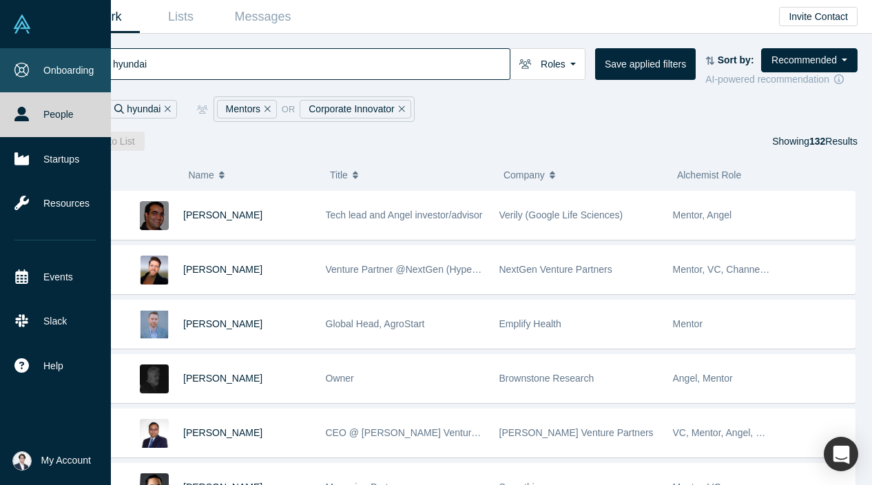
type input "hyundai"
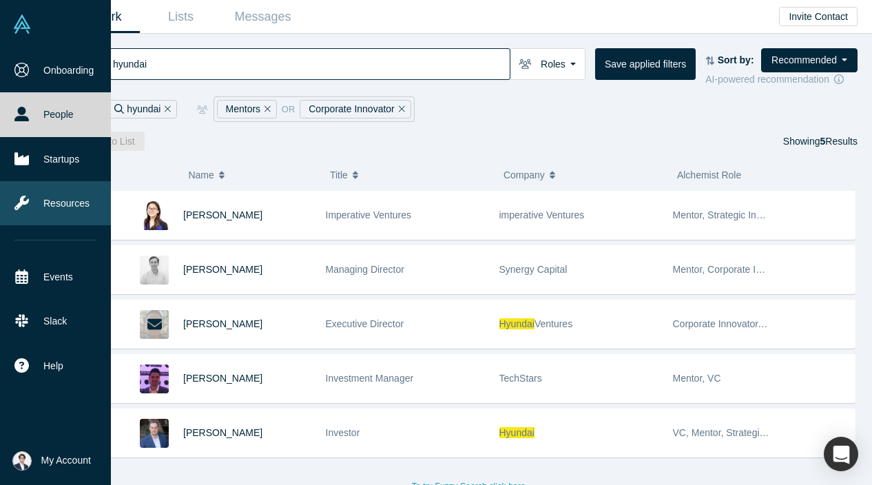
click at [32, 212] on link "Resources" at bounding box center [55, 203] width 111 height 44
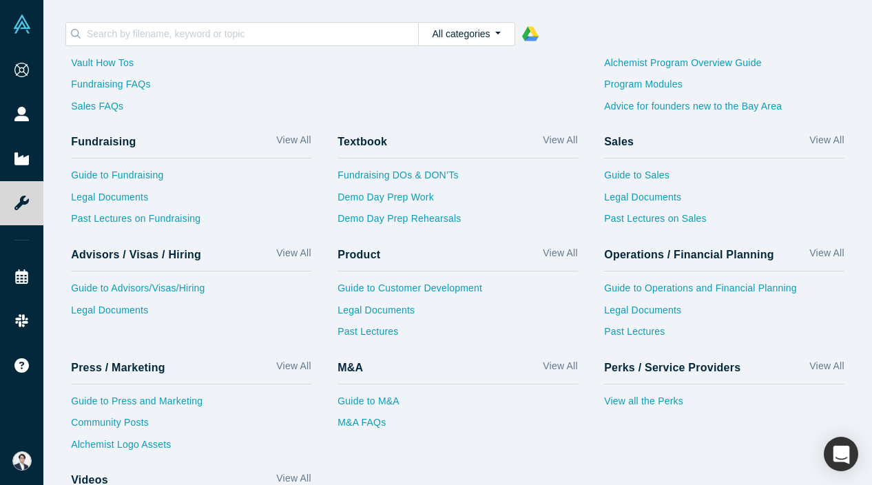
scroll to position [50, 0]
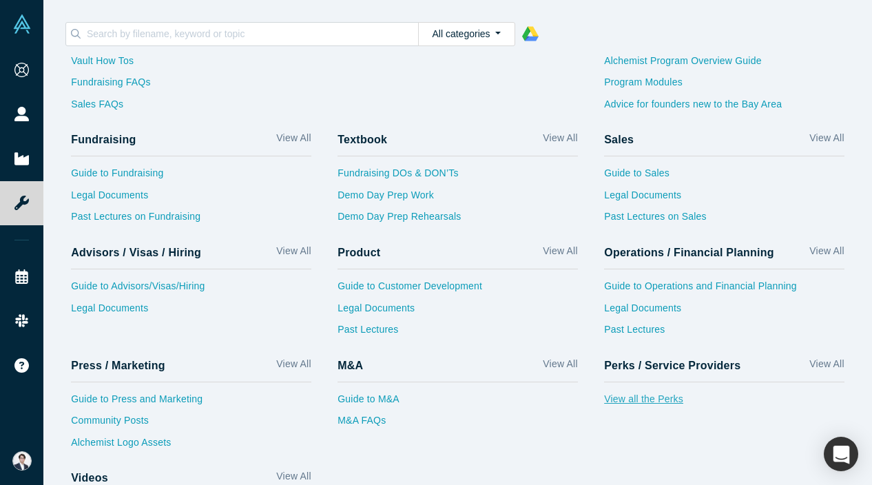
click at [675, 402] on link "View all the Perks" at bounding box center [724, 403] width 240 height 22
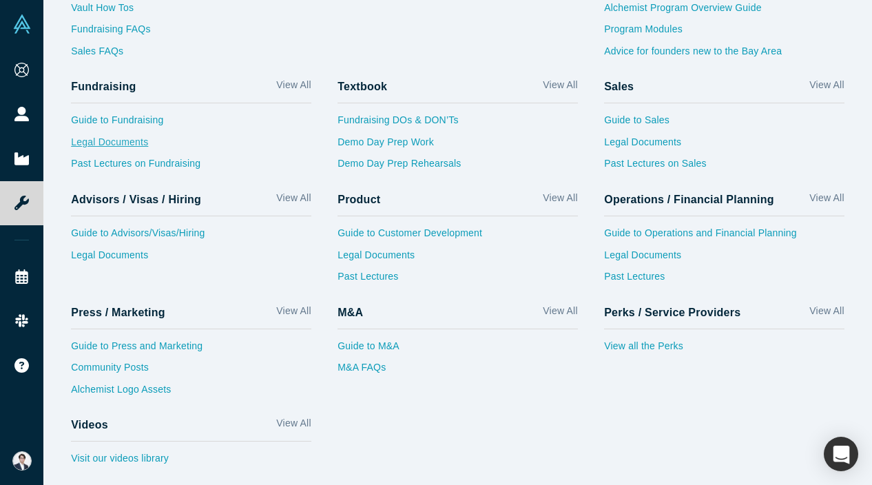
click at [133, 141] on link "Legal Documents" at bounding box center [191, 146] width 240 height 22
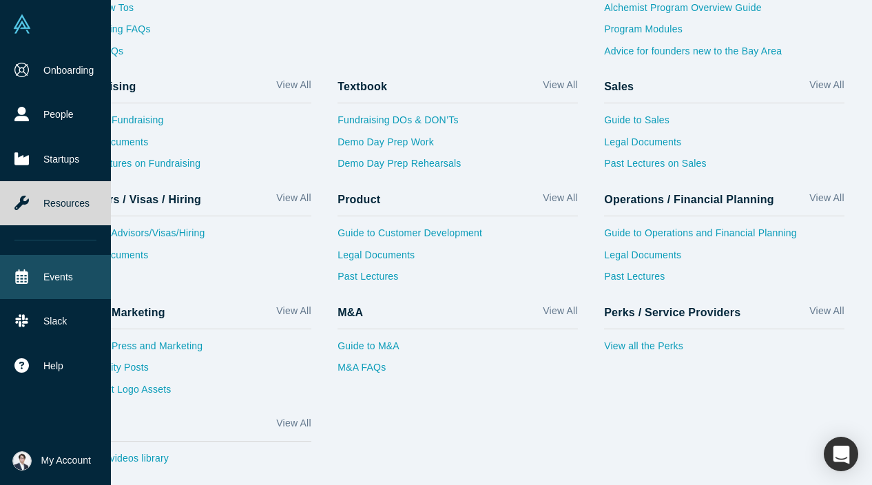
click at [35, 280] on link "Events" at bounding box center [55, 277] width 111 height 44
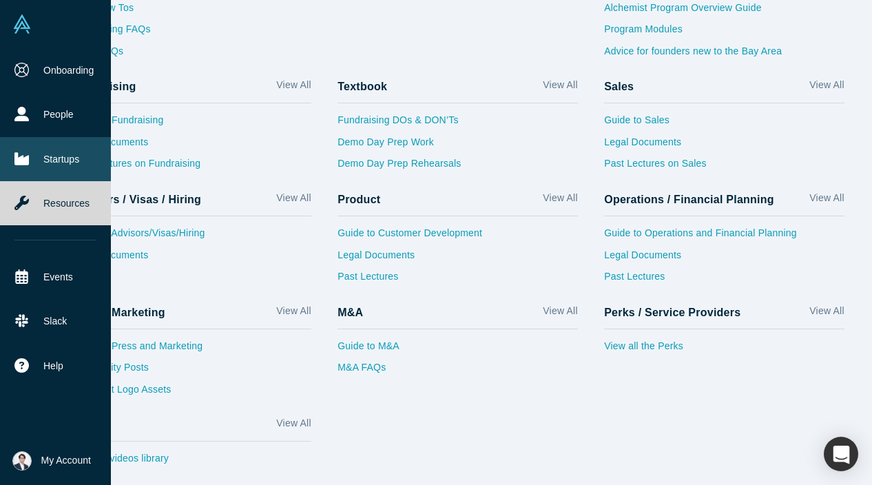
click at [70, 150] on link "Startups" at bounding box center [55, 159] width 111 height 44
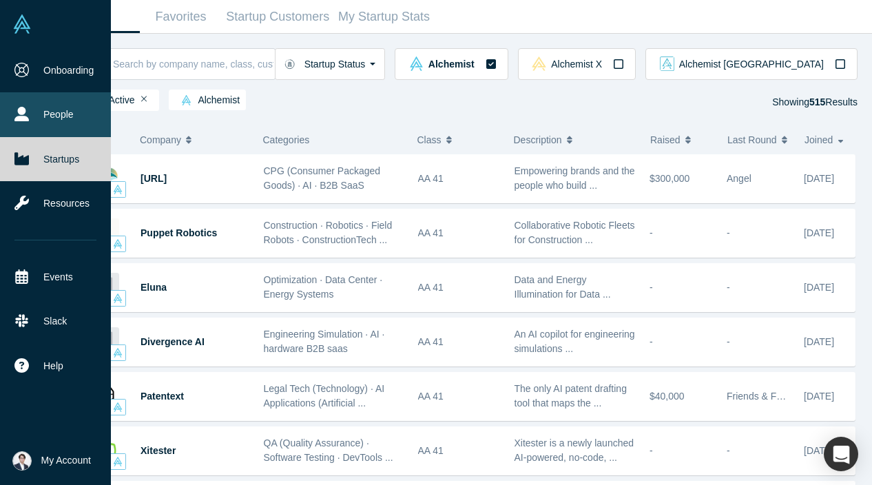
click at [34, 103] on link "People" at bounding box center [55, 114] width 111 height 44
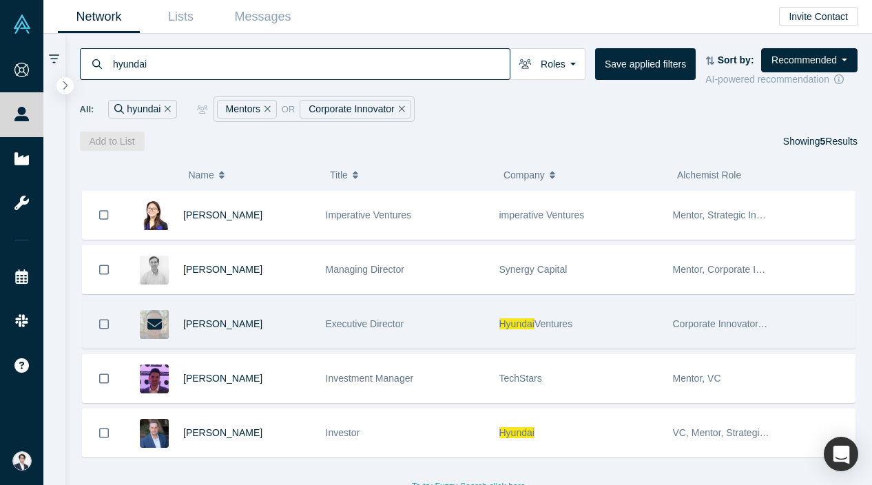
click at [150, 326] on icon at bounding box center [154, 324] width 14 height 11
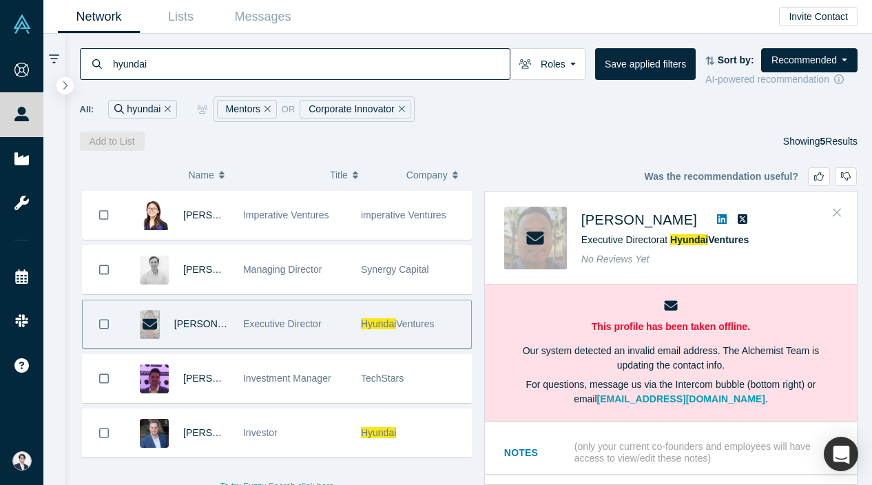
click at [832, 203] on button "Close" at bounding box center [837, 213] width 21 height 22
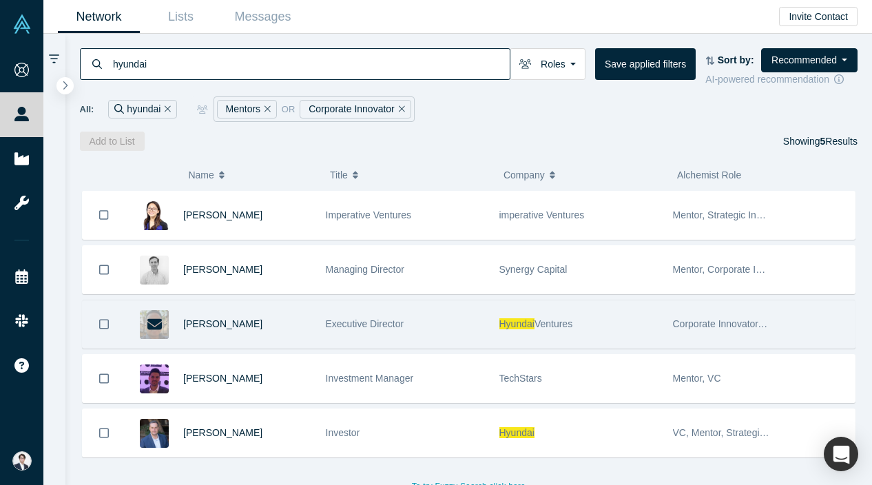
scroll to position [10, 0]
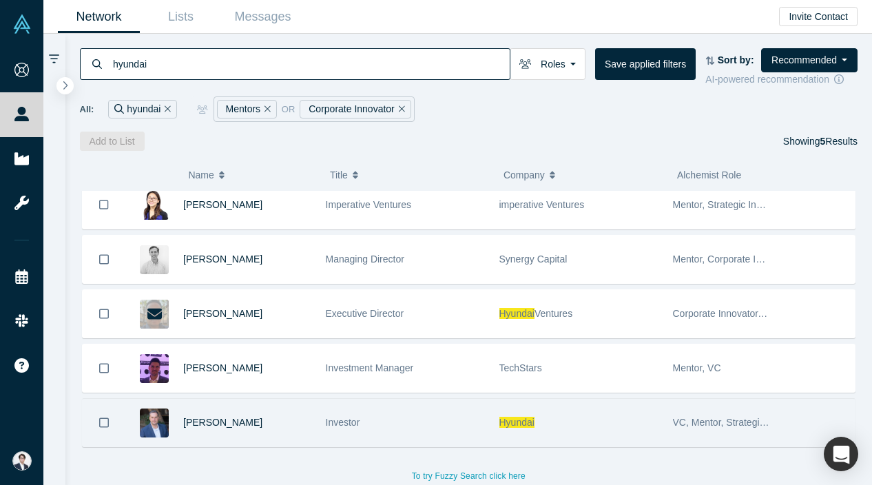
click at [495, 429] on div "Hyundai" at bounding box center [579, 423] width 174 height 48
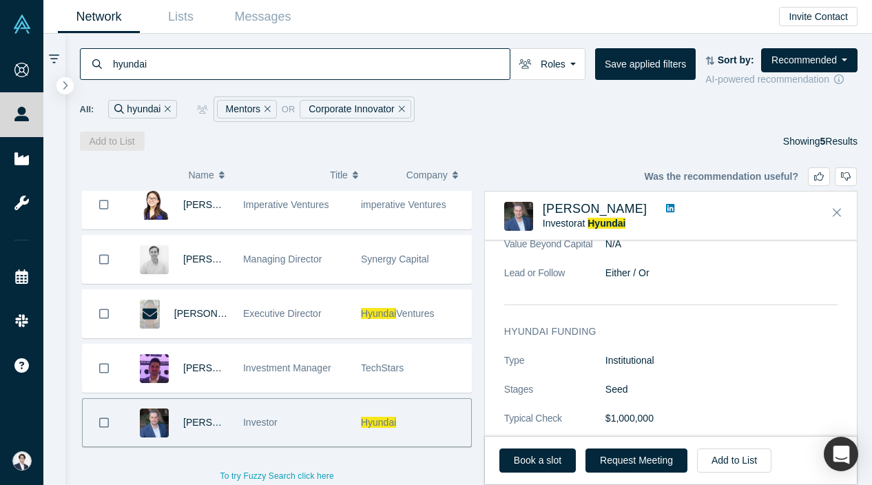
scroll to position [917, 0]
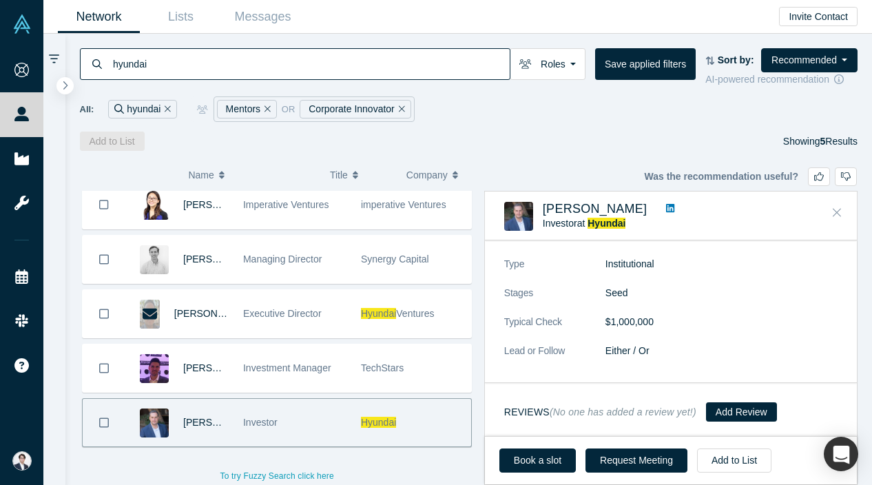
click at [839, 210] on icon "Close" at bounding box center [837, 213] width 8 height 8
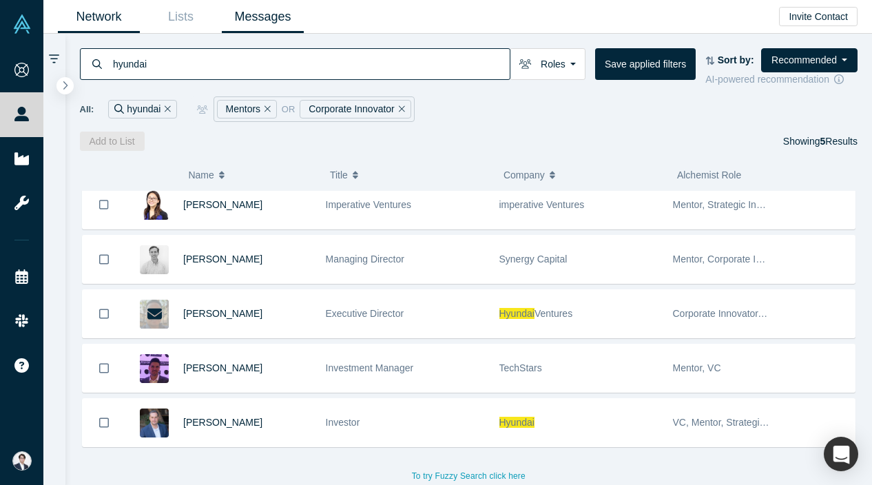
click at [278, 14] on link "Messages" at bounding box center [263, 17] width 82 height 32
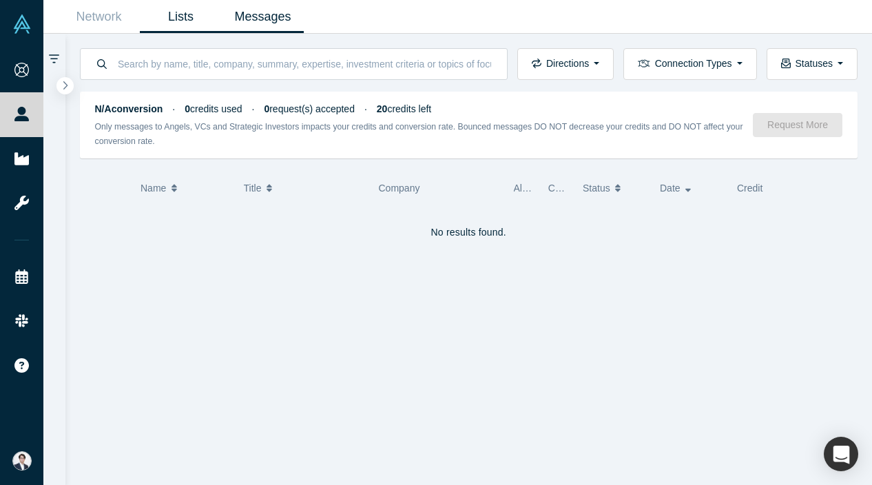
click at [189, 19] on link "Lists" at bounding box center [181, 17] width 82 height 32
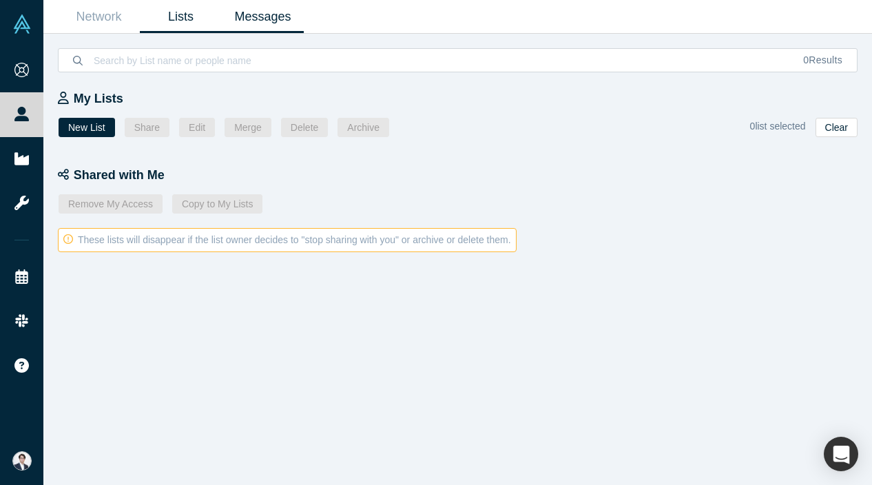
click at [245, 14] on link "Messages" at bounding box center [263, 17] width 82 height 32
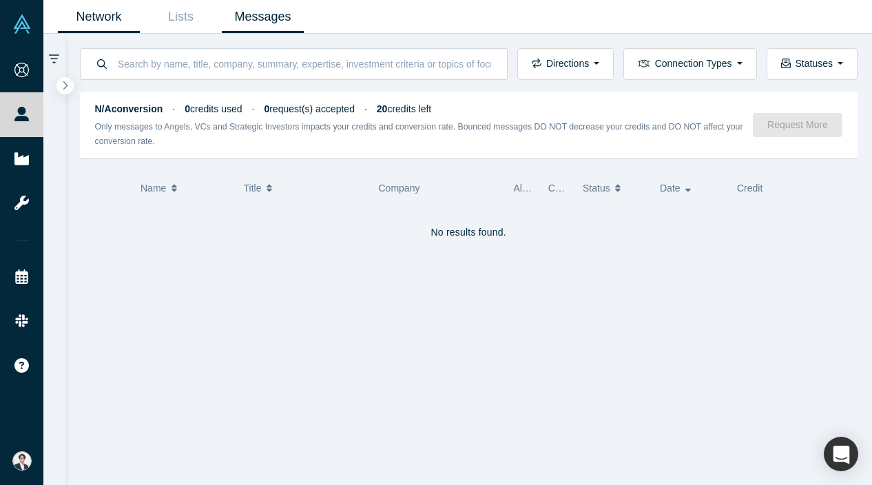
click at [110, 14] on link "Network" at bounding box center [99, 17] width 82 height 32
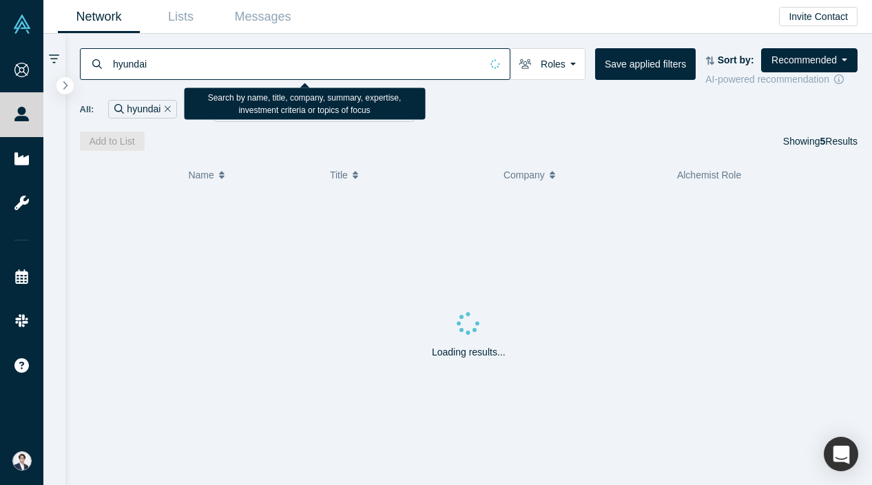
click at [272, 68] on input "hyundai" at bounding box center [296, 64] width 369 height 32
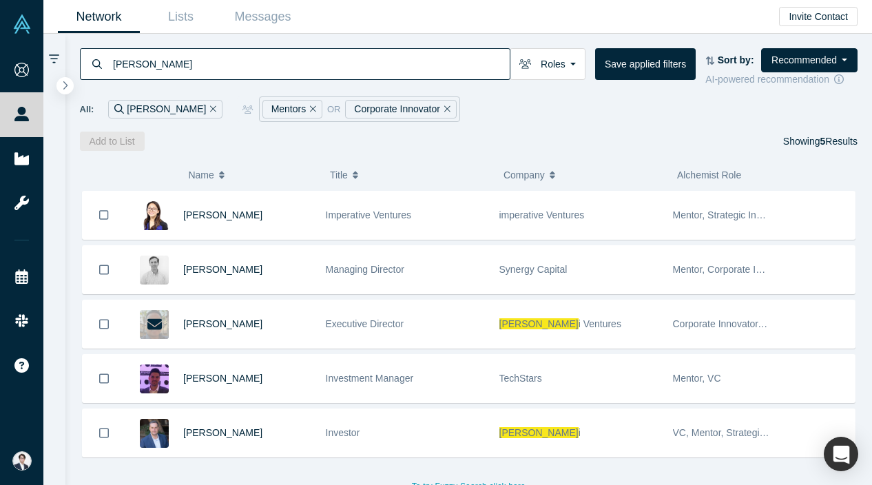
type input "[PERSON_NAME]"
click at [210, 111] on icon "Remove Filter" at bounding box center [213, 108] width 6 height 6
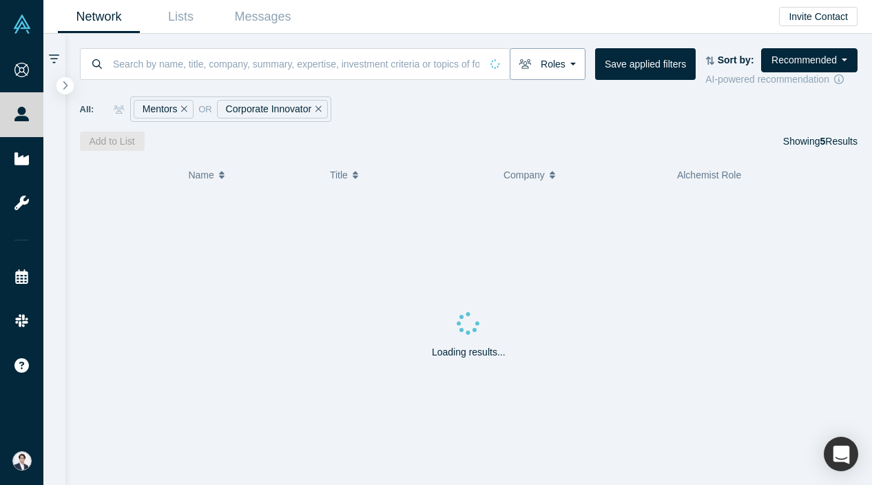
click at [570, 66] on button "Roles" at bounding box center [548, 64] width 76 height 32
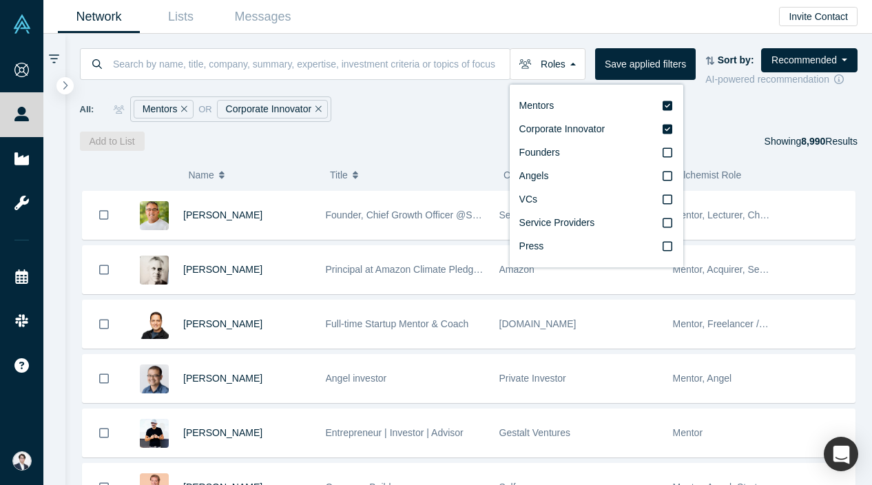
click at [684, 127] on div "Mentors Corporate Innovator Founders Angels VCs Service Providers Press" at bounding box center [597, 176] width 174 height 183
click at [673, 103] on icon at bounding box center [668, 106] width 10 height 10
click at [0, 0] on input "Mentors" at bounding box center [0, 0] width 0 height 0
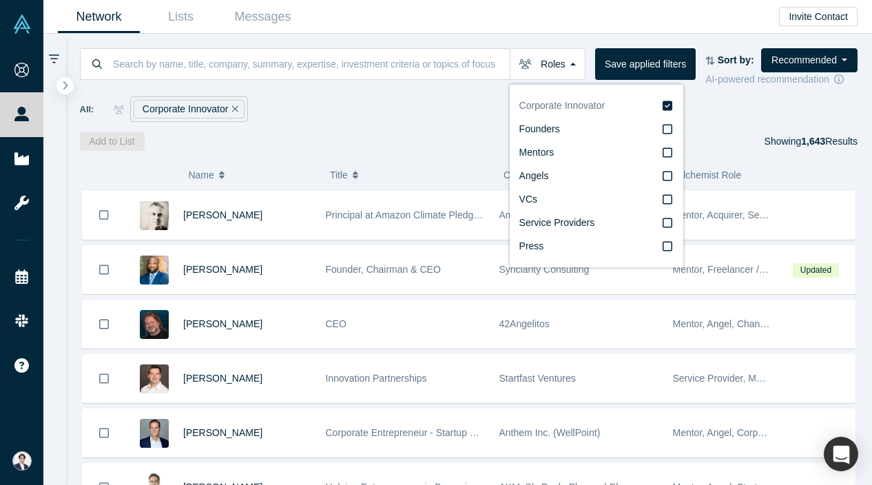
click at [673, 105] on icon at bounding box center [668, 106] width 10 height 10
click at [0, 0] on input "Corporate Innovator" at bounding box center [0, 0] width 0 height 0
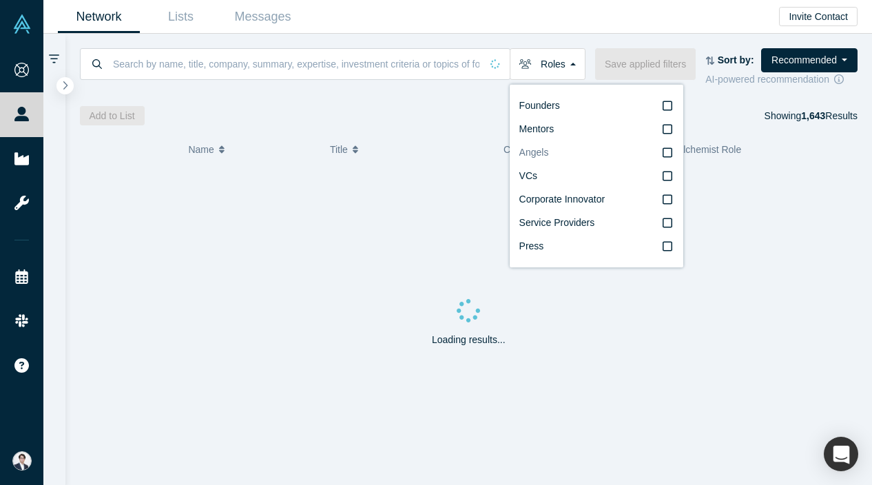
click at [673, 152] on icon at bounding box center [668, 152] width 10 height 11
click at [0, 0] on input "Angels" at bounding box center [0, 0] width 0 height 0
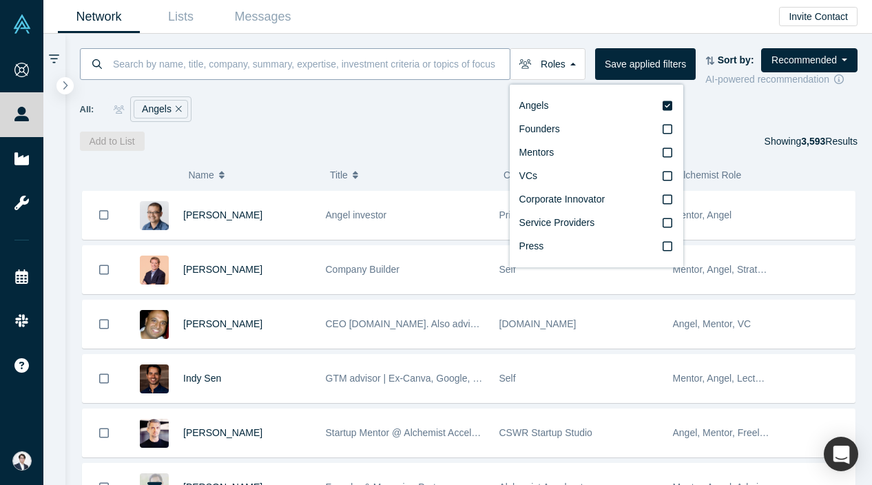
click at [283, 64] on input at bounding box center [311, 64] width 398 height 32
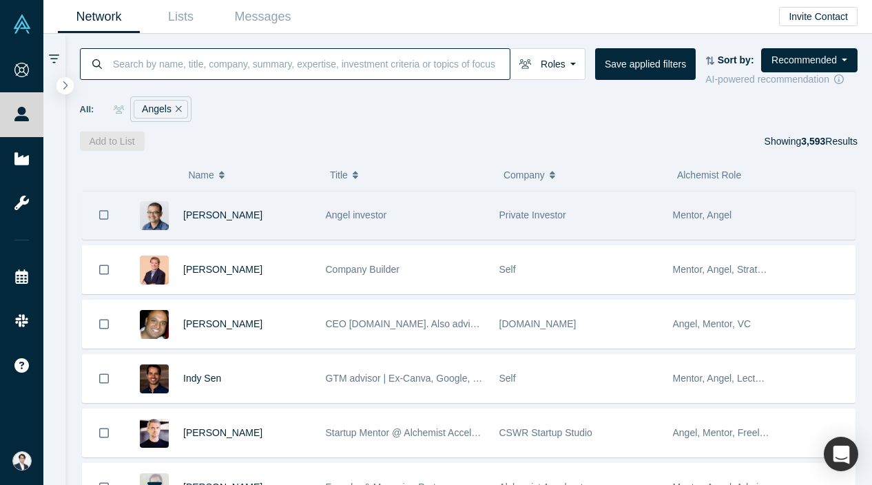
click at [279, 218] on div "[PERSON_NAME]" at bounding box center [247, 216] width 128 height 48
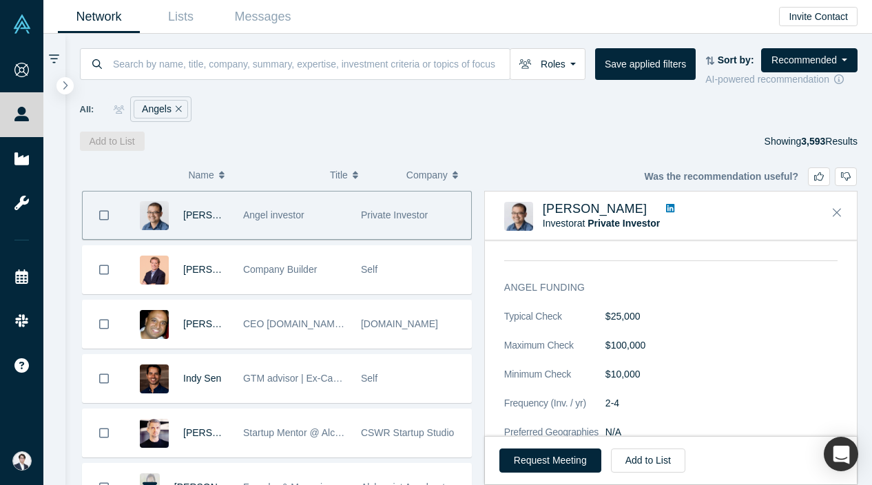
scroll to position [1618, 0]
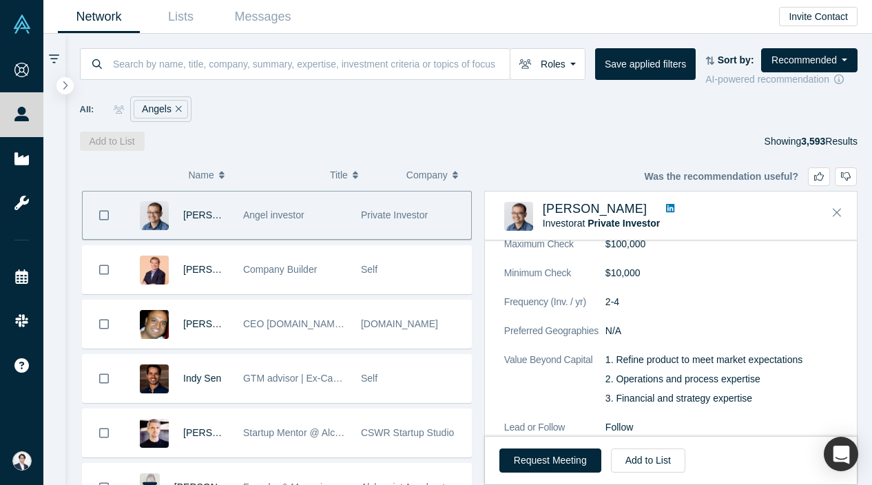
click at [662, 207] on link at bounding box center [671, 209] width 18 height 14
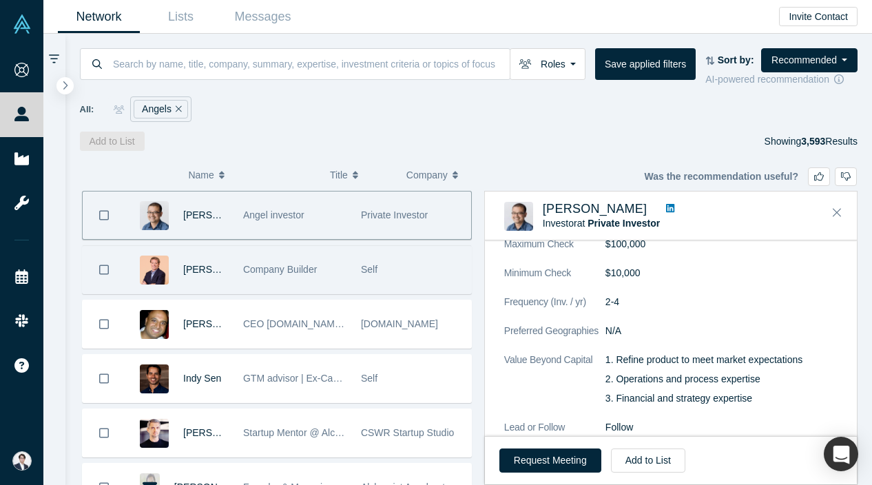
click at [394, 276] on div "Self" at bounding box center [412, 270] width 103 height 48
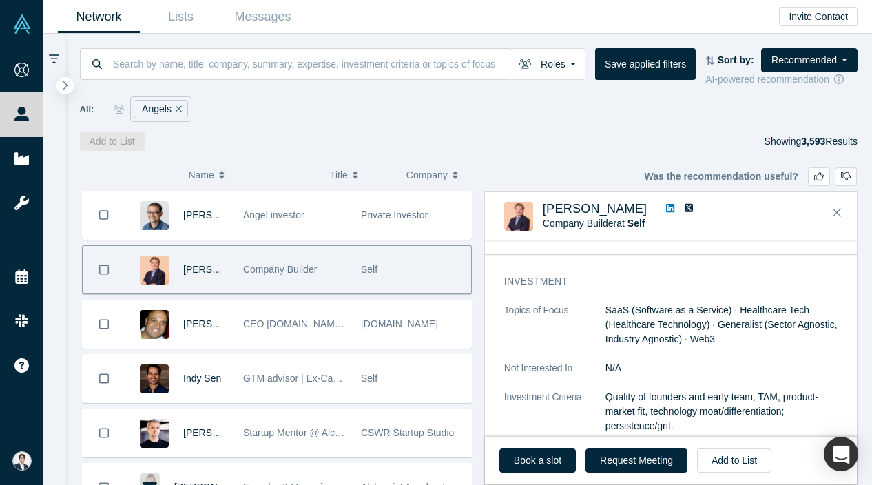
scroll to position [1412, 0]
click at [836, 207] on icon "Close" at bounding box center [837, 212] width 8 height 12
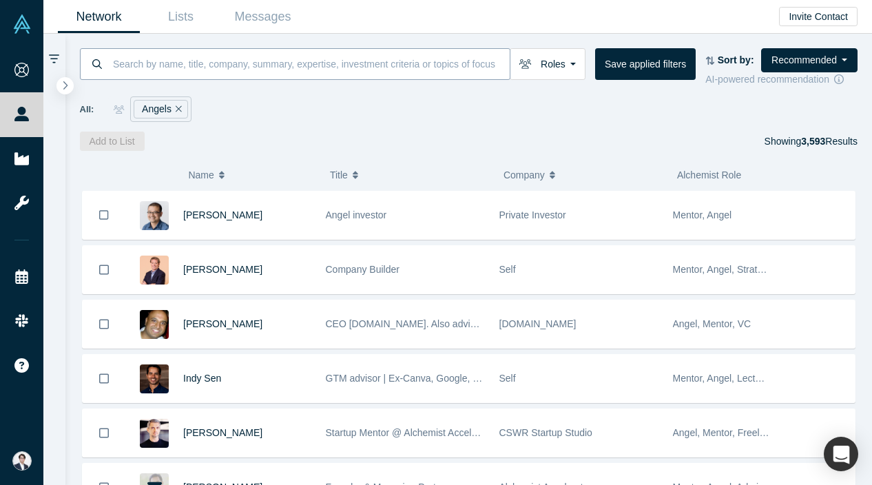
click at [251, 64] on input at bounding box center [311, 64] width 398 height 32
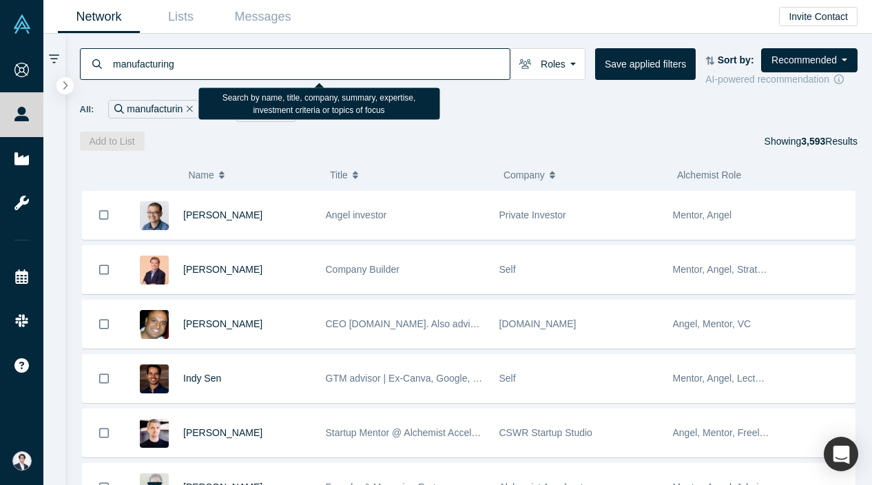
type input "manufacturing"
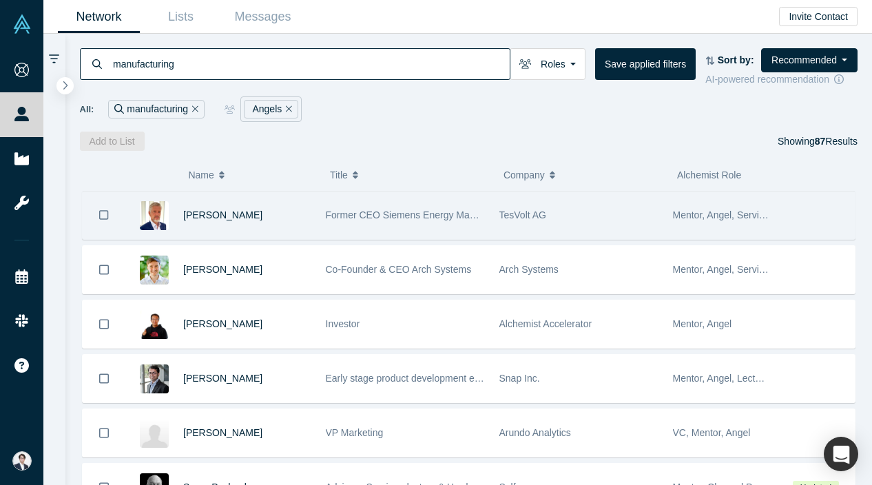
click at [349, 195] on div "Former CEO Siemens Energy Management Division of SIEMENS AG" at bounding box center [405, 216] width 159 height 48
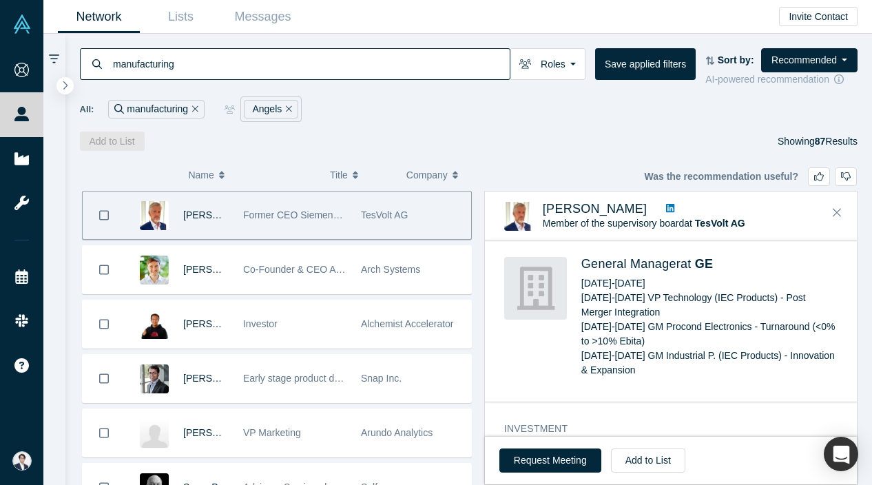
scroll to position [1159, 0]
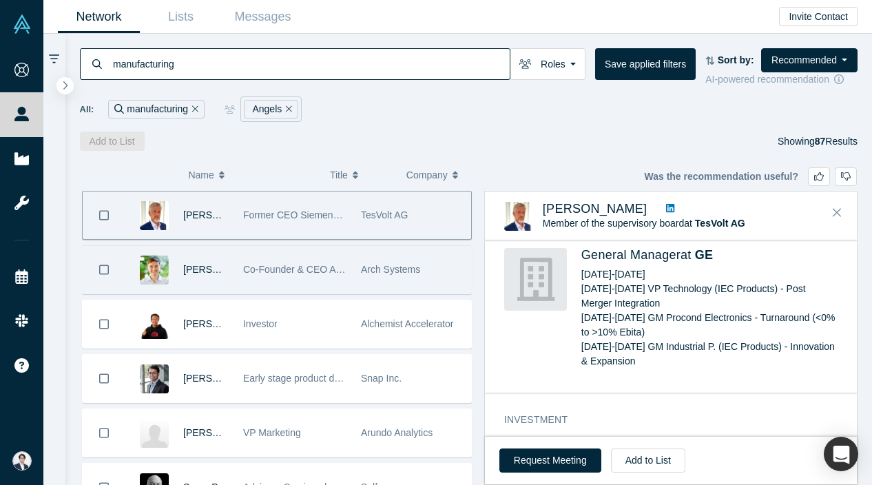
click at [256, 264] on span "Co-Founder & CEO Arch Systems" at bounding box center [316, 269] width 146 height 11
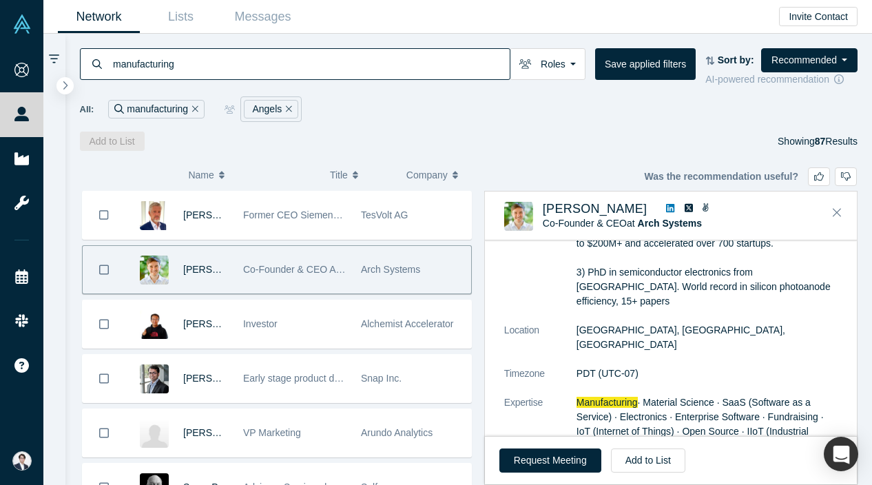
scroll to position [214, 0]
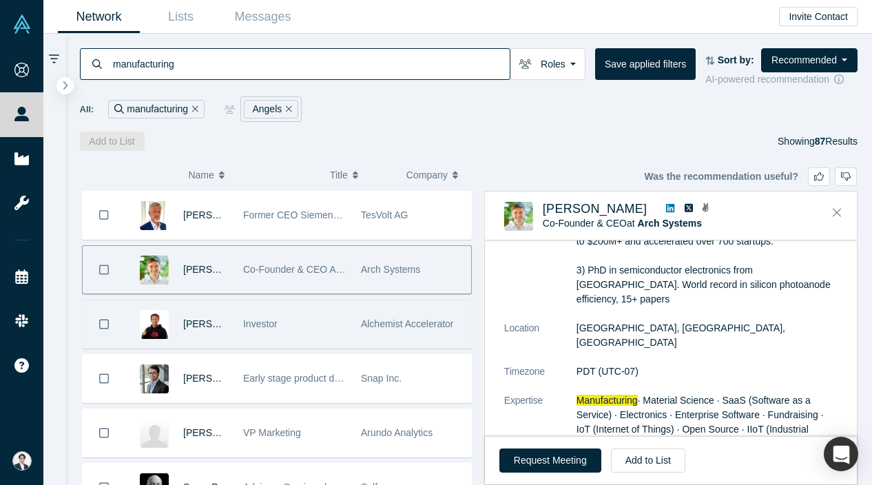
click at [299, 340] on div "Investor" at bounding box center [294, 324] width 103 height 48
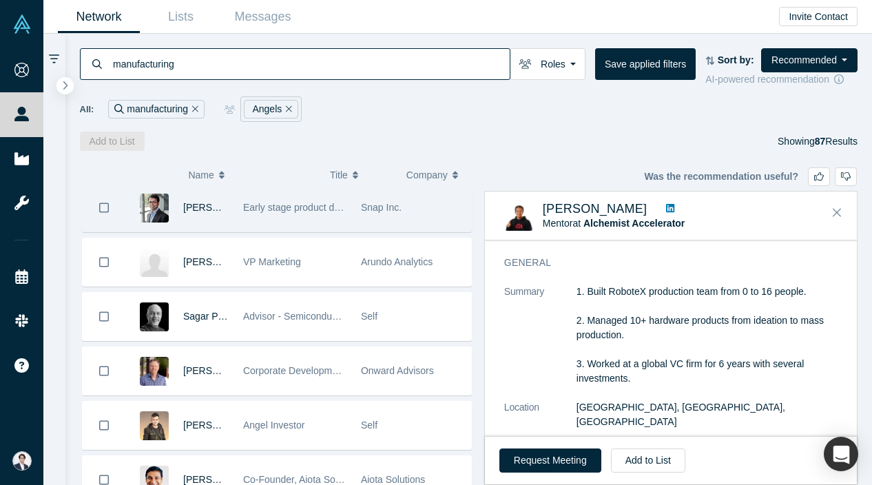
scroll to position [147, 0]
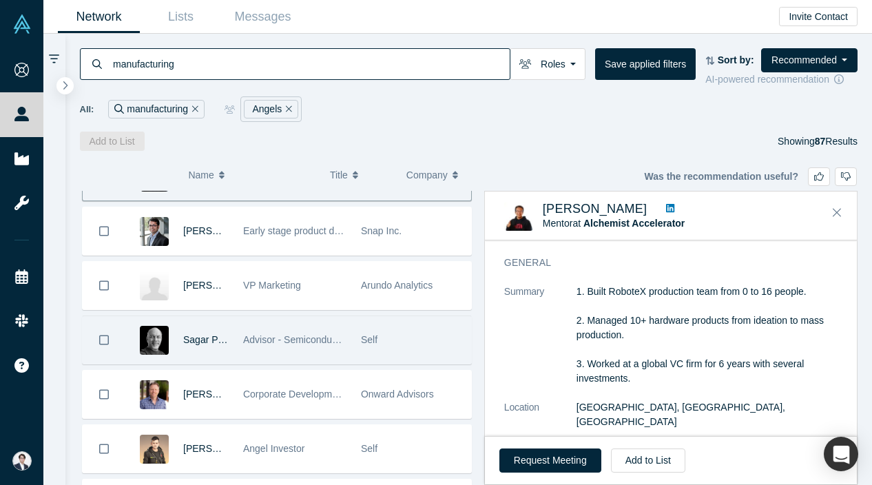
click at [247, 342] on span "Advisor - Semiconductors & Hardware" at bounding box center [324, 339] width 163 height 11
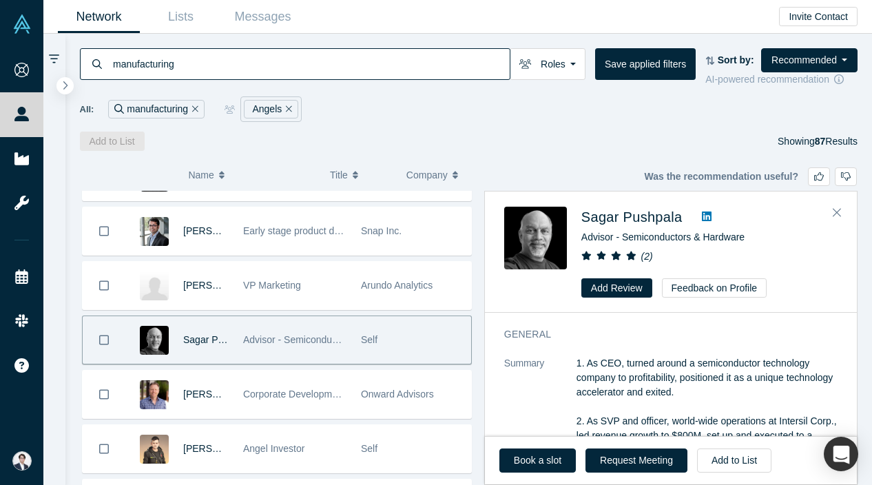
scroll to position [0, 0]
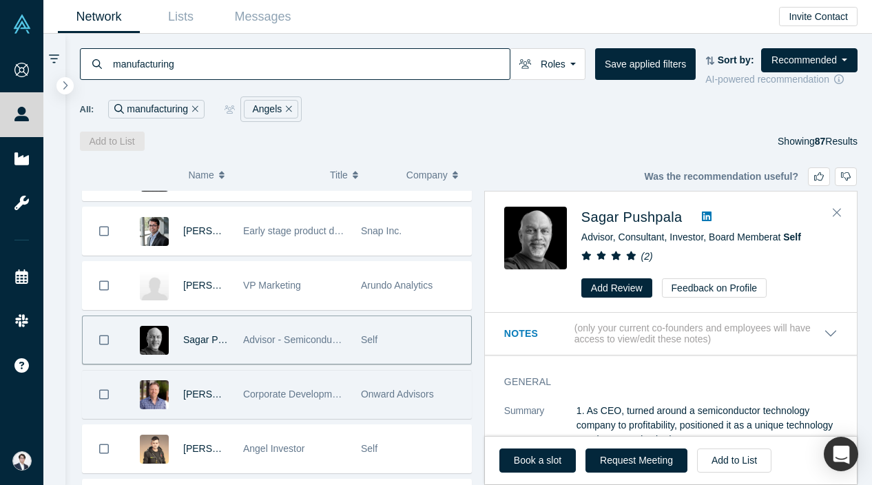
click at [255, 389] on span "Corporate Development Professional | ex-Visa, Autodesk, Synopsys, Bright Machin…" at bounding box center [425, 394] width 365 height 11
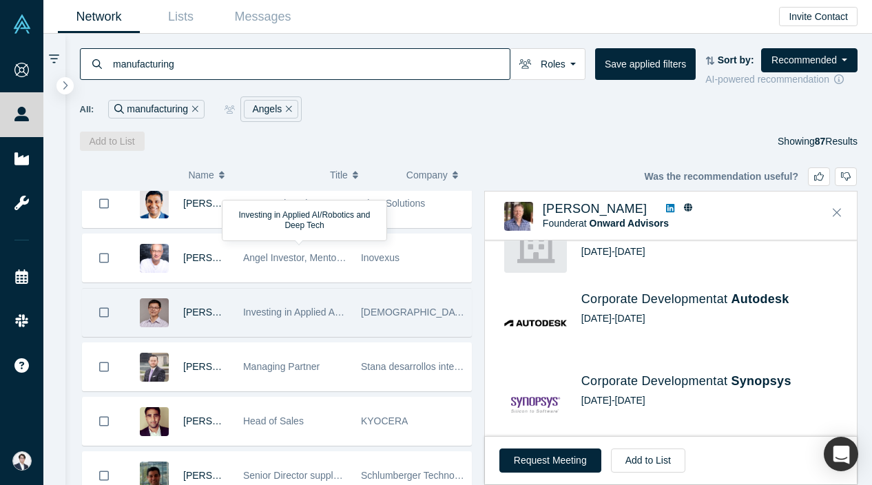
scroll to position [527, 0]
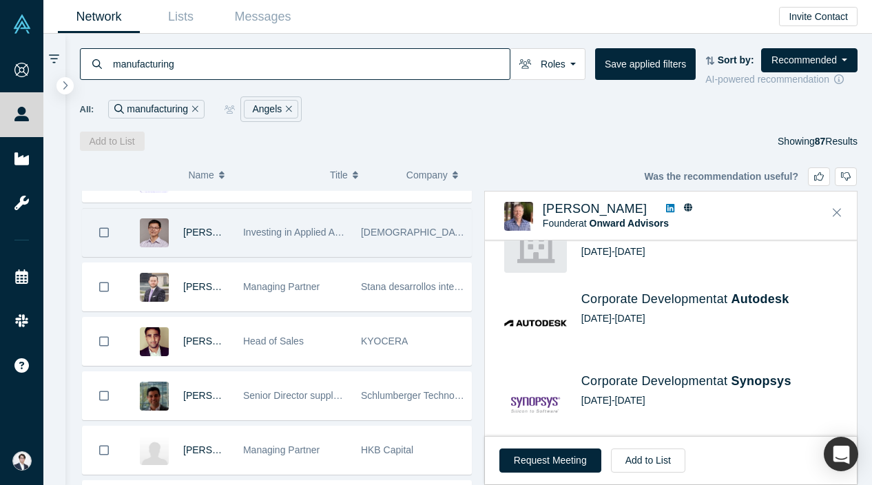
click at [303, 323] on div "Head of Sales" at bounding box center [294, 342] width 103 height 48
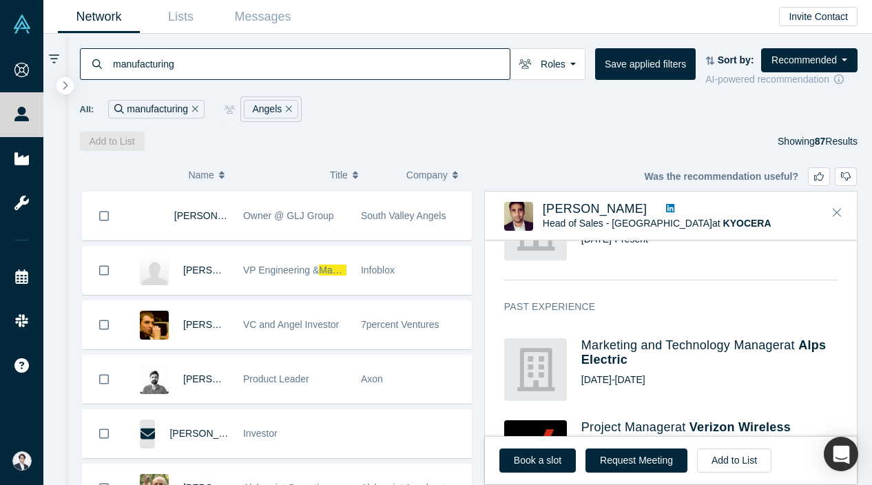
scroll to position [1399, 0]
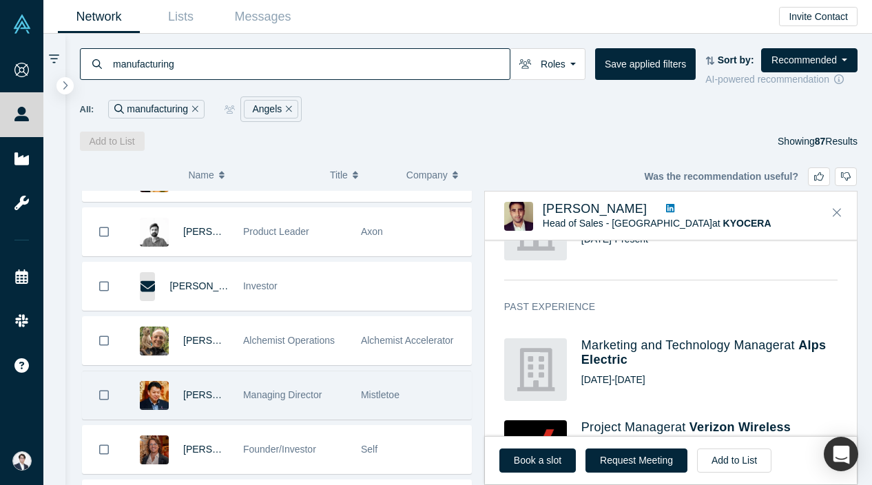
click at [298, 398] on span "Managing Director" at bounding box center [282, 394] width 79 height 11
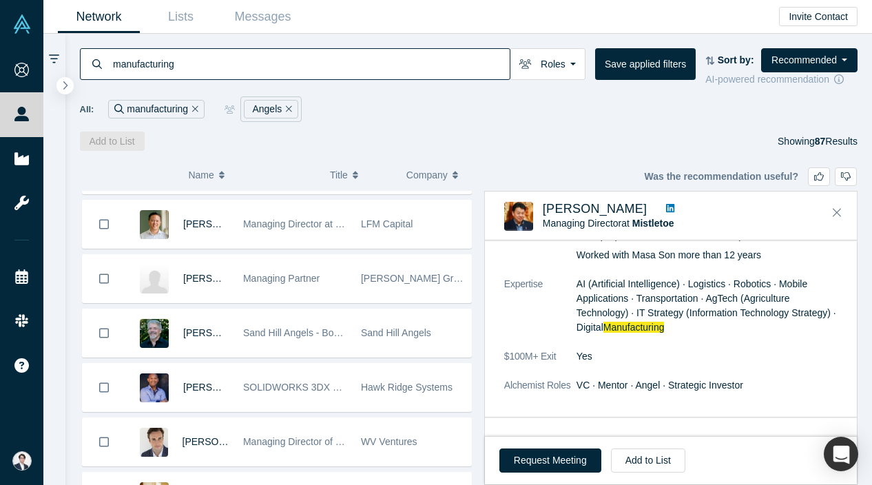
scroll to position [1677, 0]
click at [365, 343] on div "Sand Hill Angels" at bounding box center [412, 335] width 103 height 48
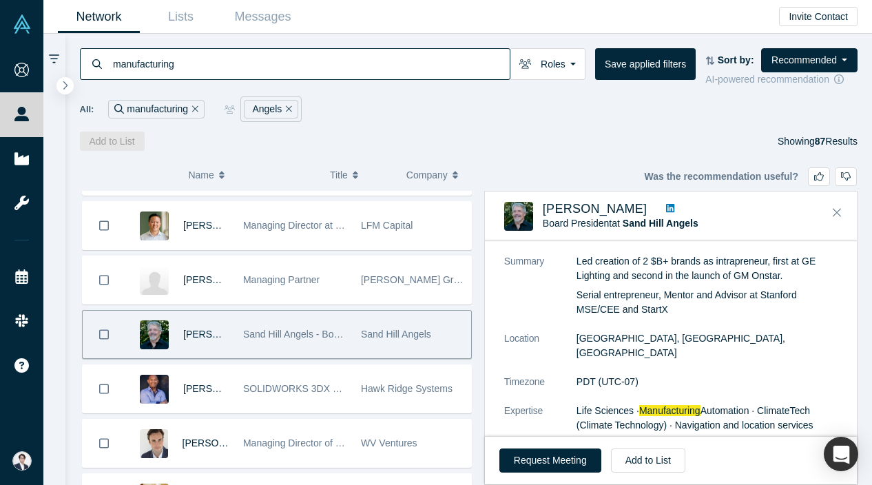
scroll to position [79, 0]
click at [666, 210] on icon at bounding box center [670, 208] width 8 height 10
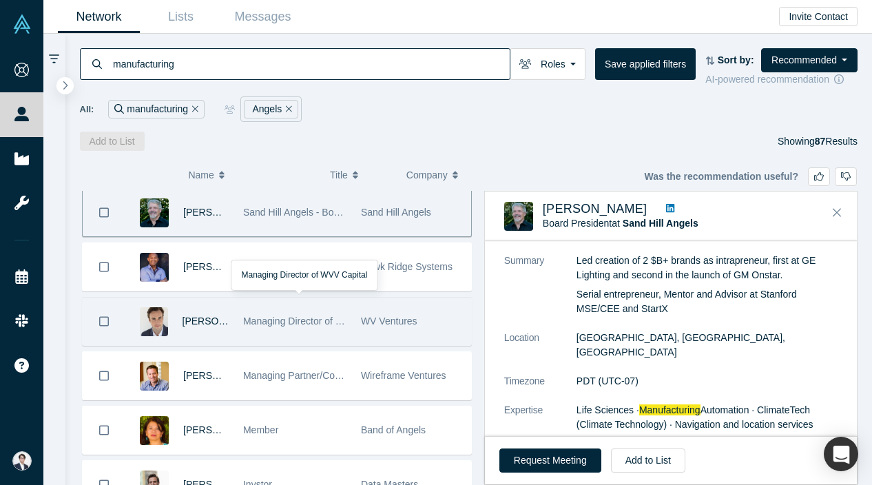
scroll to position [1803, 0]
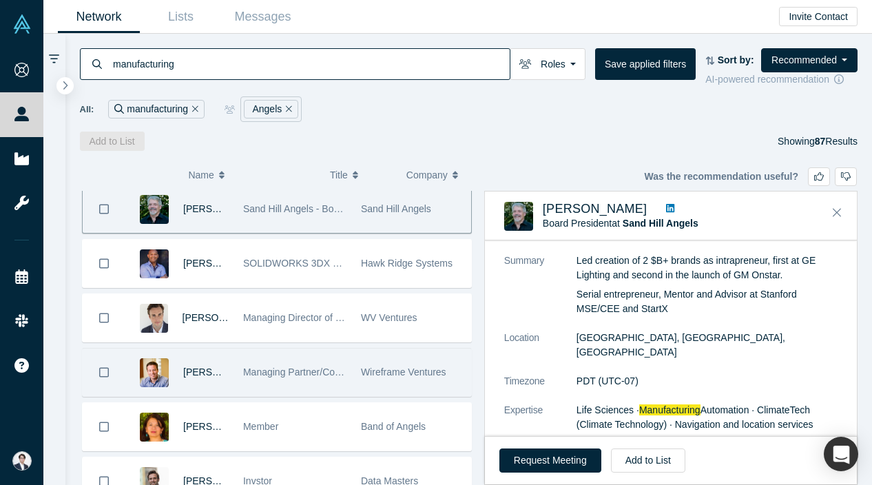
click at [329, 379] on div "Managing Partner/Co-Founder" at bounding box center [294, 373] width 103 height 48
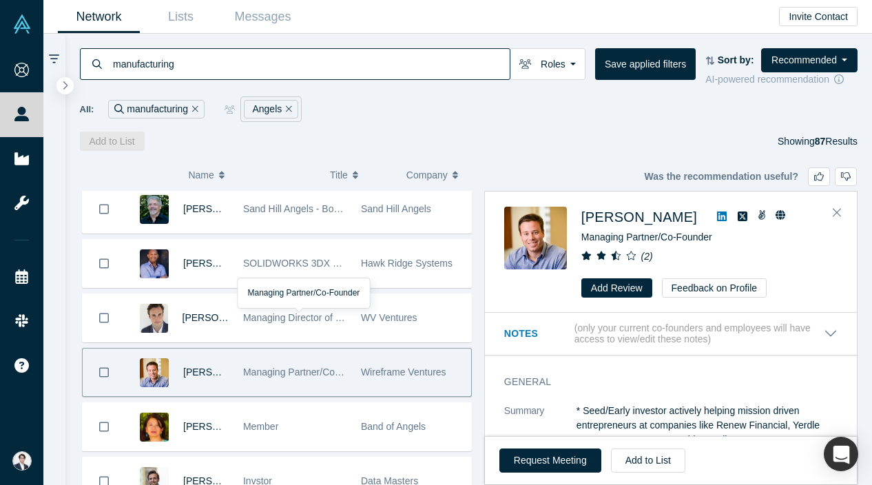
scroll to position [1877, 0]
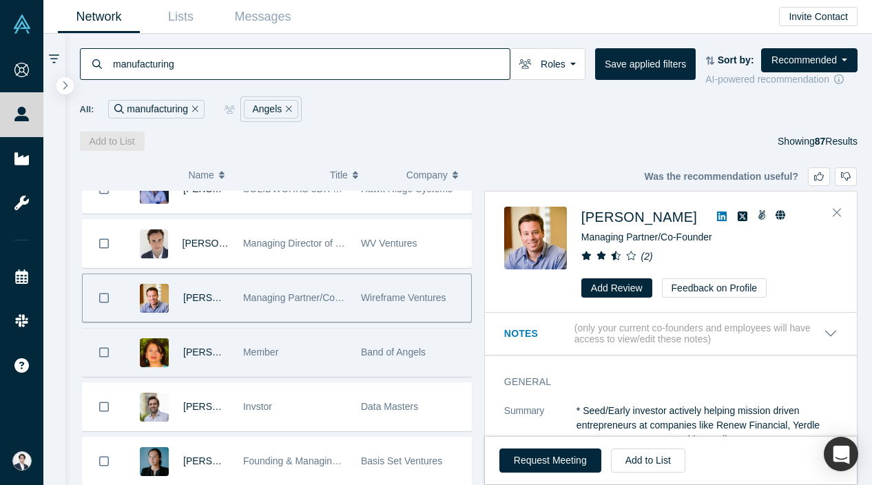
click at [329, 356] on div "Member" at bounding box center [294, 353] width 103 height 48
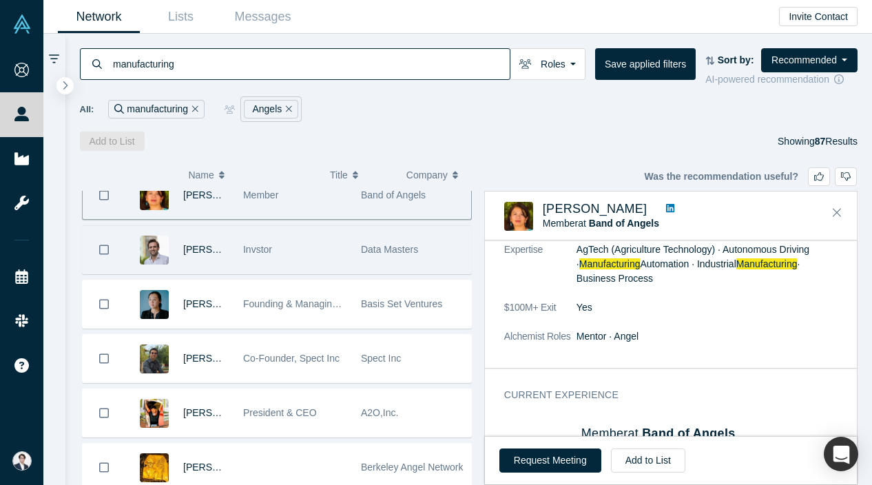
scroll to position [2038, 0]
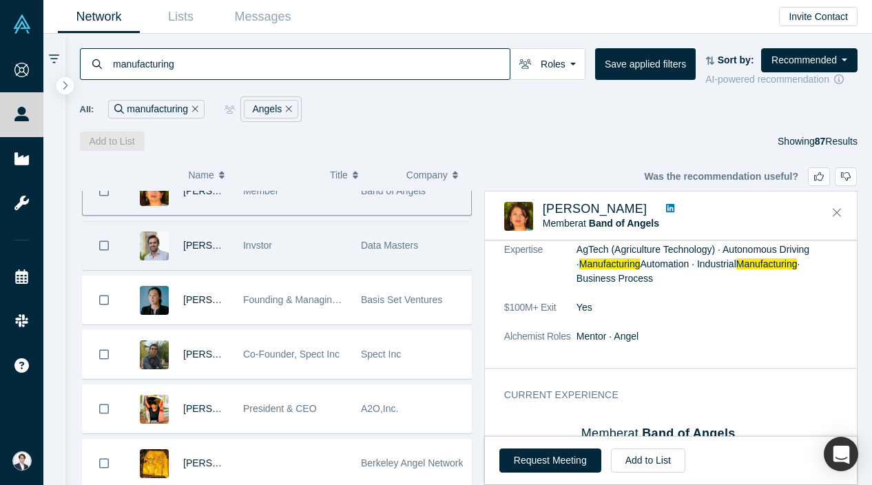
click at [340, 324] on div "[PERSON_NAME] Founding & Managing Partner Basis Set Ventures" at bounding box center [277, 300] width 390 height 49
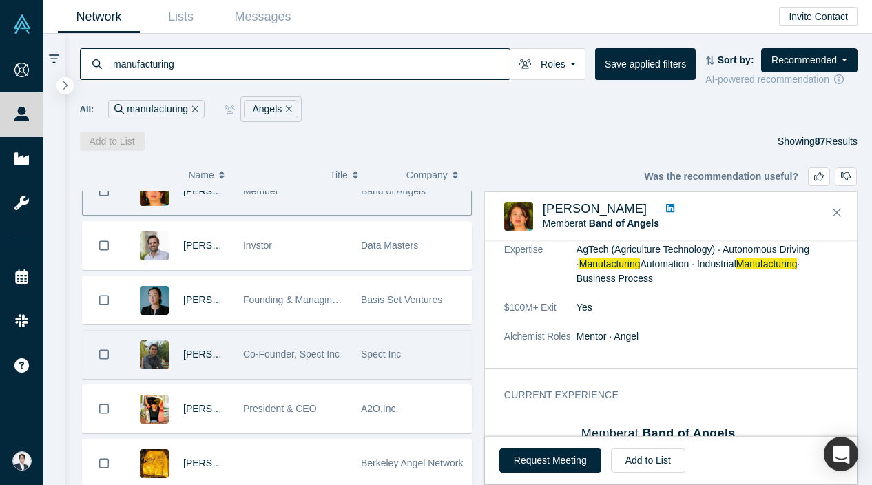
click at [333, 333] on div "Co-Founder, Spect Inc" at bounding box center [294, 355] width 103 height 48
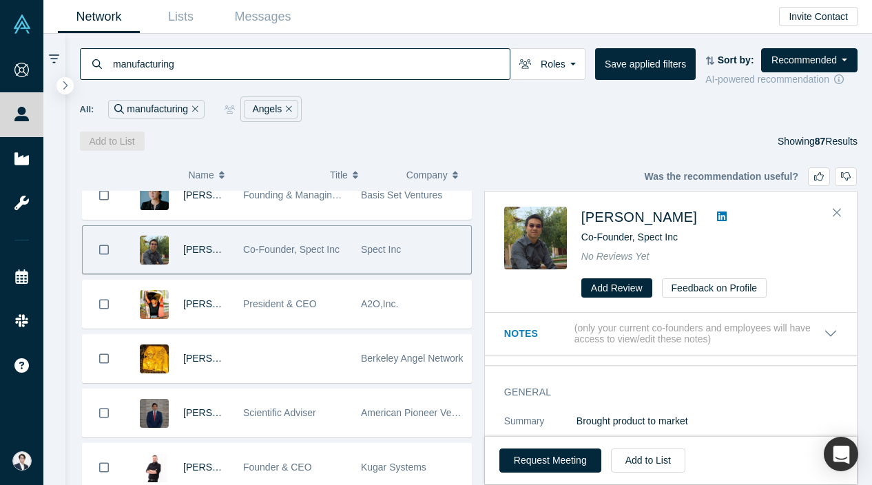
scroll to position [2155, 0]
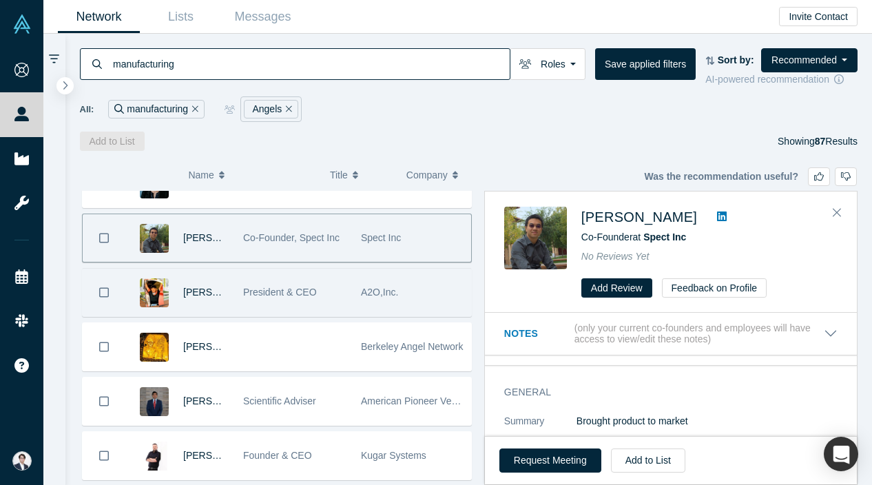
click at [328, 283] on div "President & CEO" at bounding box center [294, 293] width 103 height 48
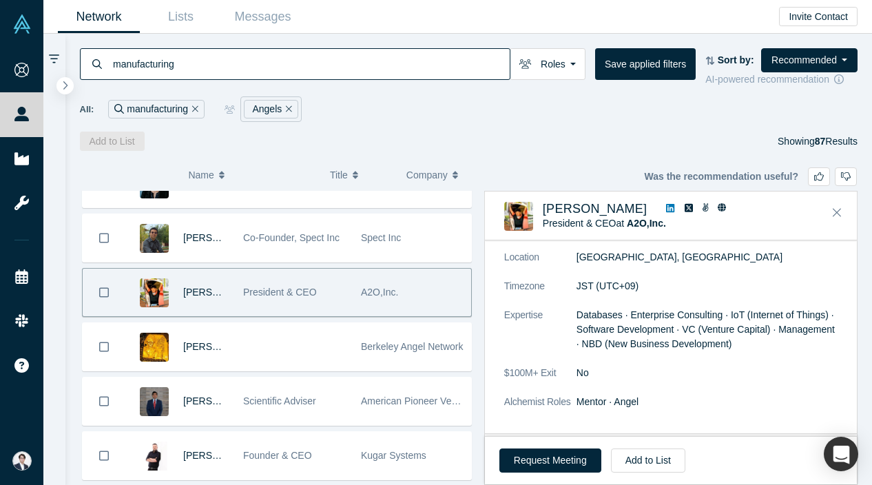
scroll to position [0, 0]
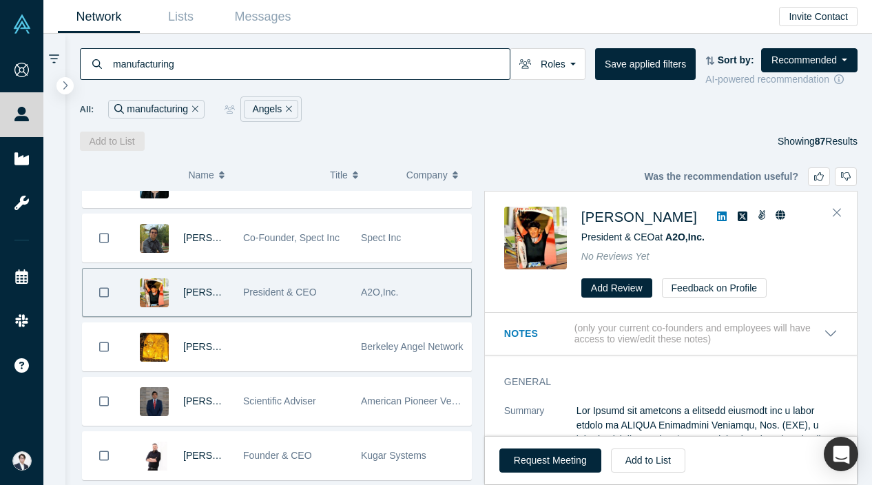
click at [717, 214] on icon at bounding box center [722, 217] width 10 height 10
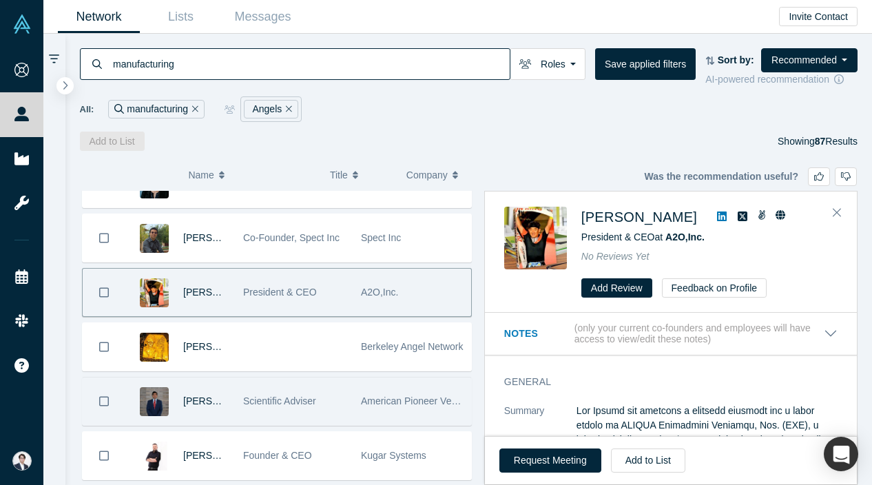
scroll to position [2231, 0]
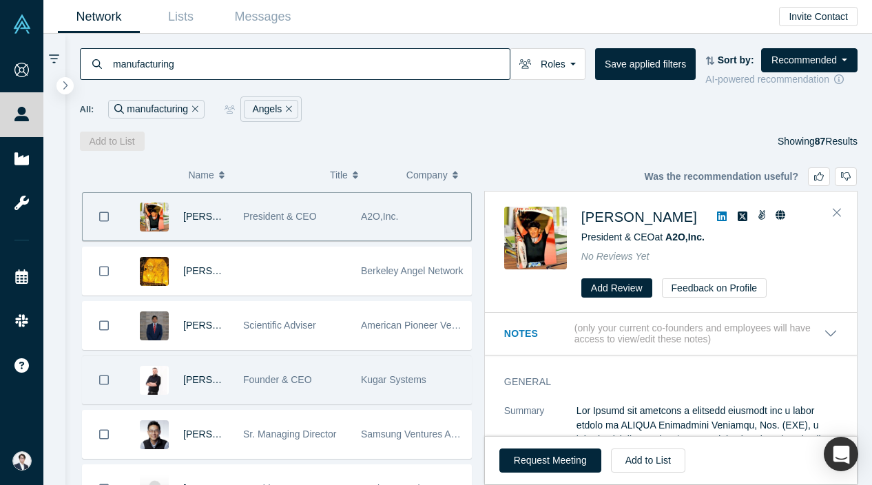
click at [241, 380] on div "Founder & CEO" at bounding box center [295, 380] width 118 height 48
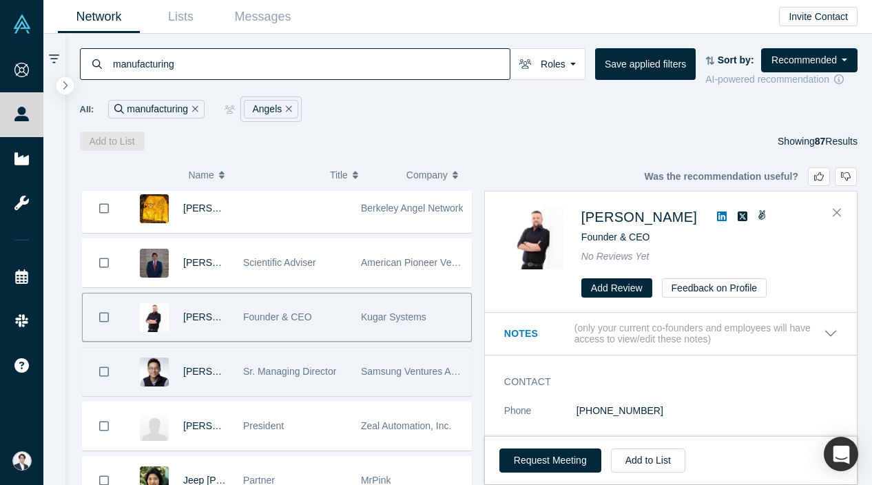
scroll to position [2294, 0]
click at [301, 373] on span "Sr. Managing Director" at bounding box center [289, 370] width 93 height 11
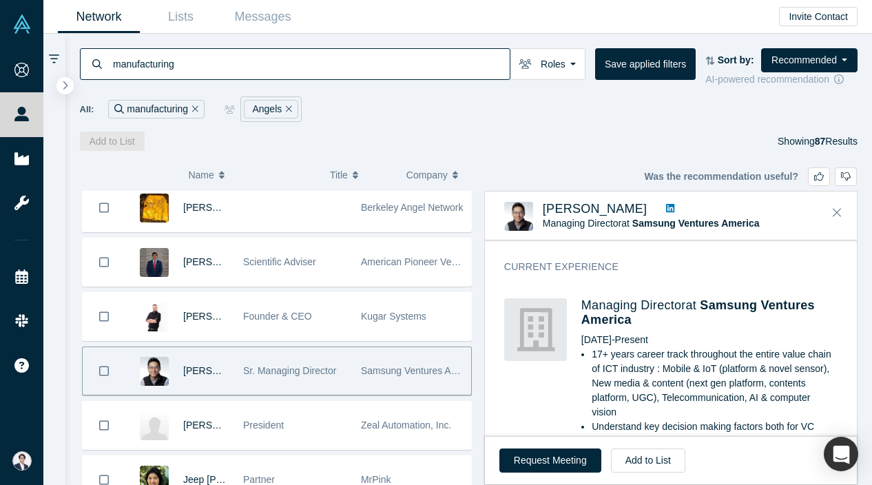
scroll to position [513, 0]
